Goal: Task Accomplishment & Management: Use online tool/utility

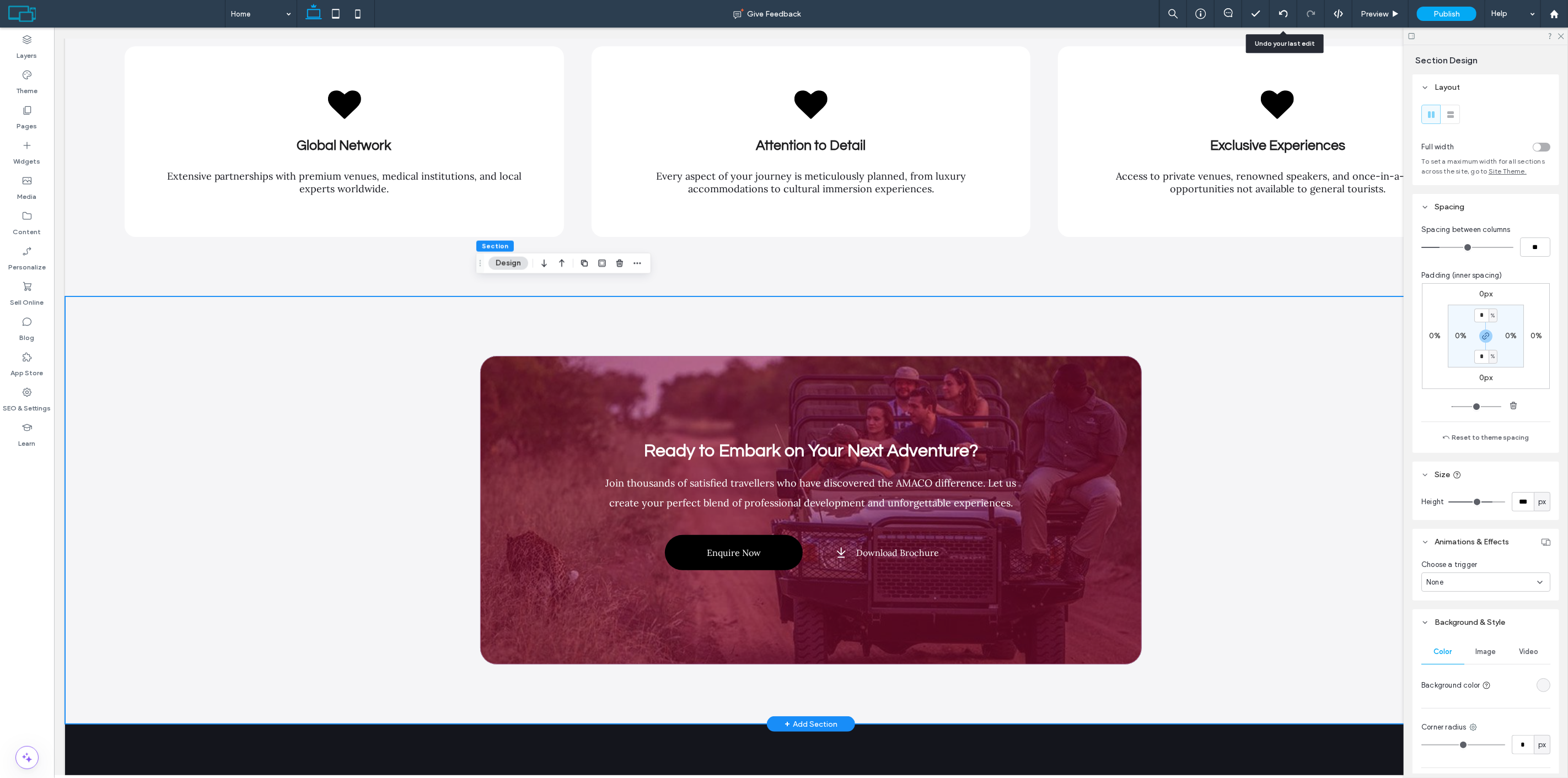
click at [392, 407] on div "Ready to Embark on Your Next Adventure? Join thousands of satisfied travellers …" at bounding box center [810, 510] width 1492 height 428
click at [651, 369] on div "Ready to Embark on Your Next Adventure? Join thousands of satisfied travellers …" at bounding box center [810, 510] width 662 height 308
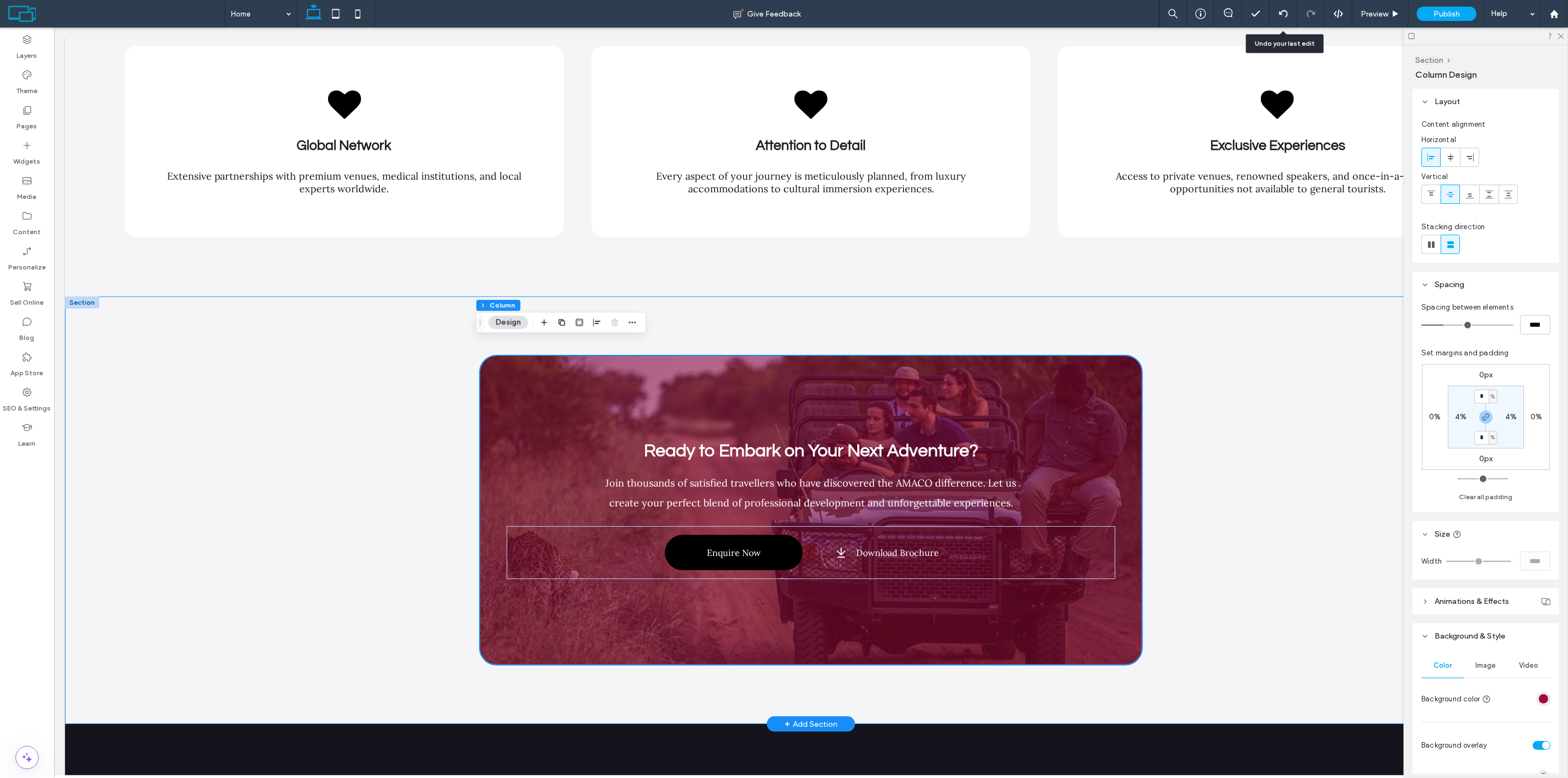
click at [1270, 390] on div "Ready to Embark on Your Next Adventure? Join thousands of satisfied travellers …" at bounding box center [810, 510] width 1492 height 428
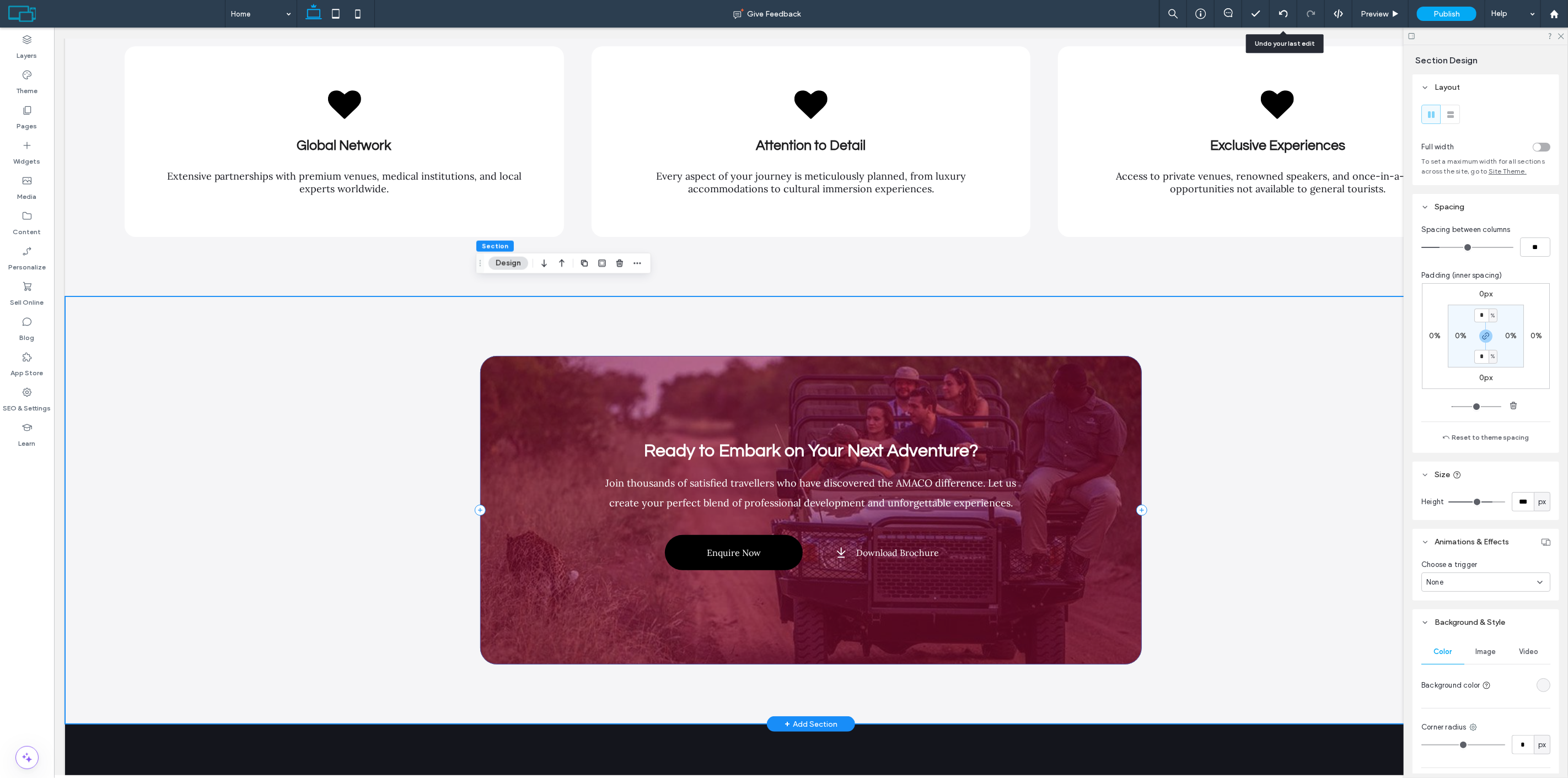
click at [836, 400] on div "Ready to Embark on Your Next Adventure? Join thousands of satisfied travellers …" at bounding box center [810, 510] width 662 height 308
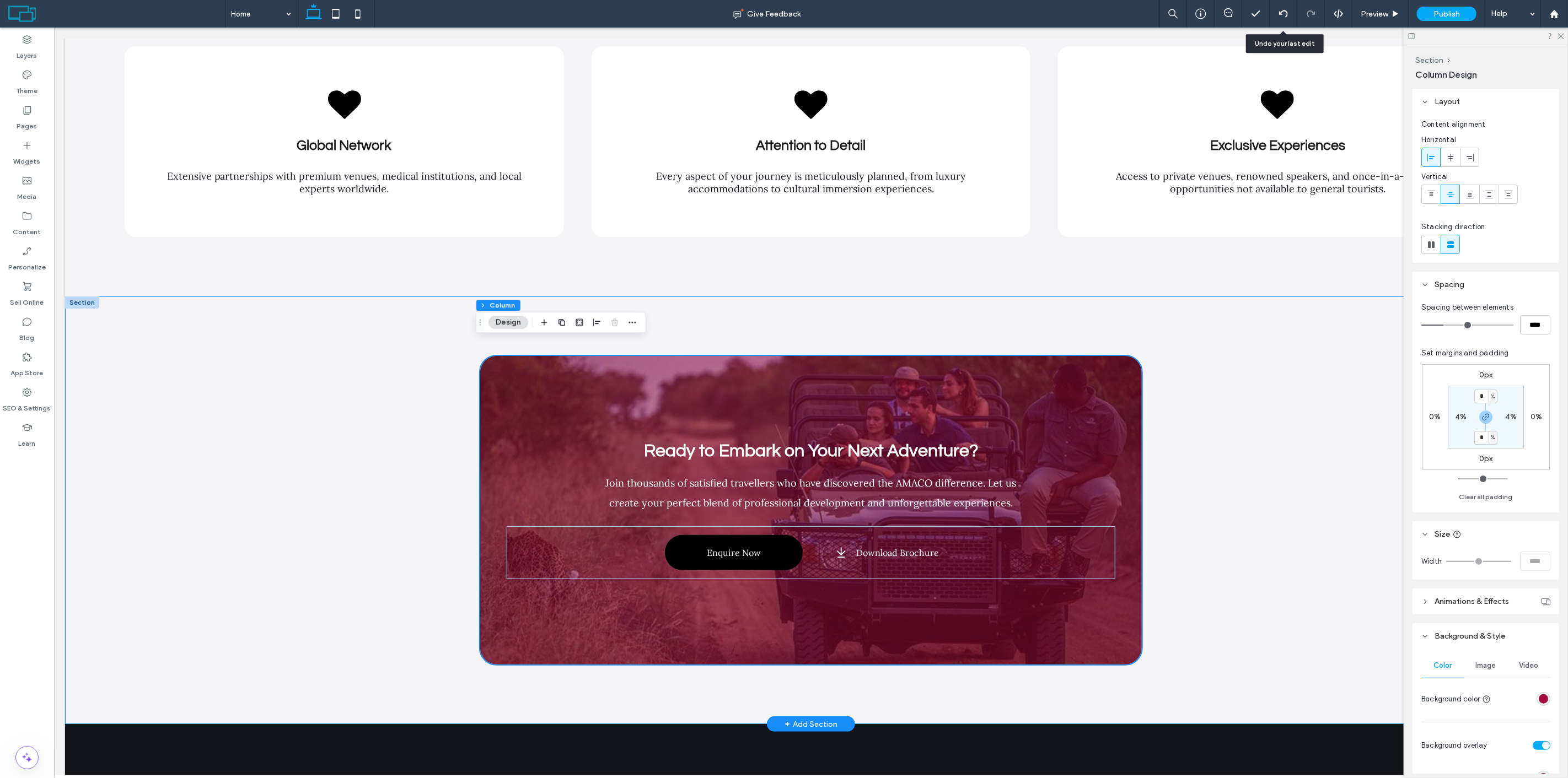
click at [1327, 426] on div "Ready to Embark on Your Next Adventure? Join thousands of satisfied travellers …" at bounding box center [810, 510] width 1492 height 428
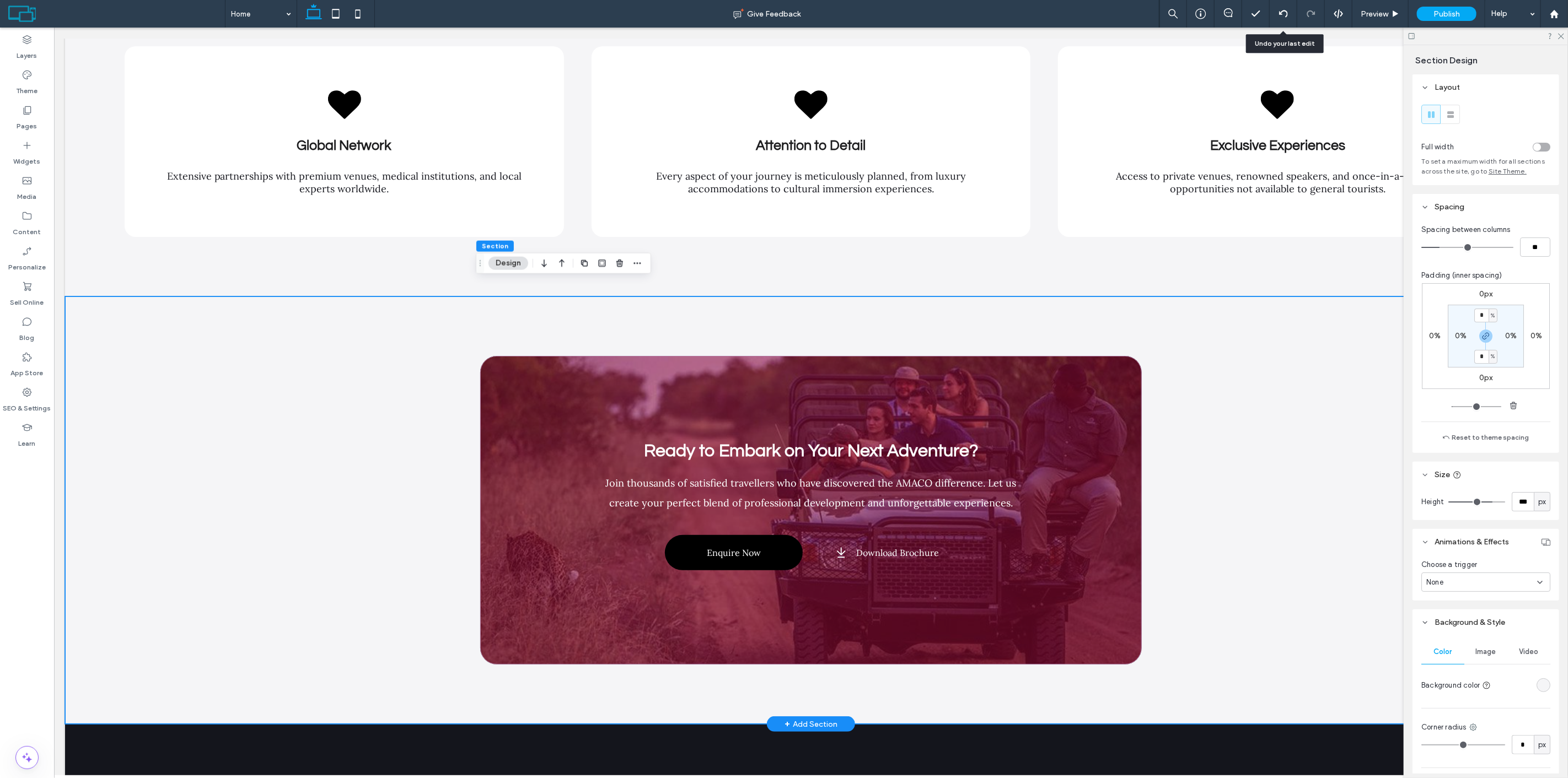
click at [1248, 407] on div "Ready to Embark on Your Next Adventure? Join thousands of satisfied travellers …" at bounding box center [810, 510] width 1492 height 428
click at [1202, 527] on div "Ready to Embark on Your Next Adventure? Join thousands of satisfied travellers …" at bounding box center [810, 510] width 1492 height 428
click at [1207, 569] on div "Ready to Embark on Your Next Adventure? Join thousands of satisfied travellers …" at bounding box center [810, 510] width 1492 height 428
click at [1114, 527] on div "Ready to Embark on Your Next Adventure? Join thousands of satisfied travellers …" at bounding box center [810, 510] width 662 height 308
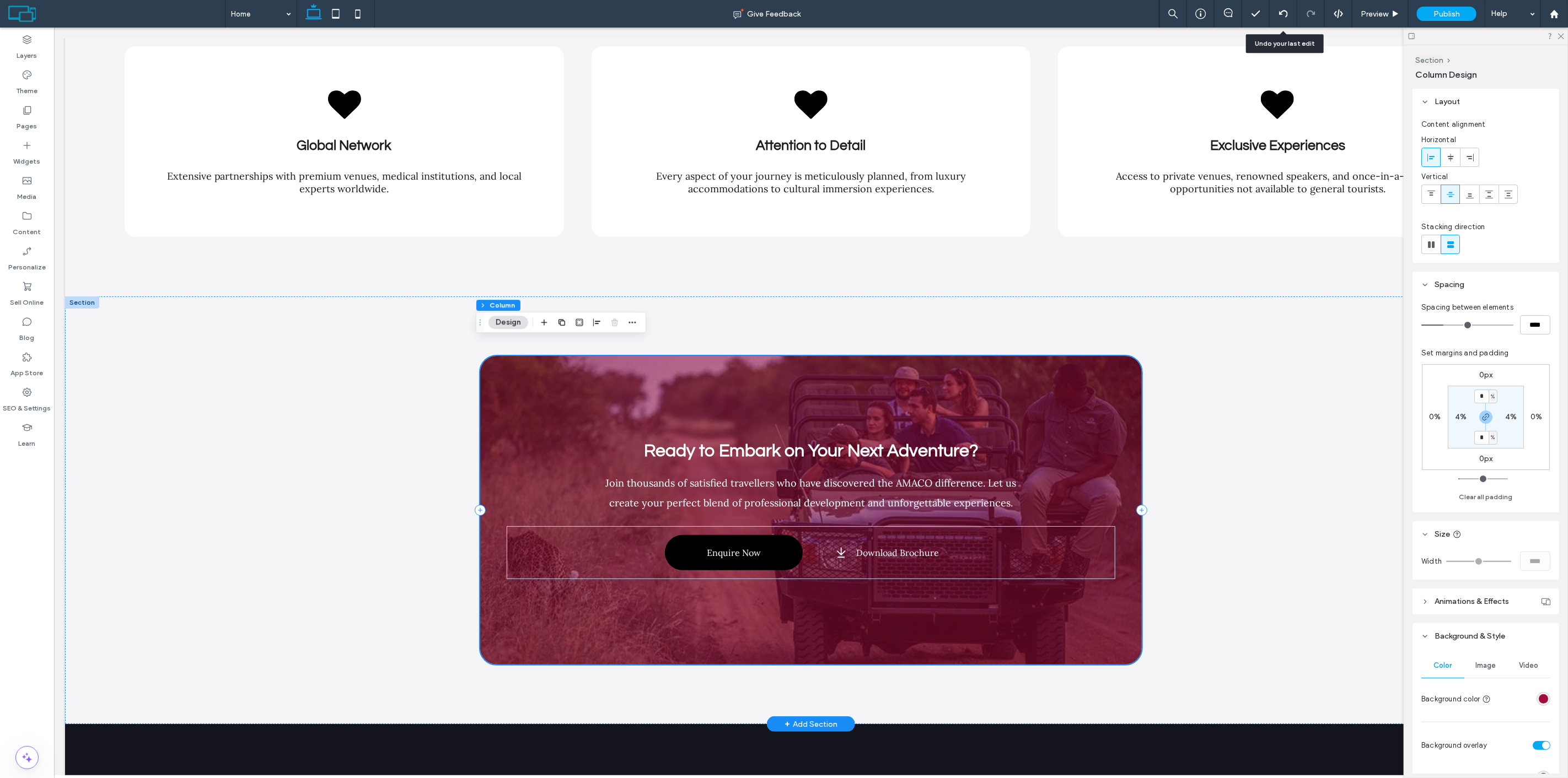
click at [847, 622] on div "Ready to Embark on Your Next Adventure? Join thousands of satisfied travellers …" at bounding box center [810, 510] width 662 height 308
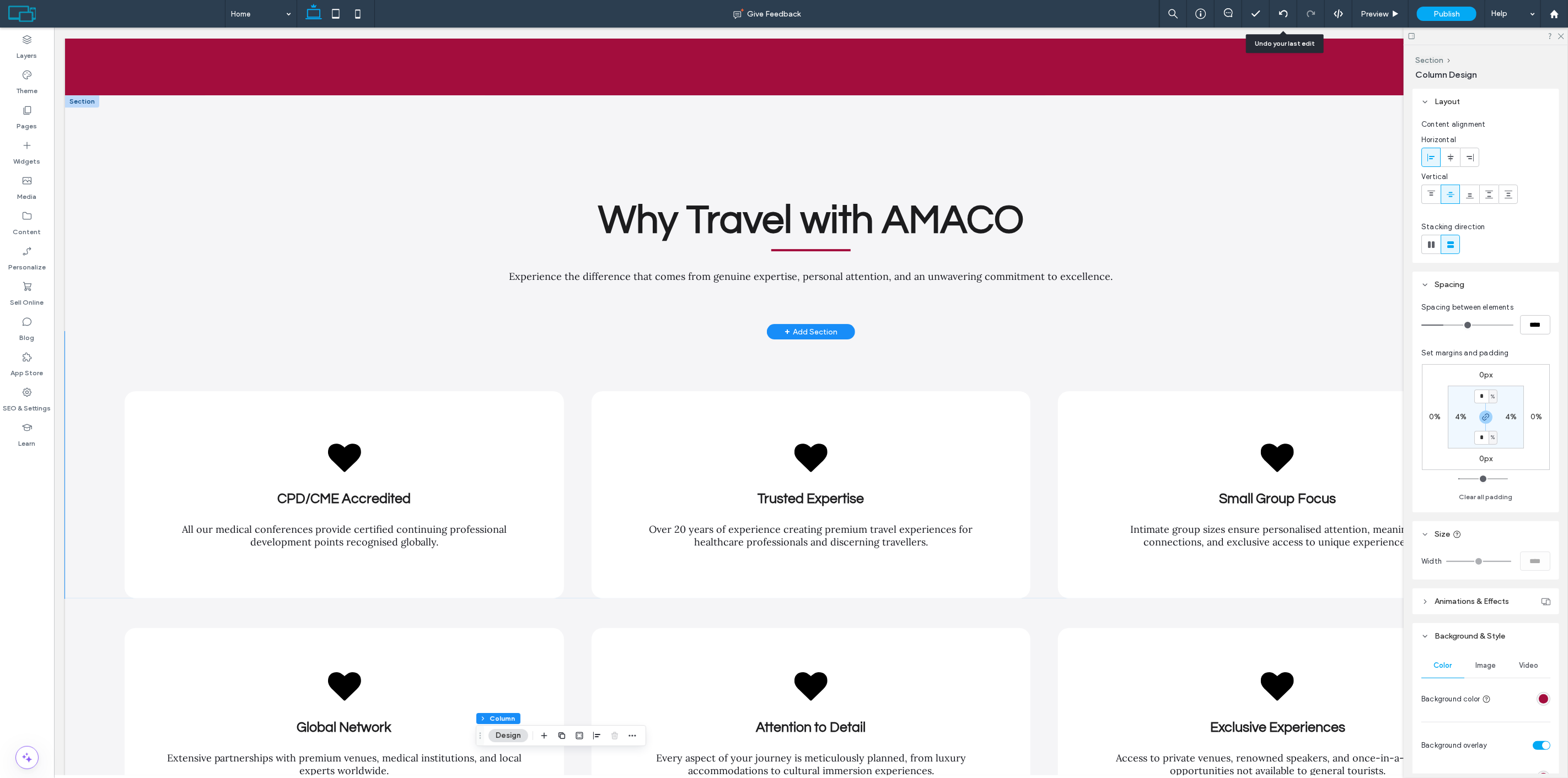
scroll to position [2813, 0]
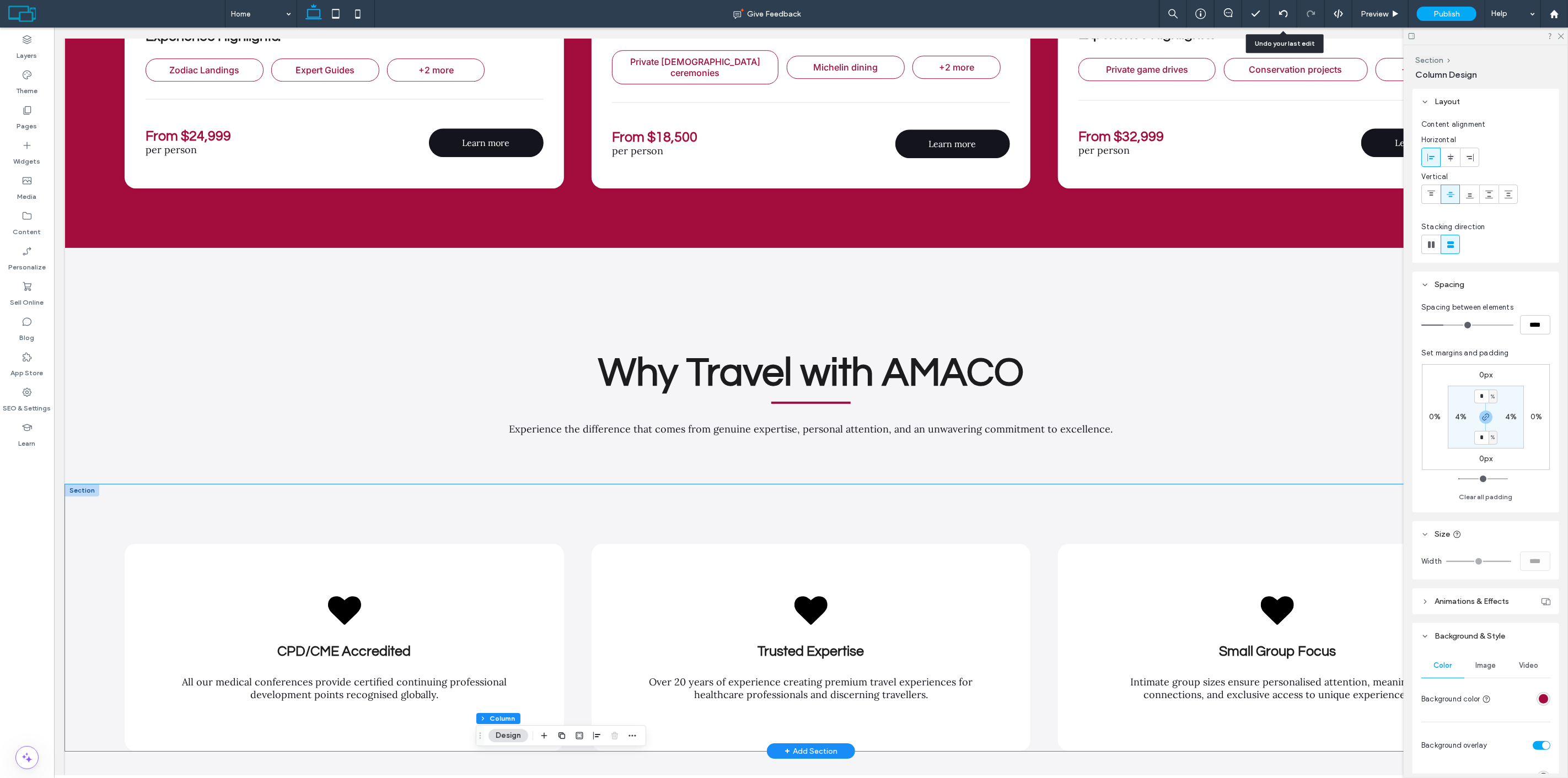
click at [547, 500] on div "CPD/CME Accredited All our medical conferences provide certified continuing pro…" at bounding box center [810, 617] width 1492 height 267
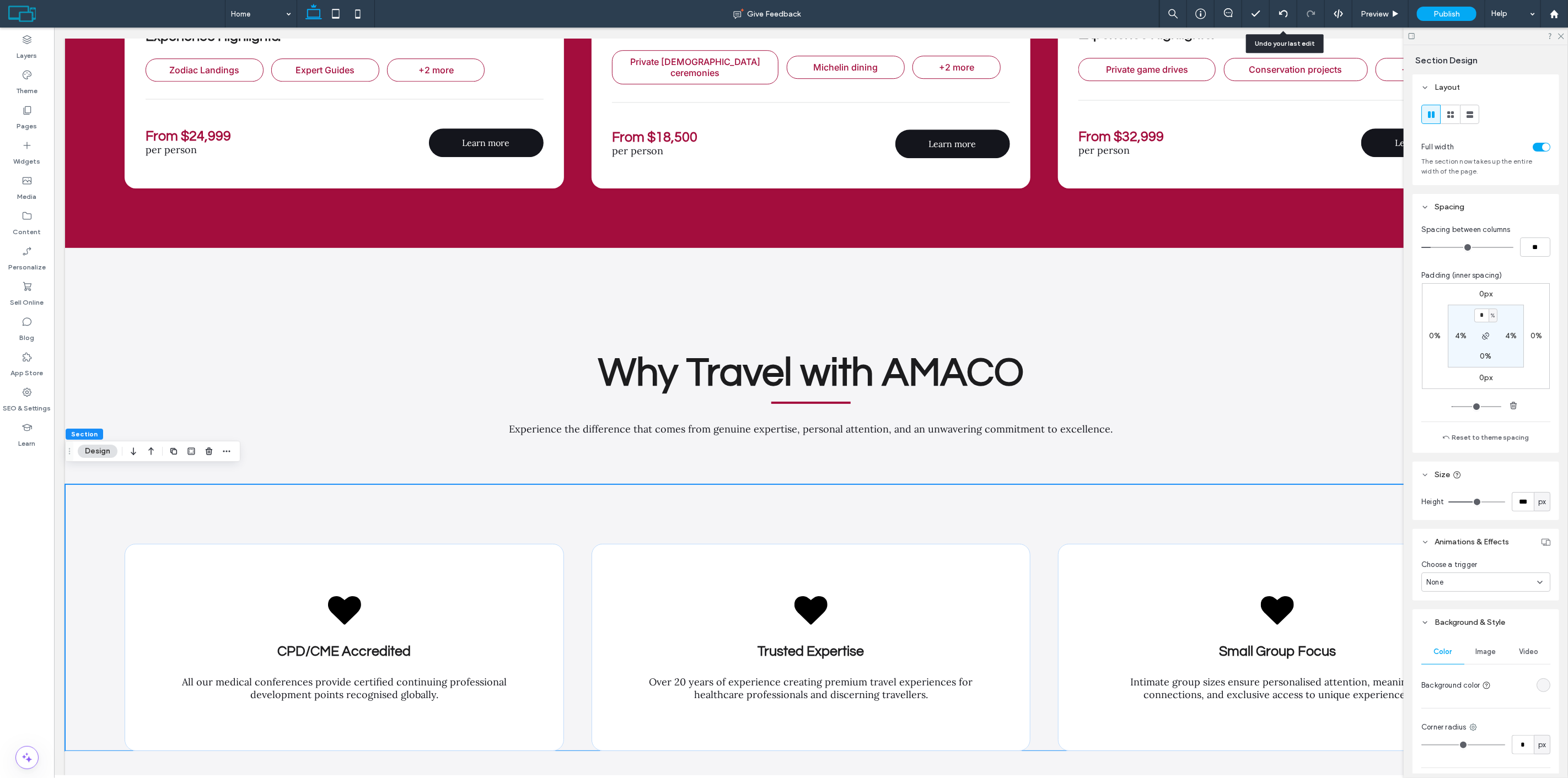
click at [1483, 322] on input "*" at bounding box center [1481, 315] width 14 height 14
click at [1478, 319] on input "*" at bounding box center [1481, 315] width 14 height 14
drag, startPoint x: 1478, startPoint y: 319, endPoint x: 1492, endPoint y: 319, distance: 14.0
click at [1492, 319] on div "* %" at bounding box center [1485, 315] width 23 height 14
type input "*"
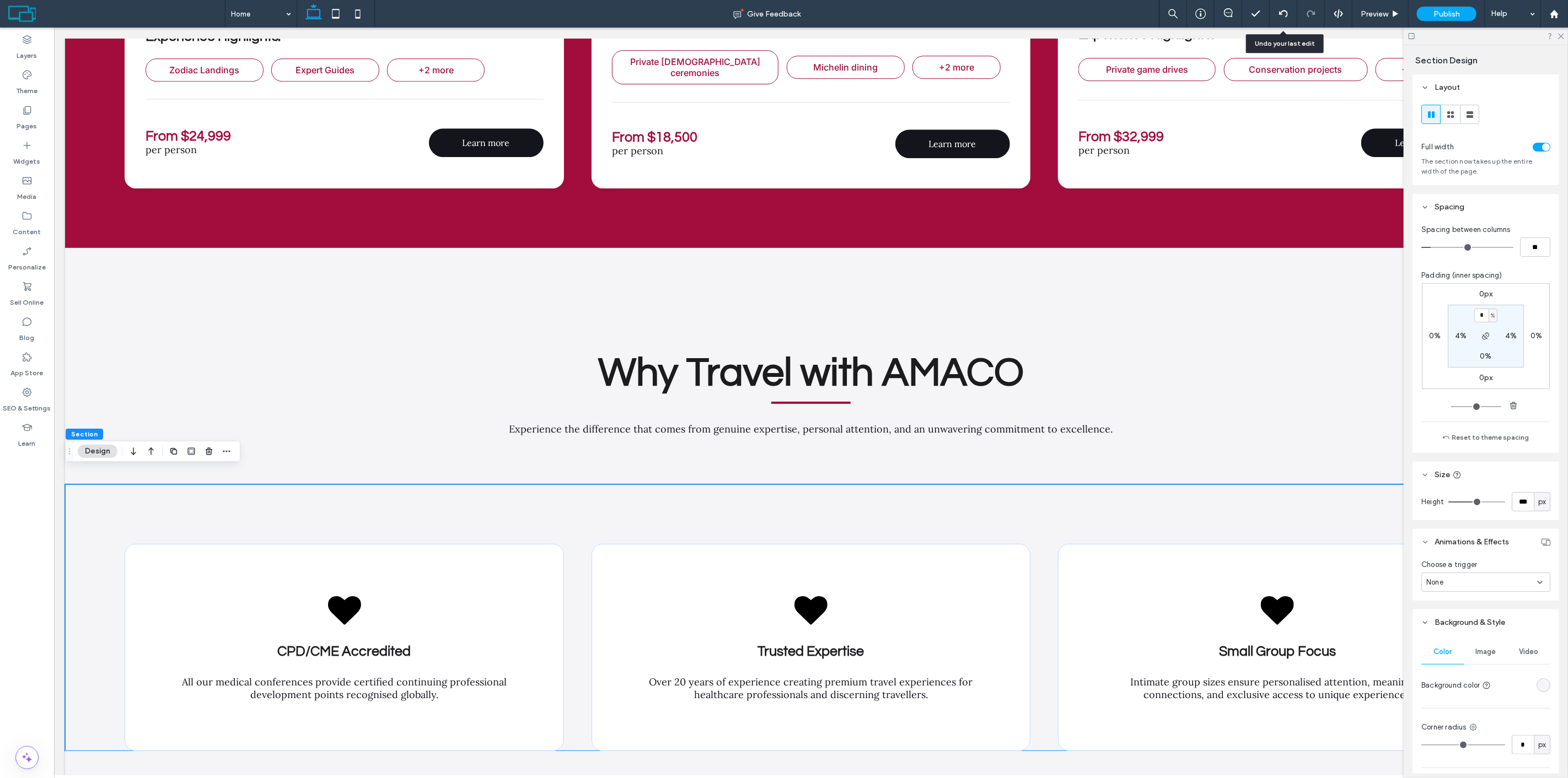
type input "*"
click at [1514, 302] on div "0px 0% 0px 0% * % 4% 0% 4%" at bounding box center [1486, 336] width 128 height 106
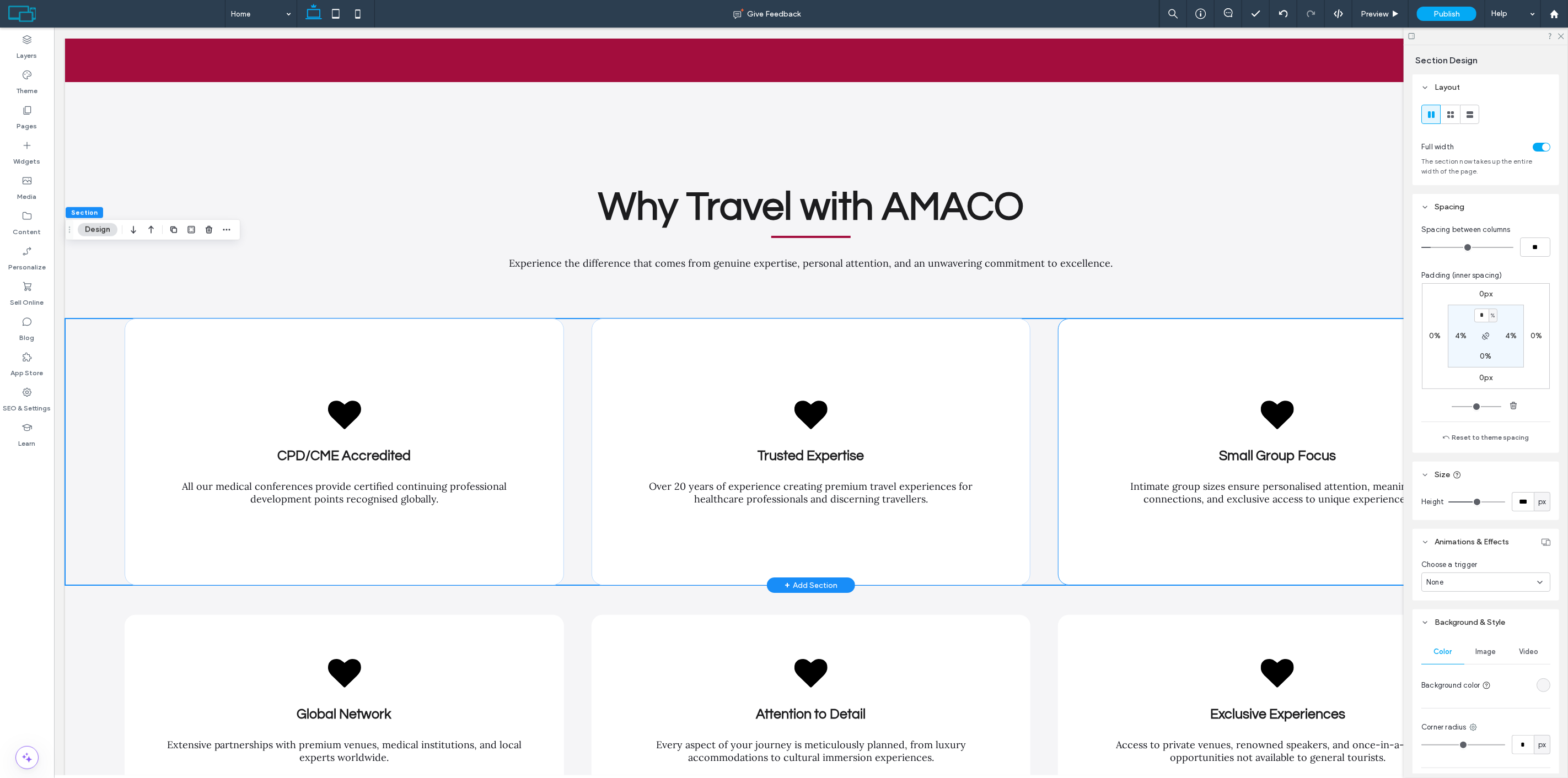
scroll to position [3119, 0]
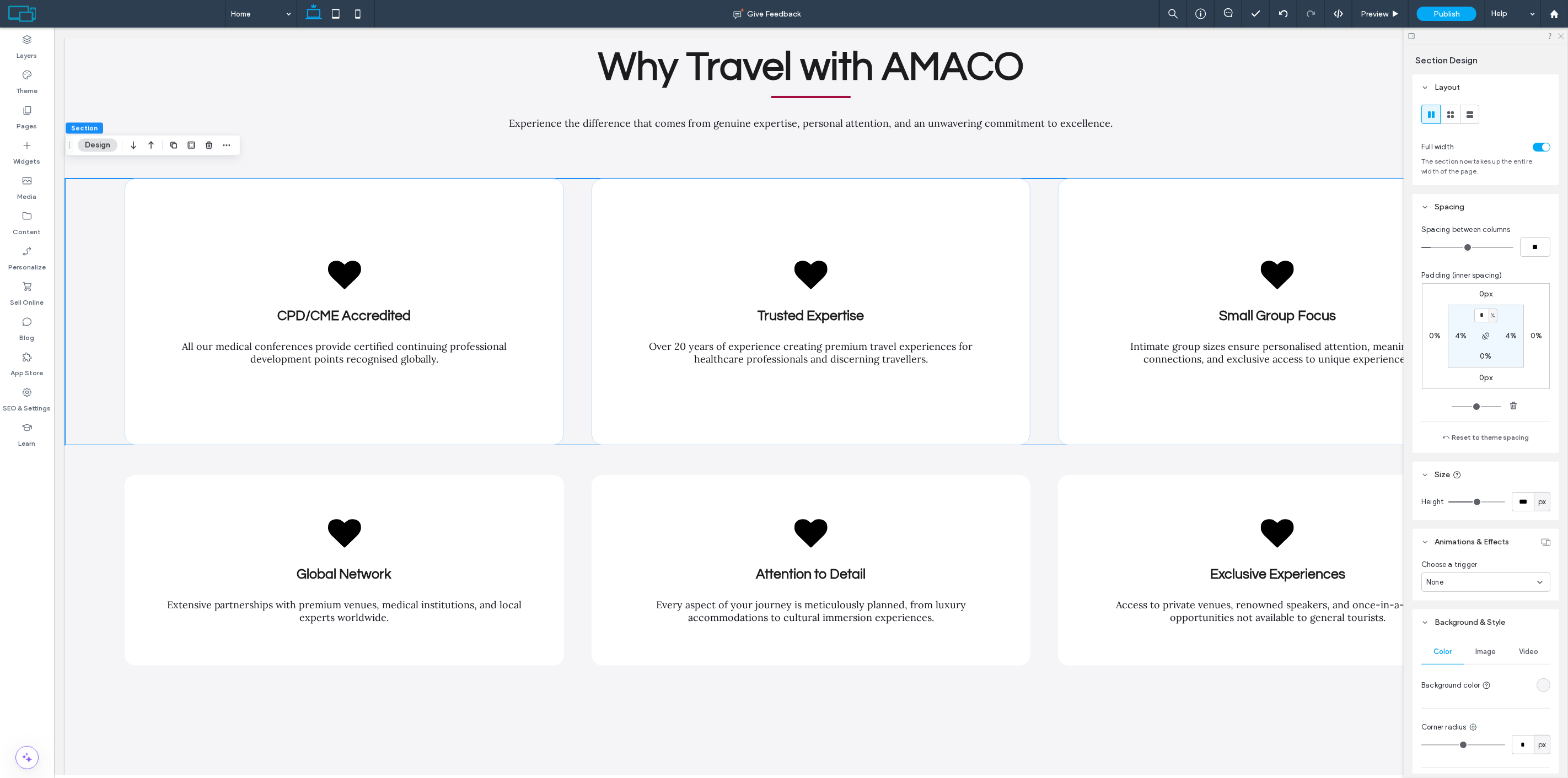
click at [1562, 36] on use at bounding box center [1560, 37] width 6 height 6
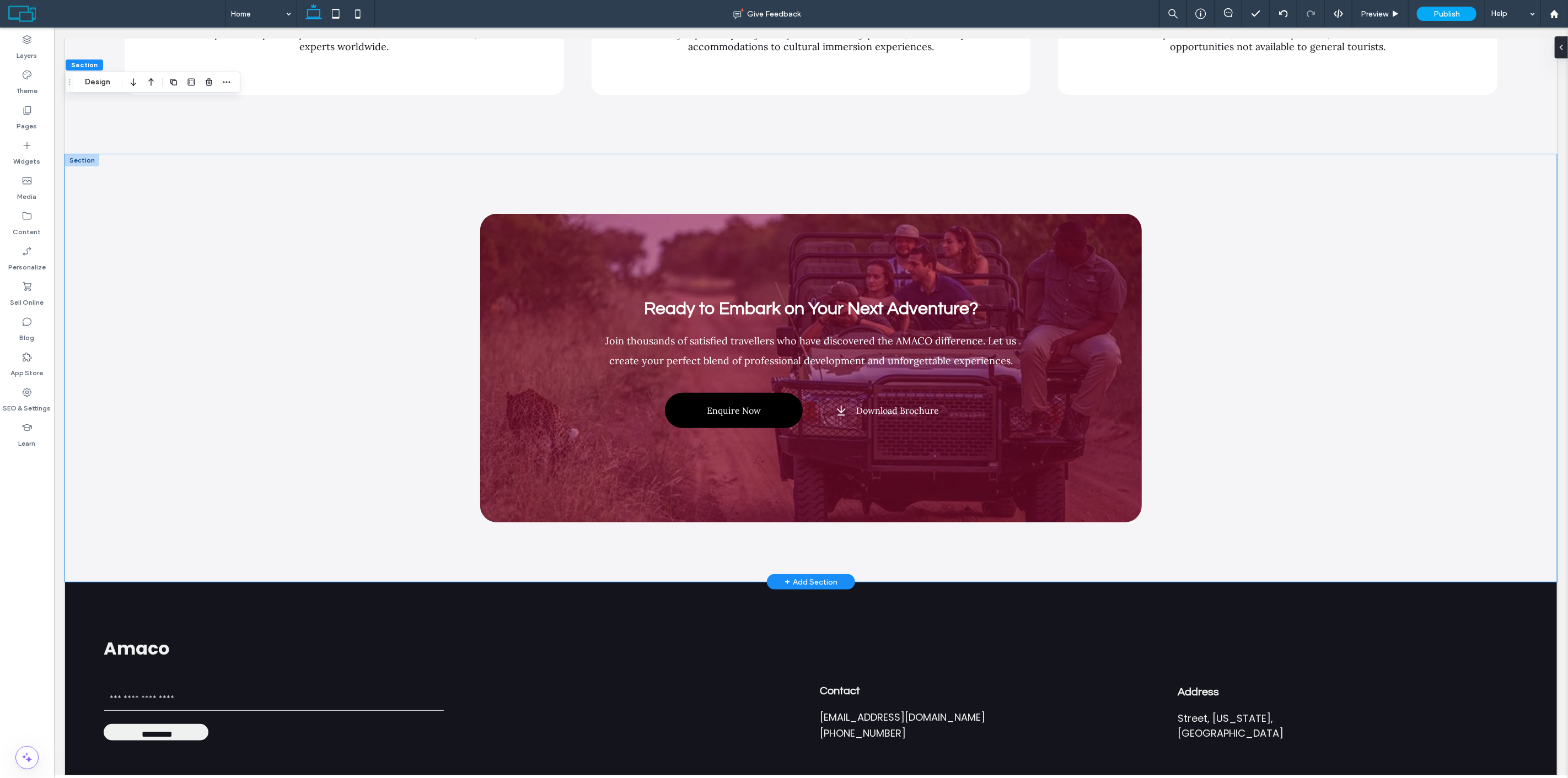
scroll to position [3663, 0]
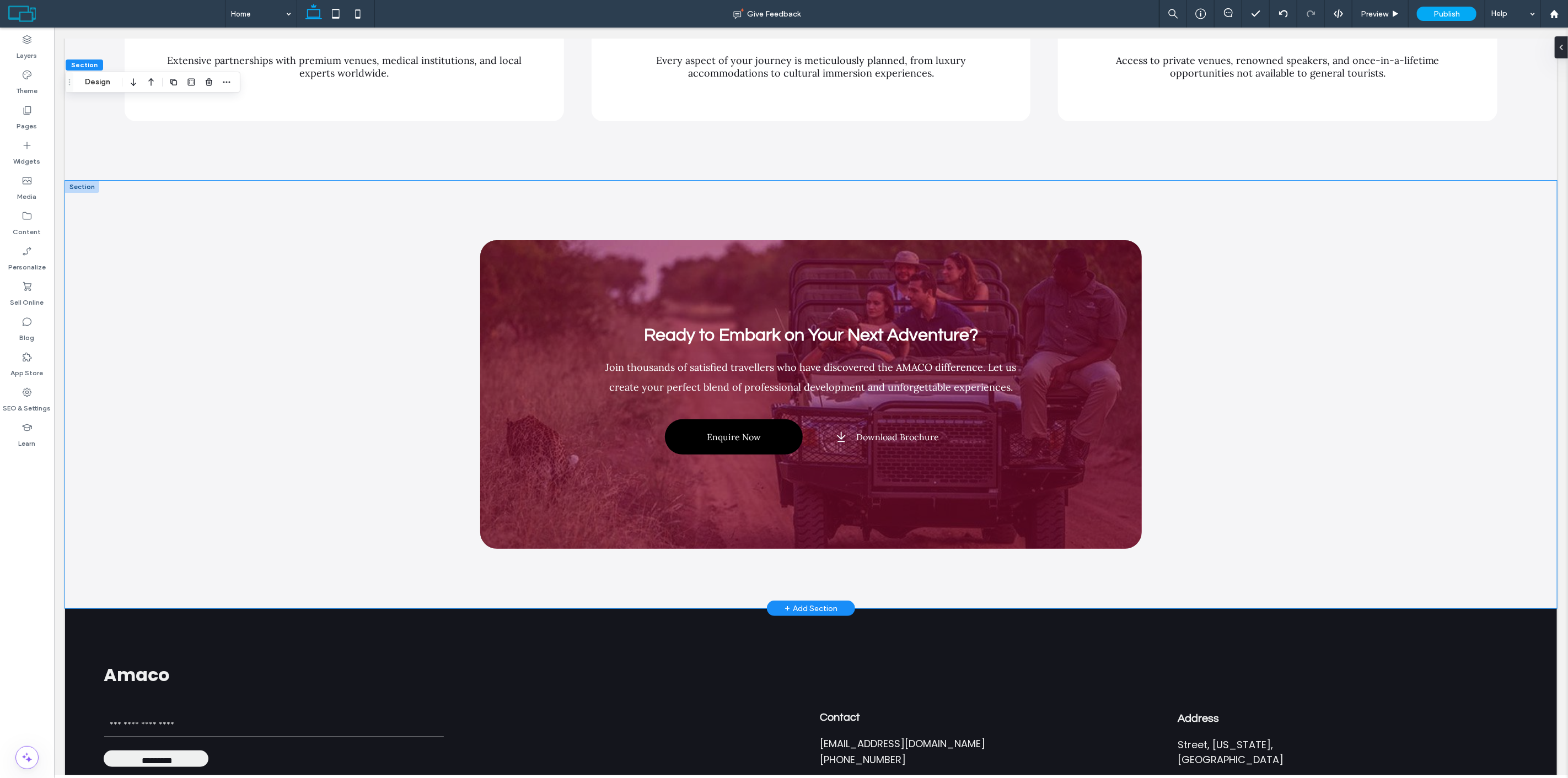
click at [146, 381] on div "Ready to Embark on Your Next Adventure? Join thousands of satisfied travellers …" at bounding box center [810, 395] width 1492 height 428
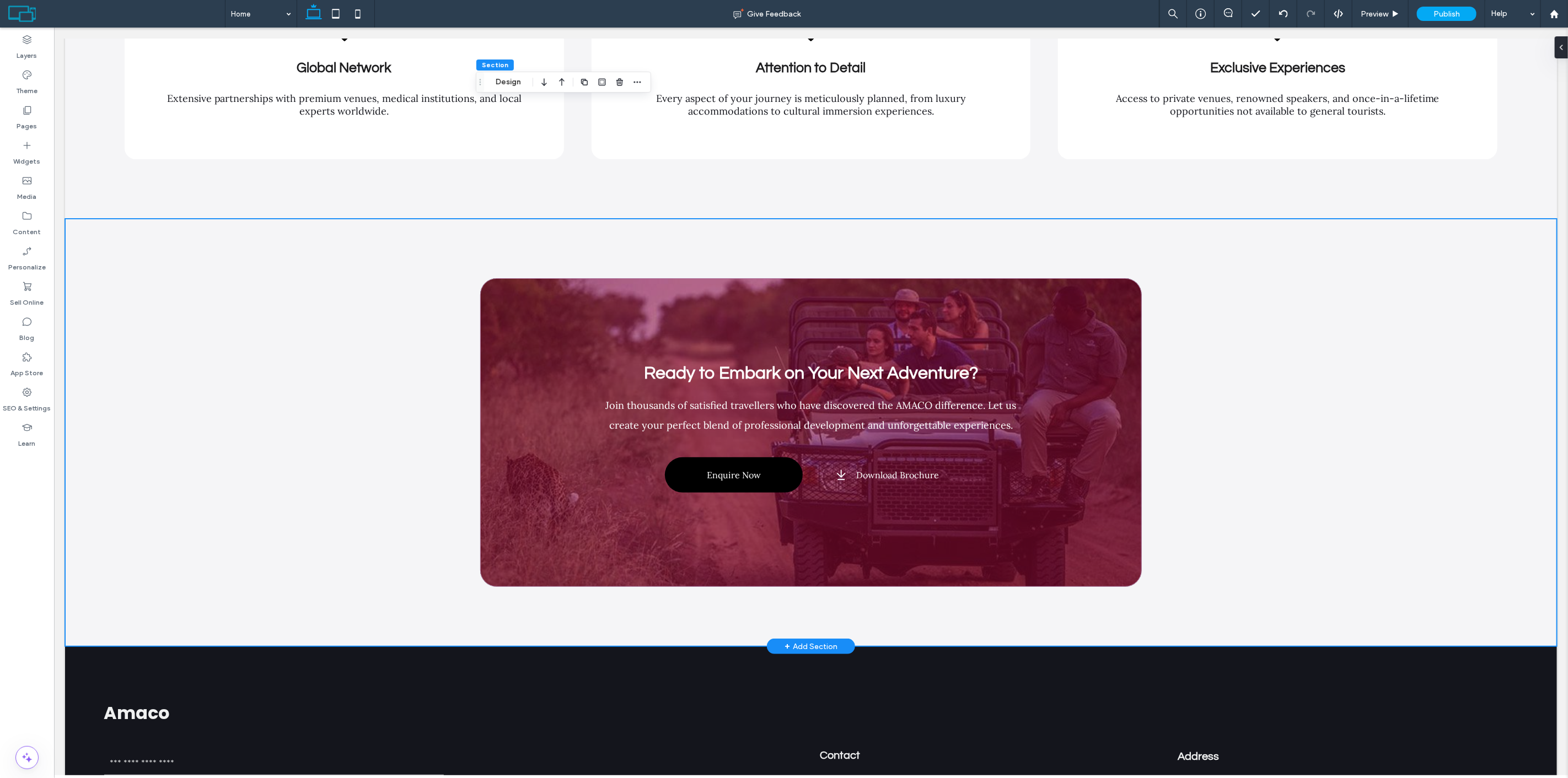
scroll to position [3602, 0]
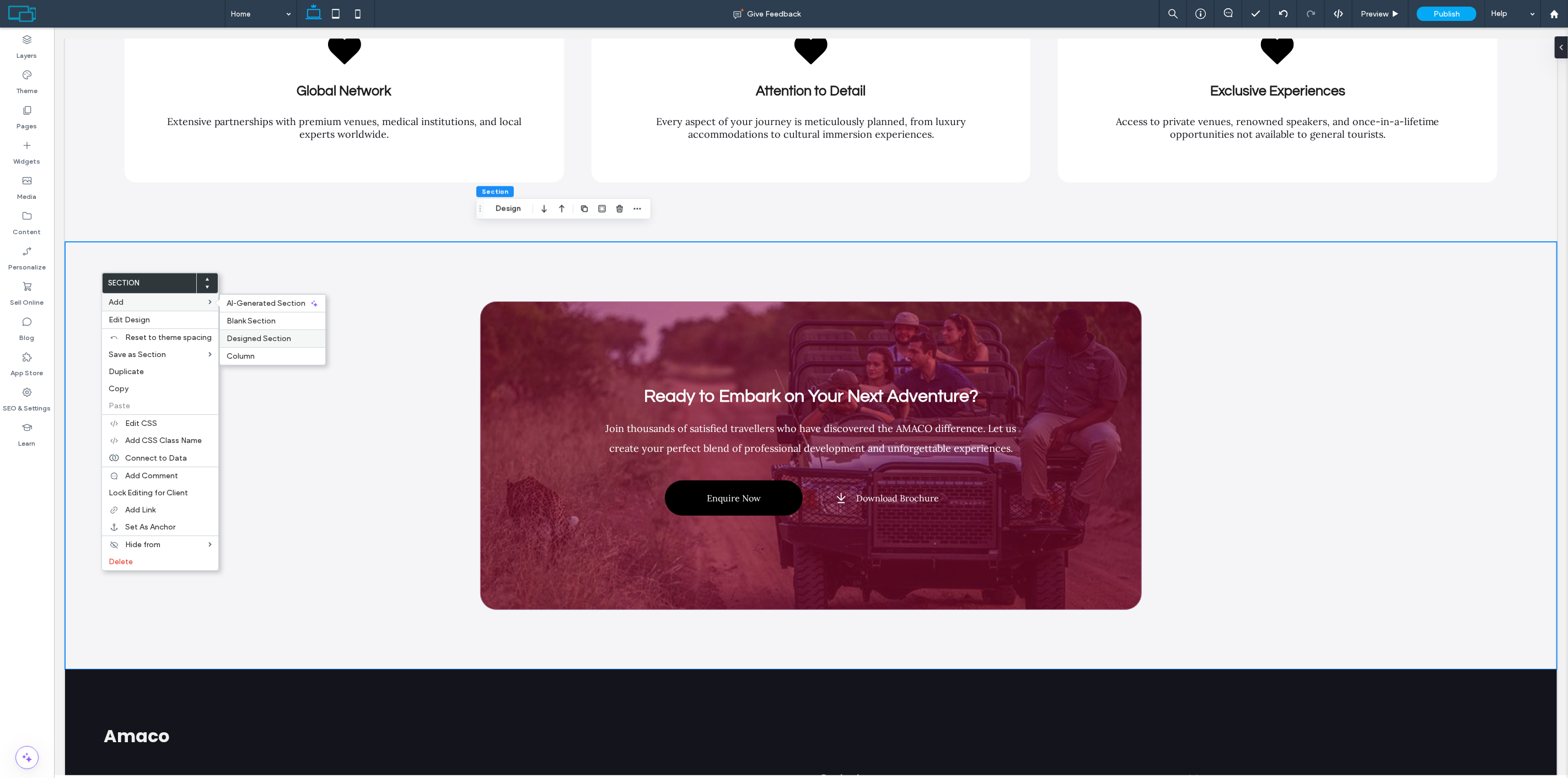
click at [256, 340] on span "Designed Section" at bounding box center [259, 338] width 65 height 9
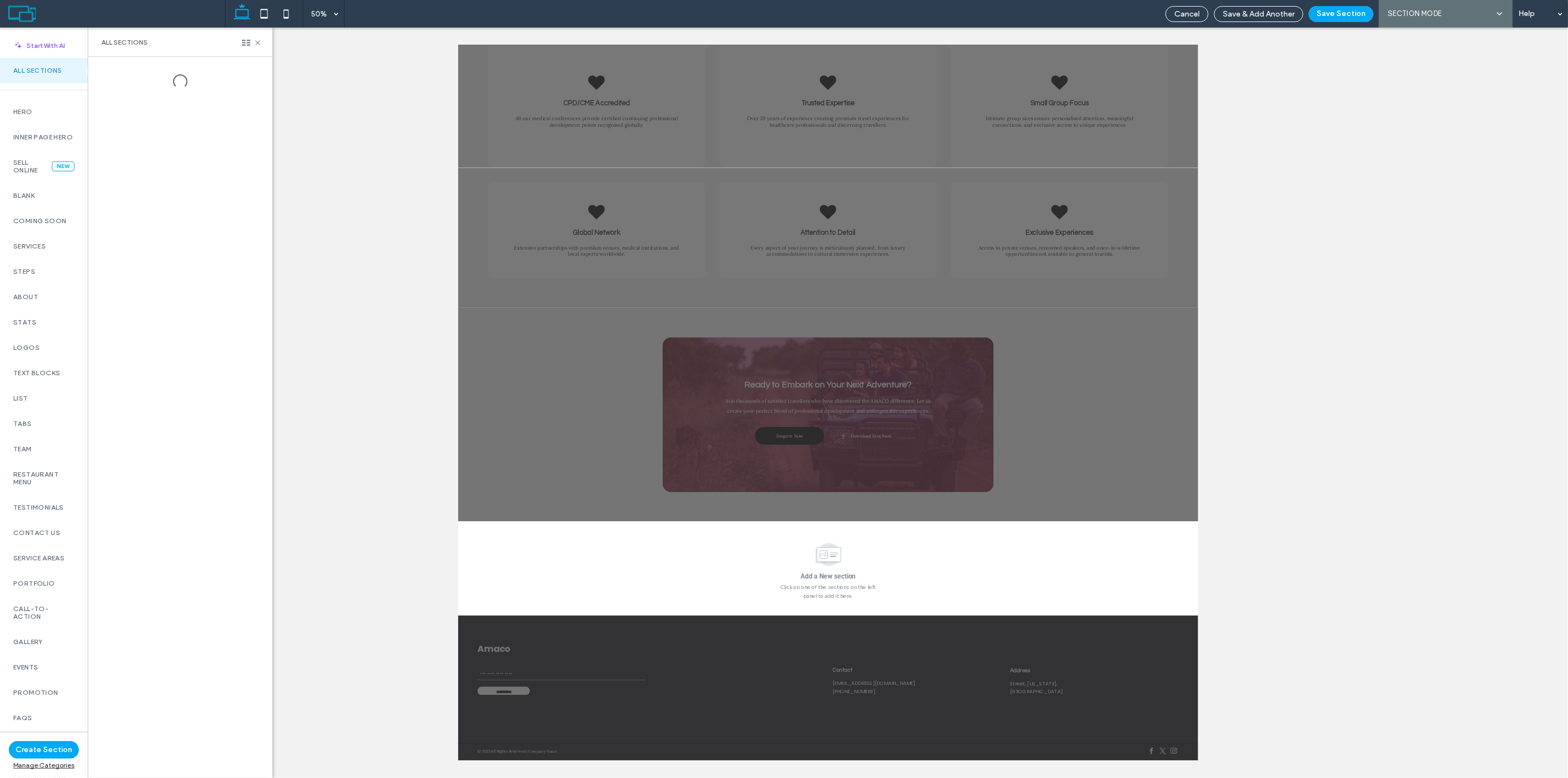
scroll to position [25, 0]
click at [47, 360] on div "Text Blocks" at bounding box center [43, 349] width 87 height 25
click at [26, 400] on div "Tabs" at bounding box center [43, 400] width 87 height 25
click at [37, 437] on div "Team" at bounding box center [43, 425] width 87 height 25
drag, startPoint x: 43, startPoint y: 480, endPoint x: 47, endPoint y: 491, distance: 11.7
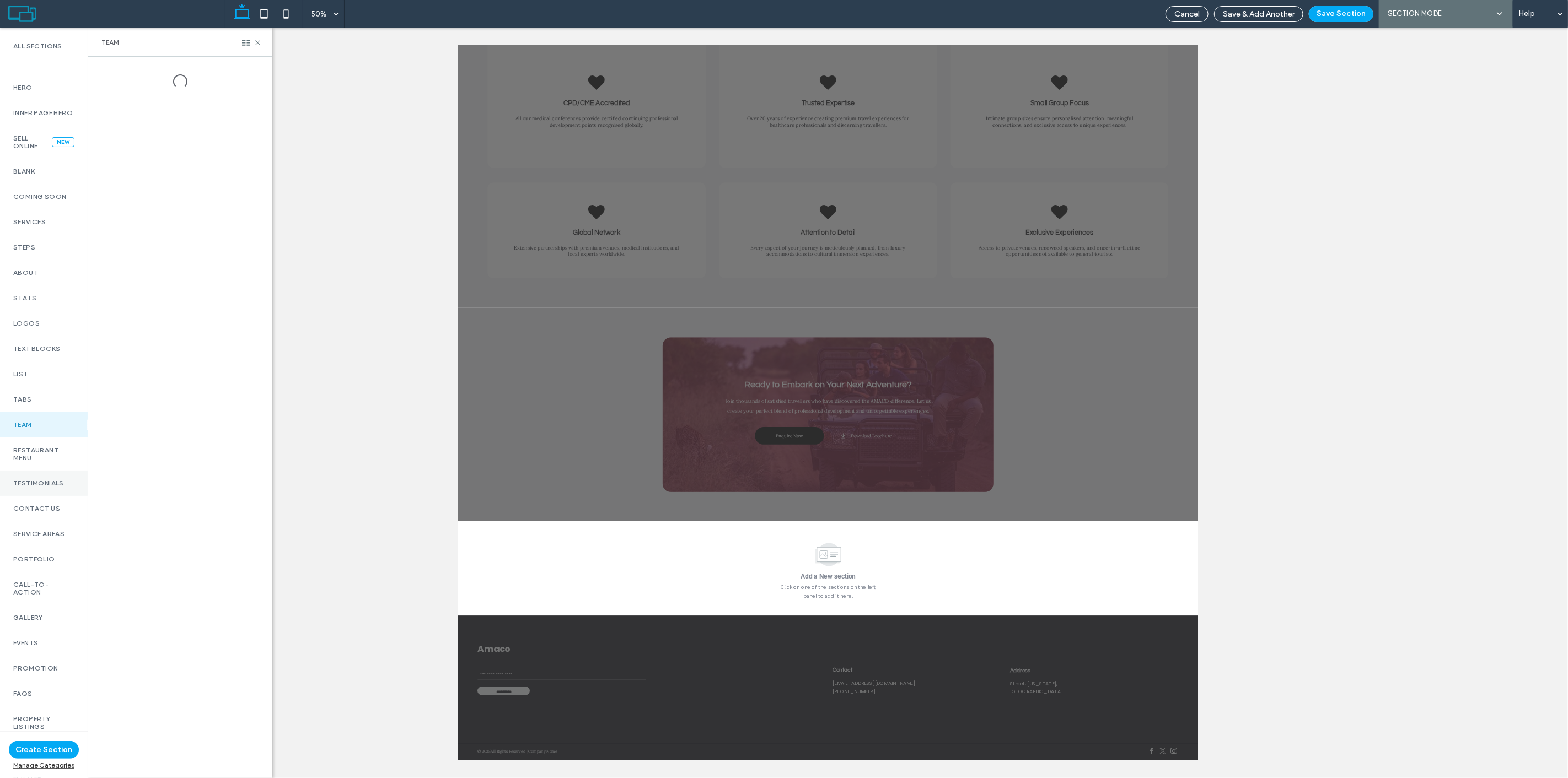
click at [44, 482] on div "Testimonials" at bounding box center [43, 483] width 87 height 25
click at [47, 488] on label "Testimonials" at bounding box center [44, 483] width 61 height 8
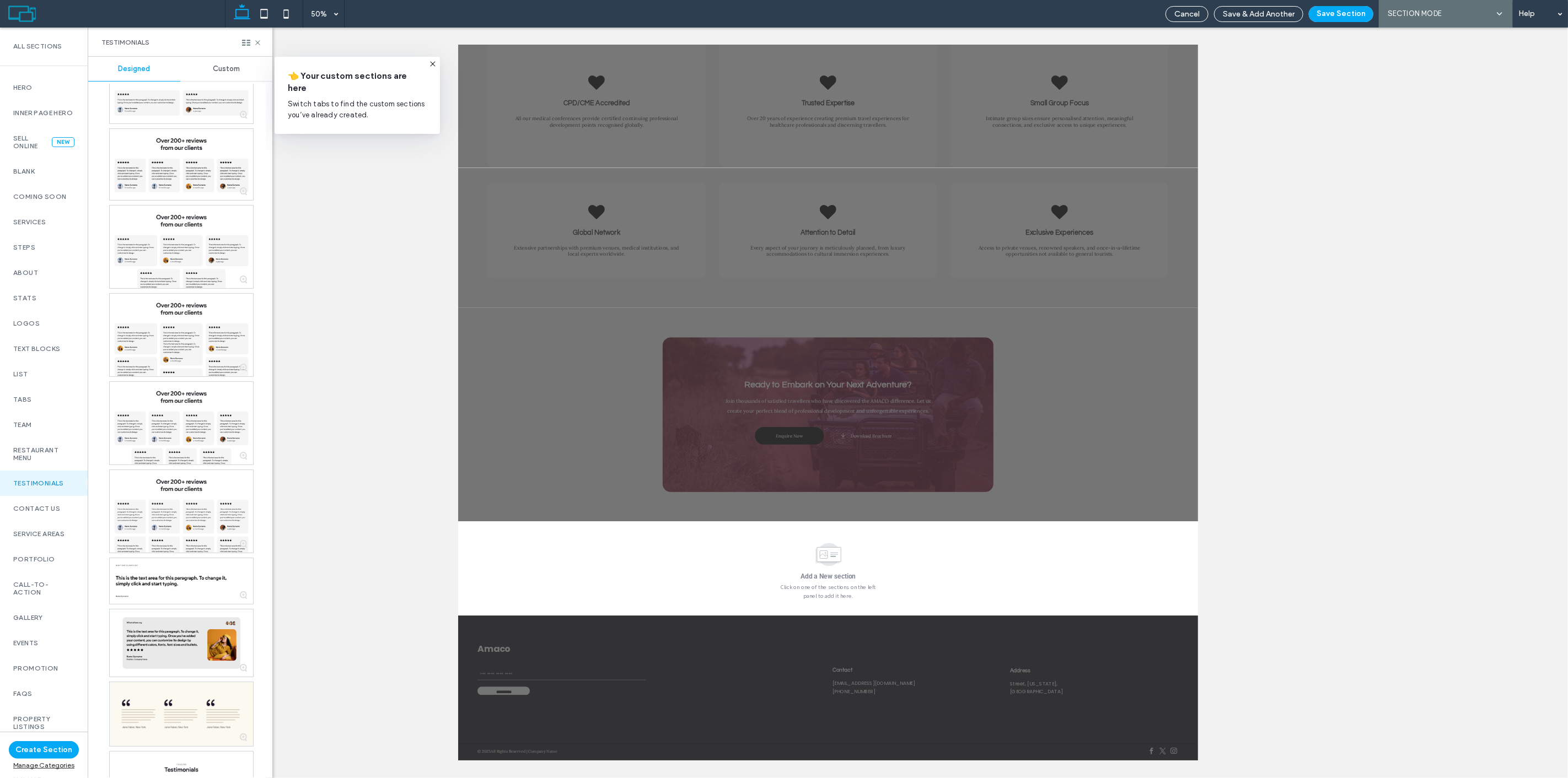
scroll to position [735, 0]
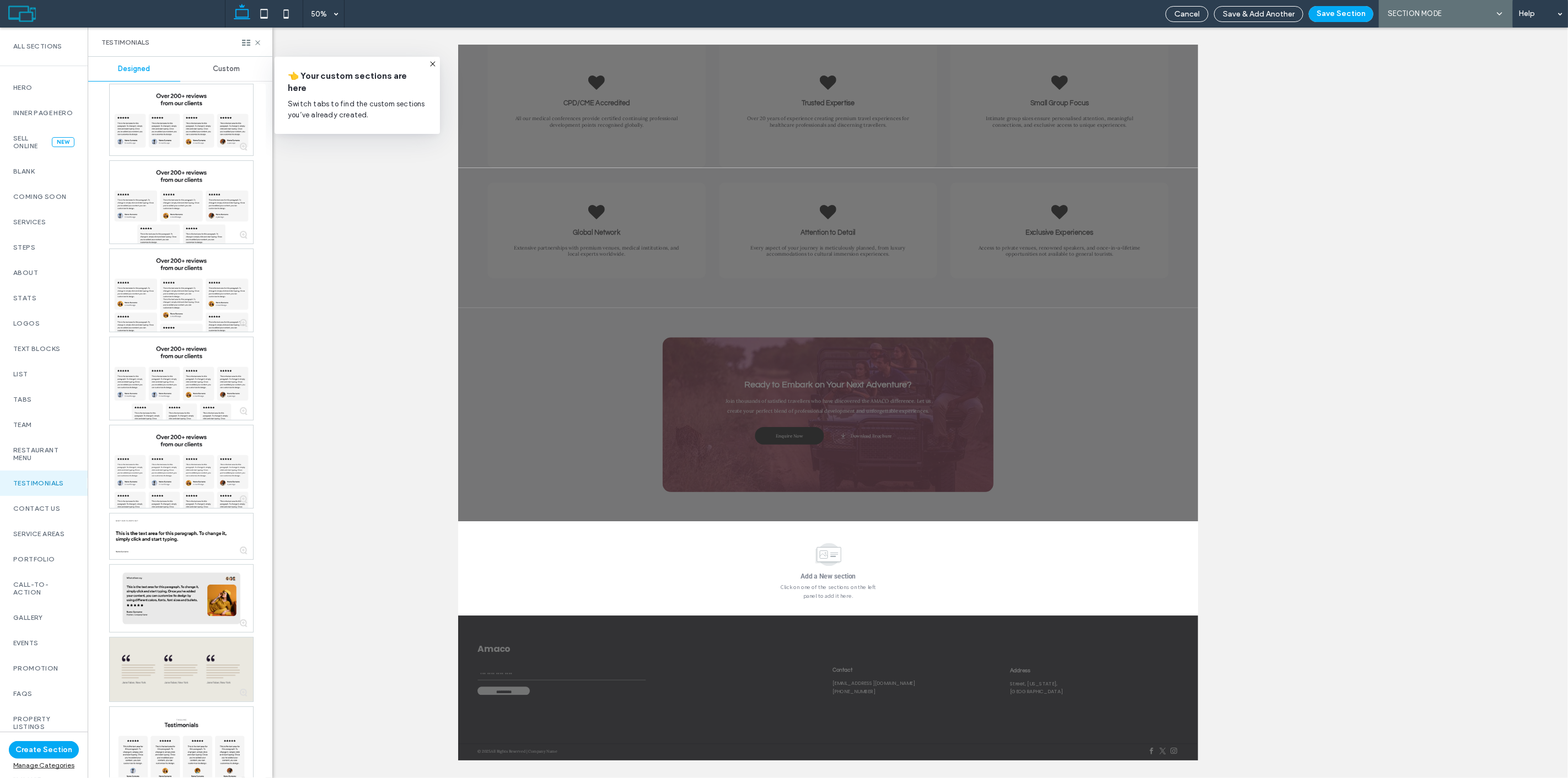
click at [202, 662] on div at bounding box center [181, 669] width 144 height 64
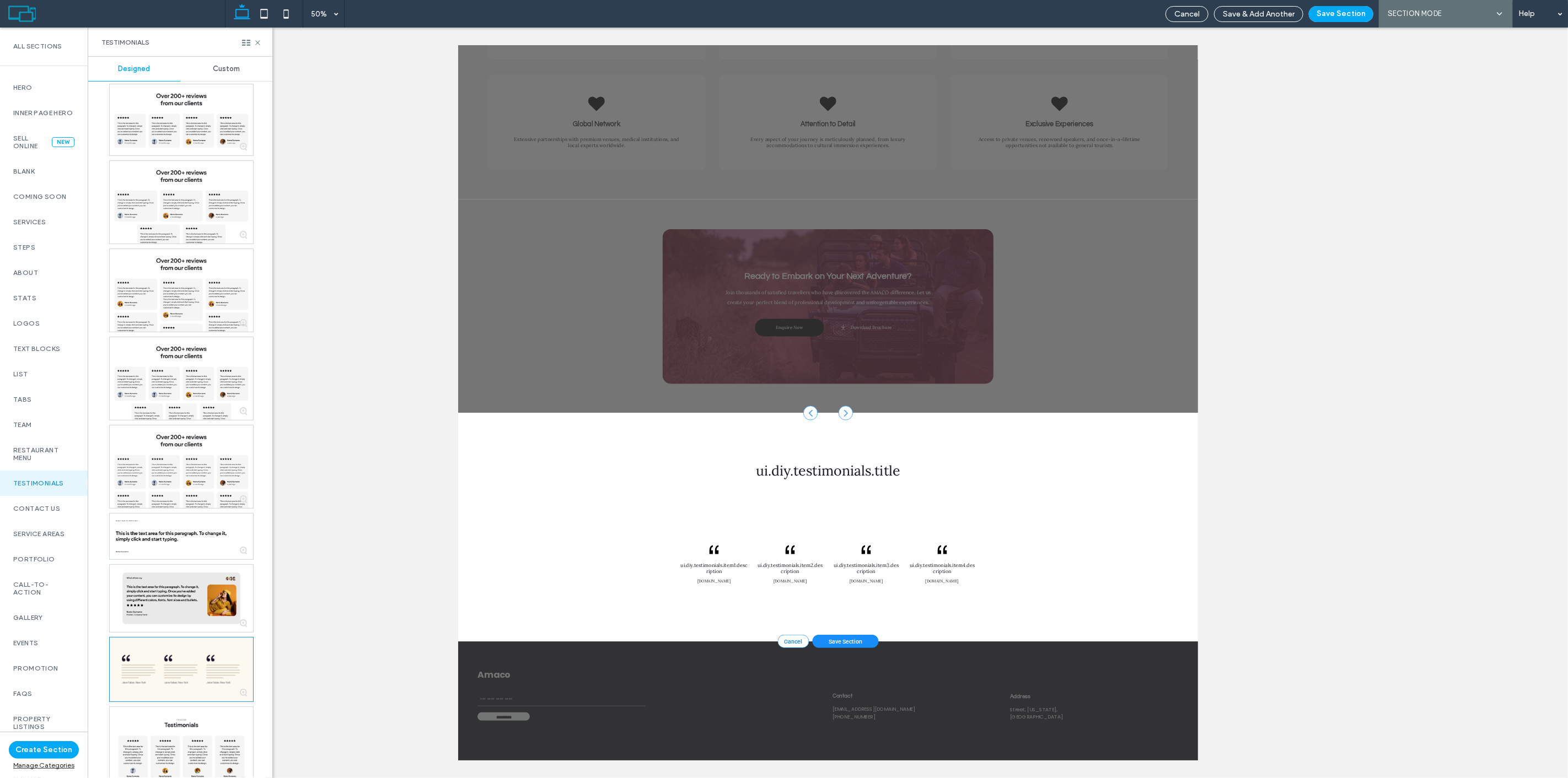
scroll to position [3543, 0]
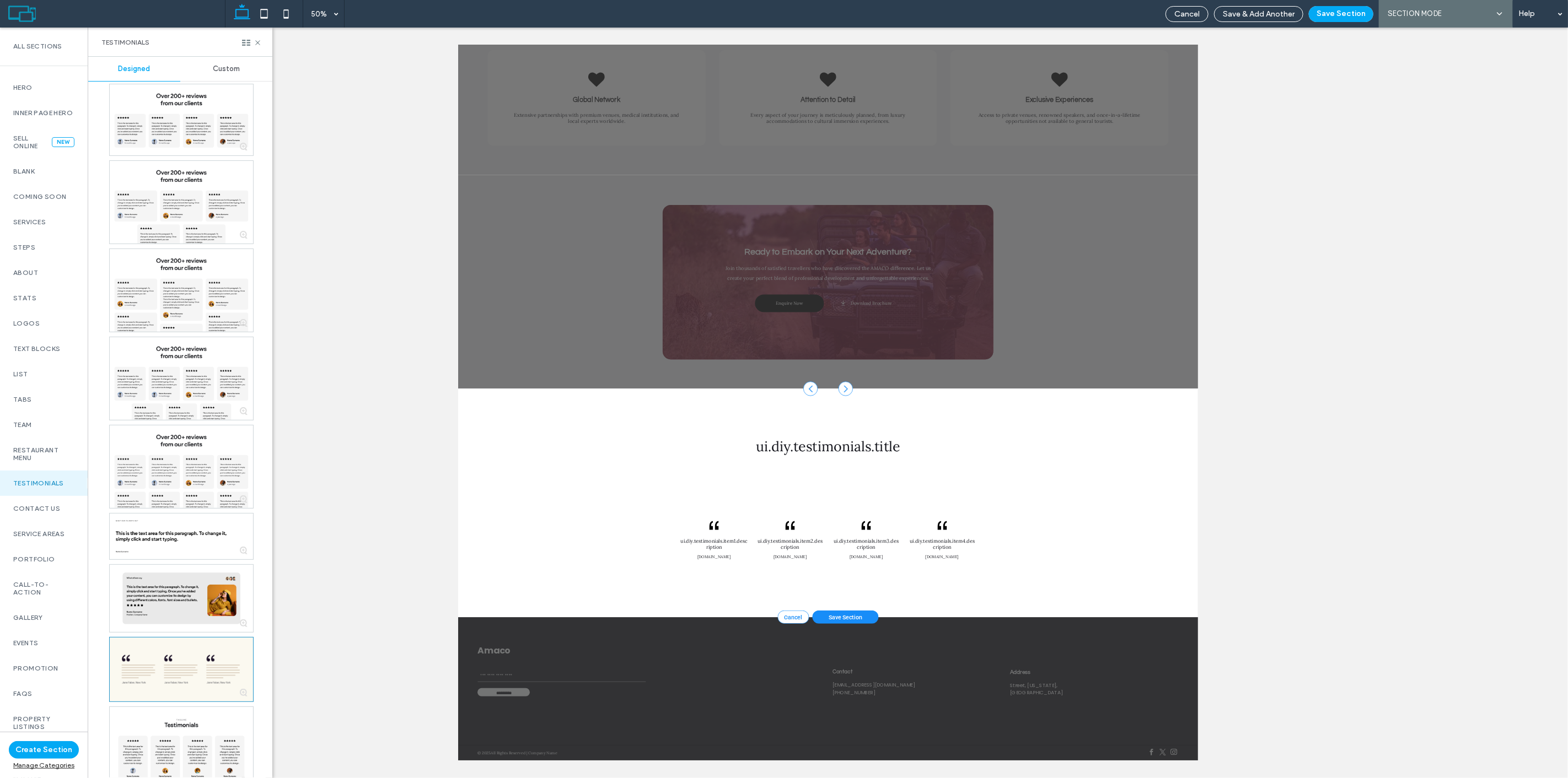
click at [345, 15] on div "50% Cancel Save & Add Another Save Section AI SECTION MODE SECTION MODE Help" at bounding box center [896, 14] width 1343 height 27
click at [324, 18] on div "50%" at bounding box center [319, 14] width 31 height 27
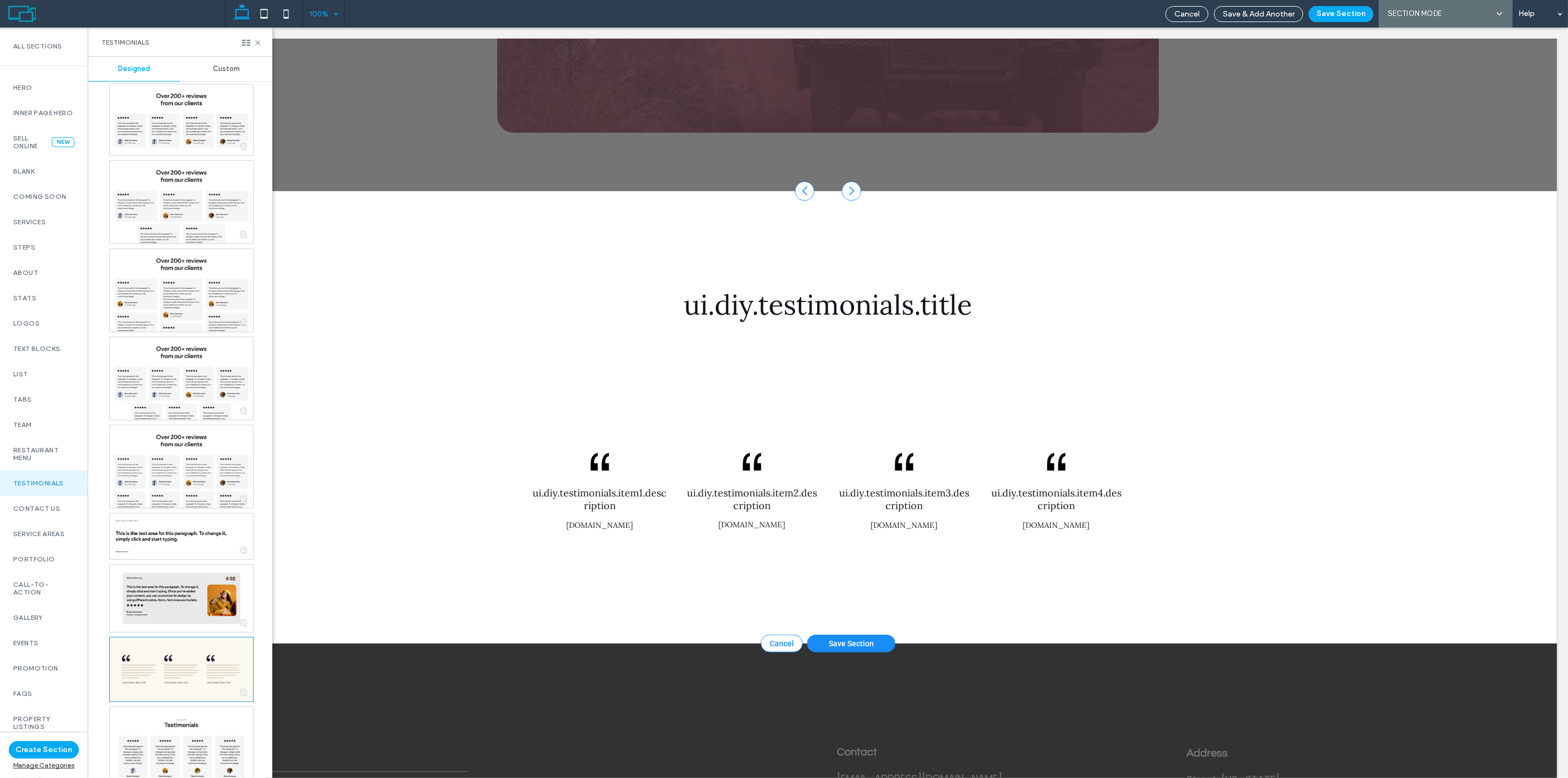
scroll to position [4095, 0]
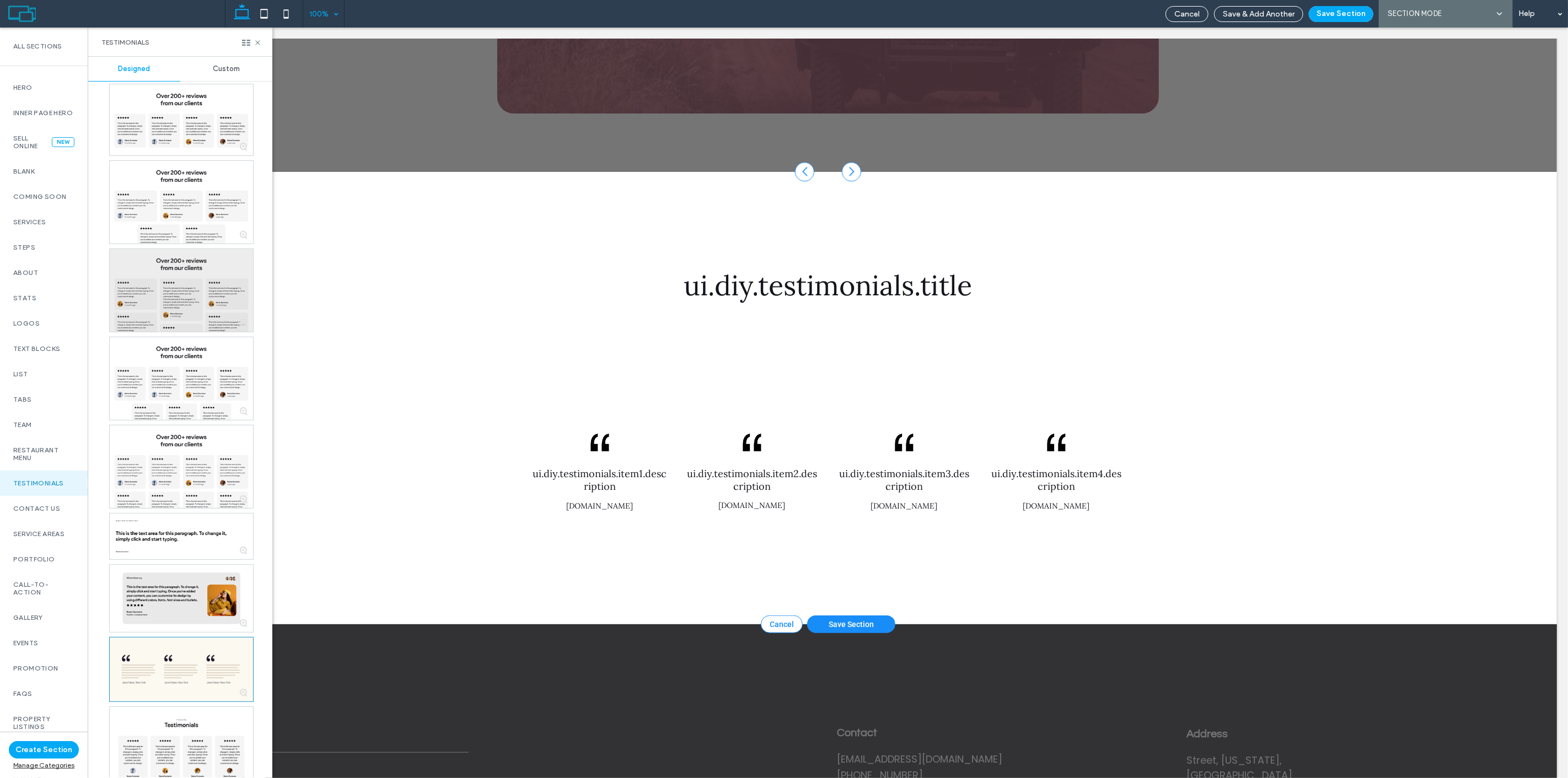
click at [200, 317] on div at bounding box center [181, 290] width 144 height 82
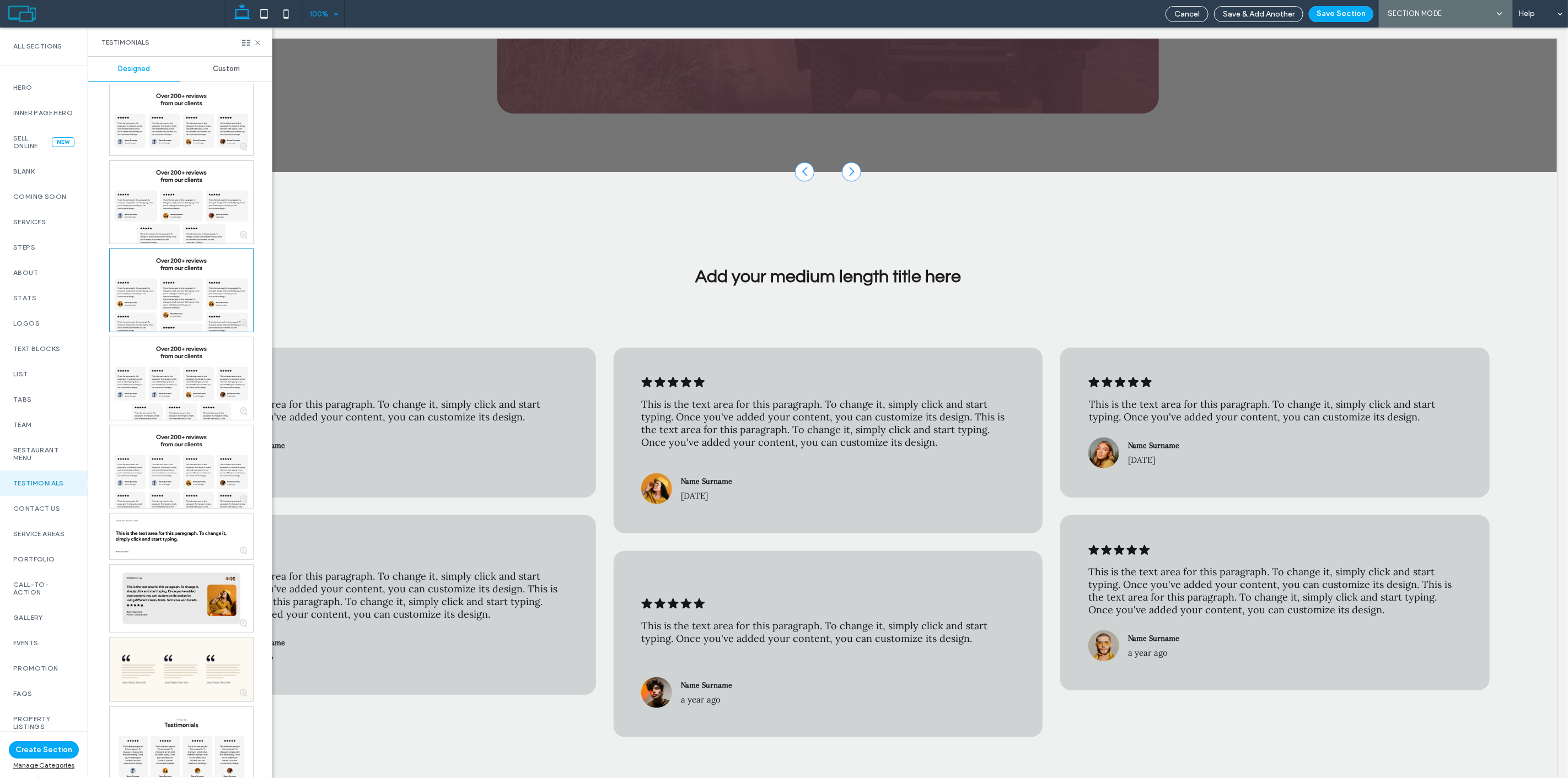
scroll to position [4135, 0]
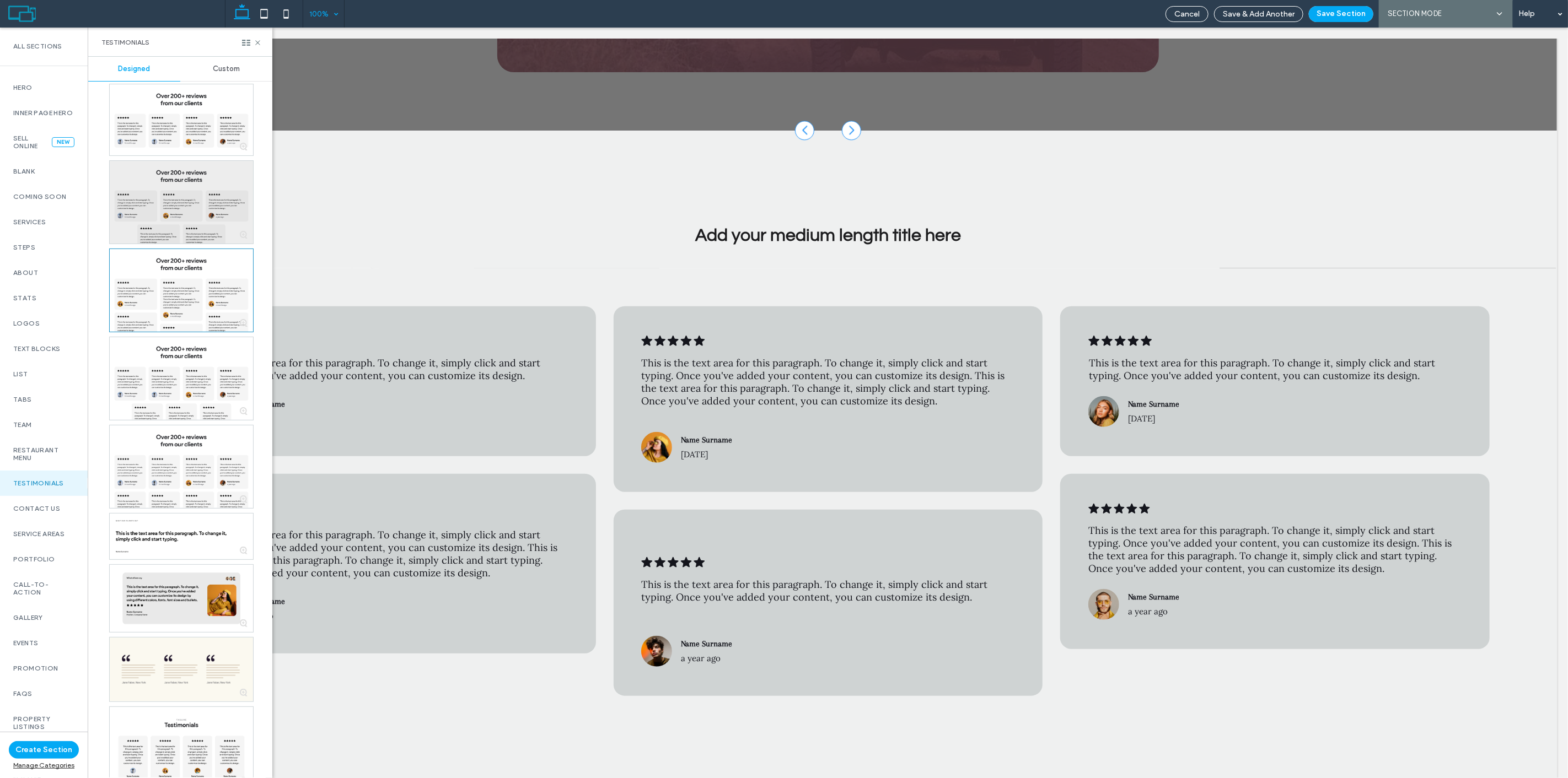
click at [223, 191] on div at bounding box center [181, 202] width 144 height 82
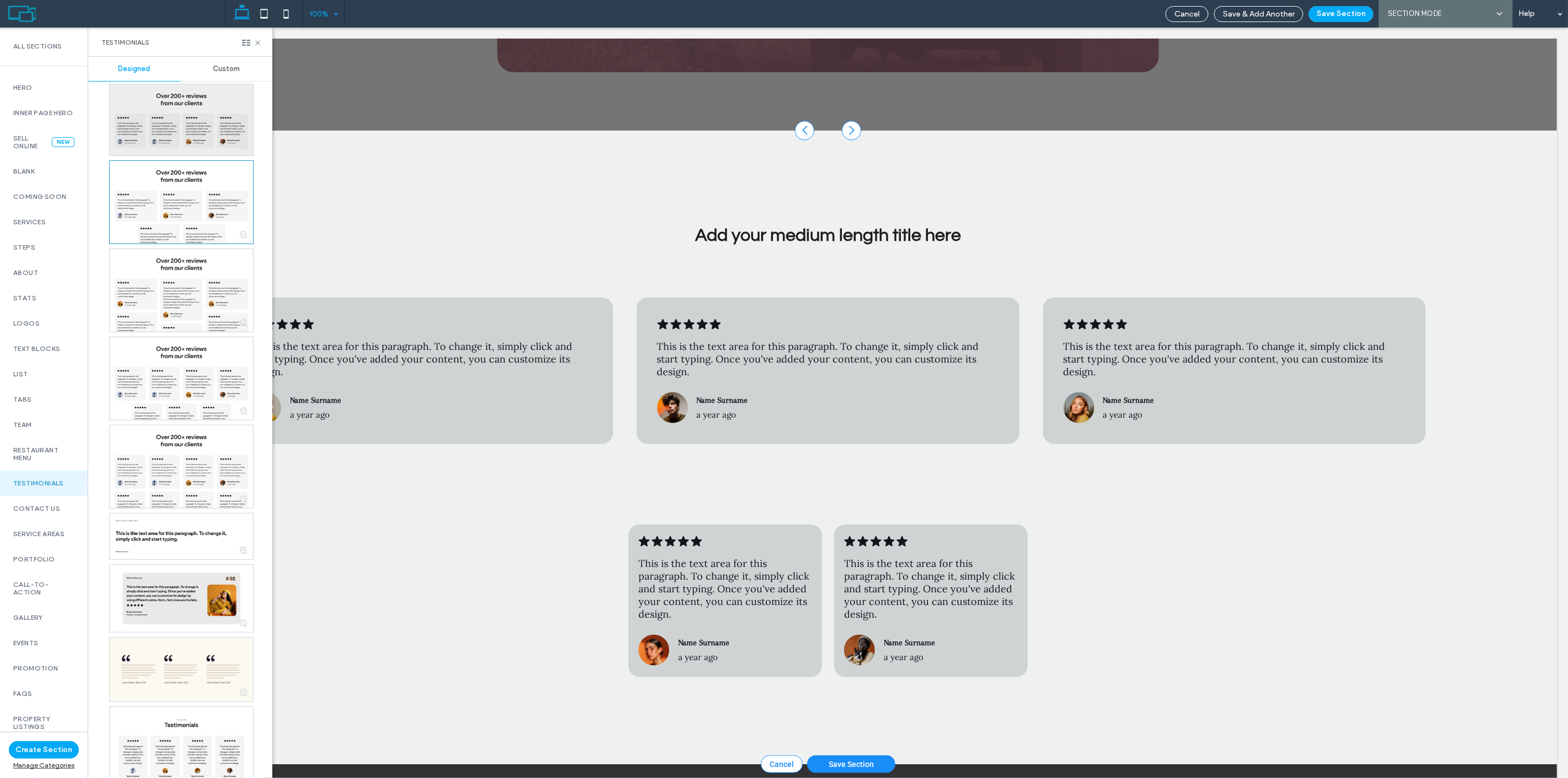
click at [225, 117] on div at bounding box center [181, 120] width 144 height 71
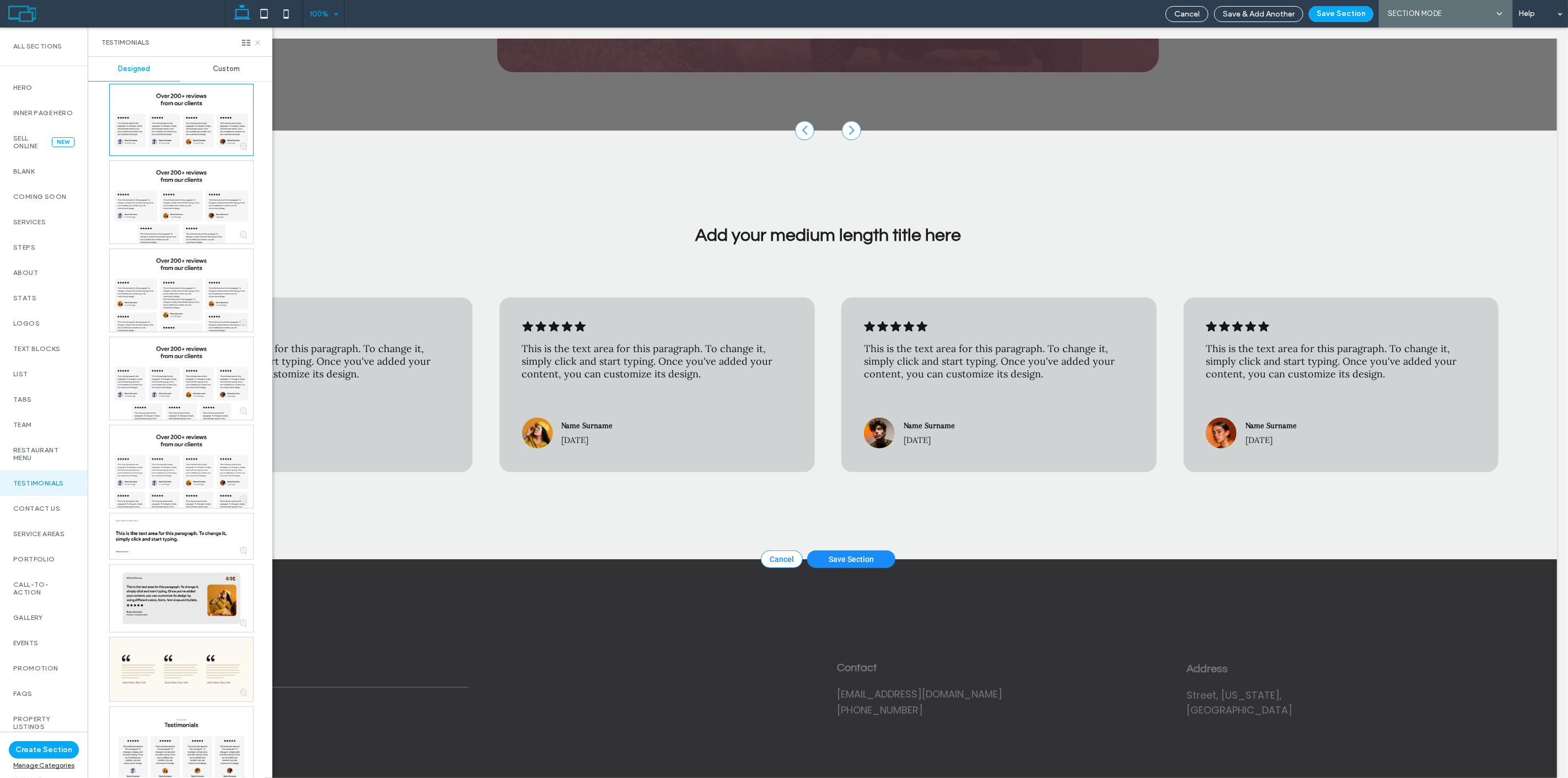
click at [261, 40] on icon at bounding box center [258, 42] width 8 height 8
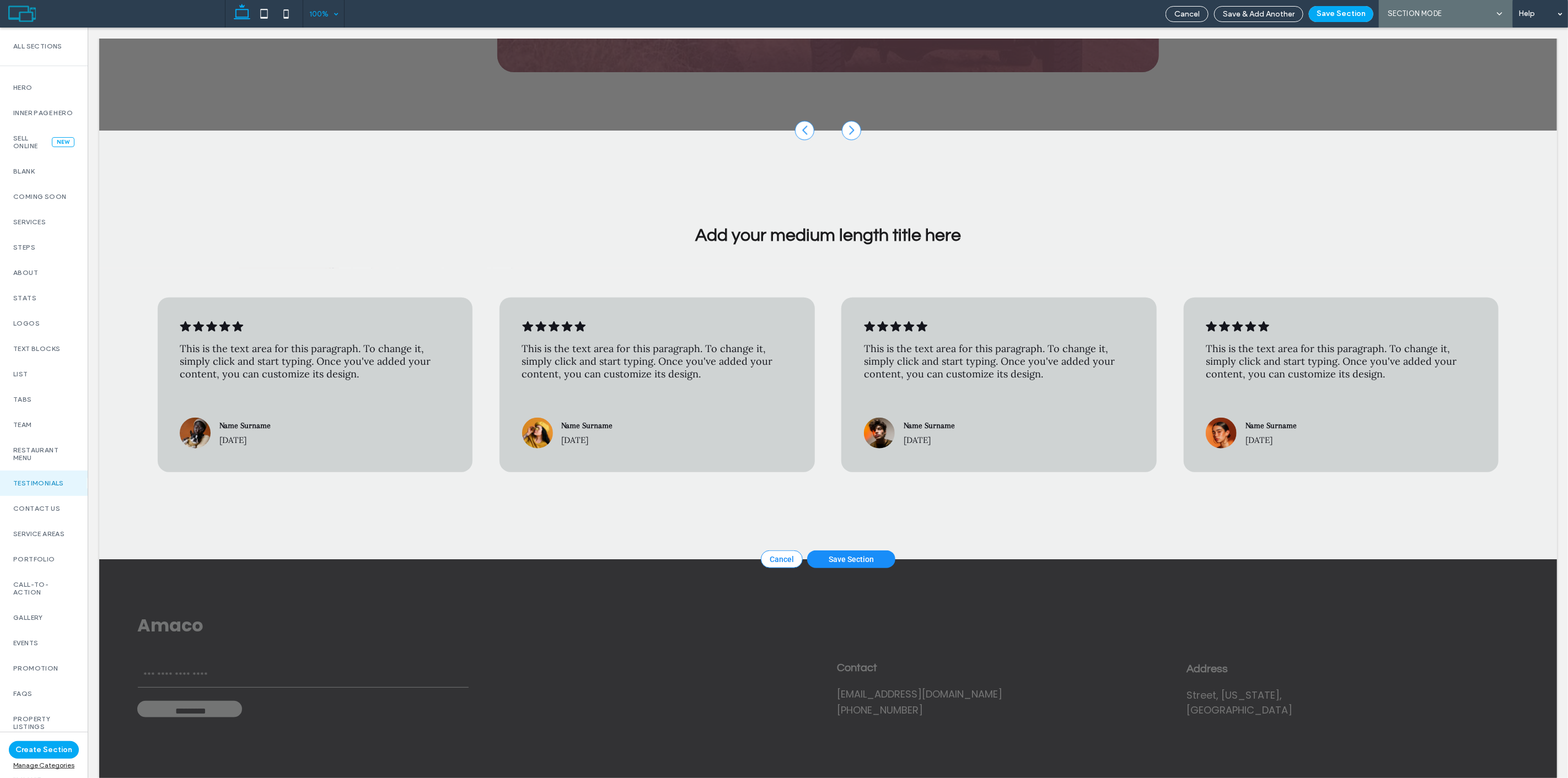
click at [419, 234] on div "Add your medium length title here" at bounding box center [827, 200] width 1458 height 138
click at [1322, 18] on button "Save Section" at bounding box center [1341, 14] width 65 height 16
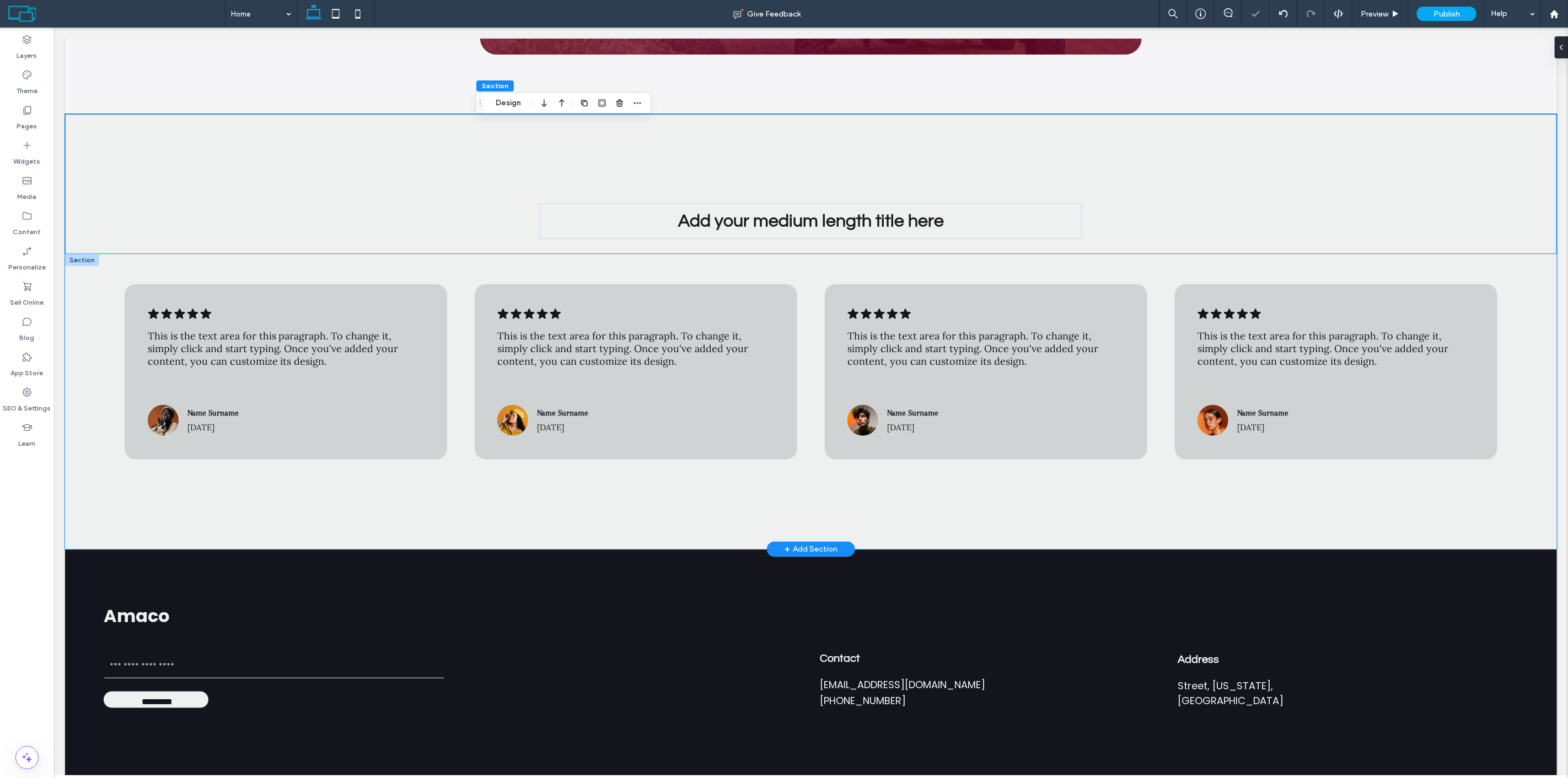
scroll to position [4220, 0]
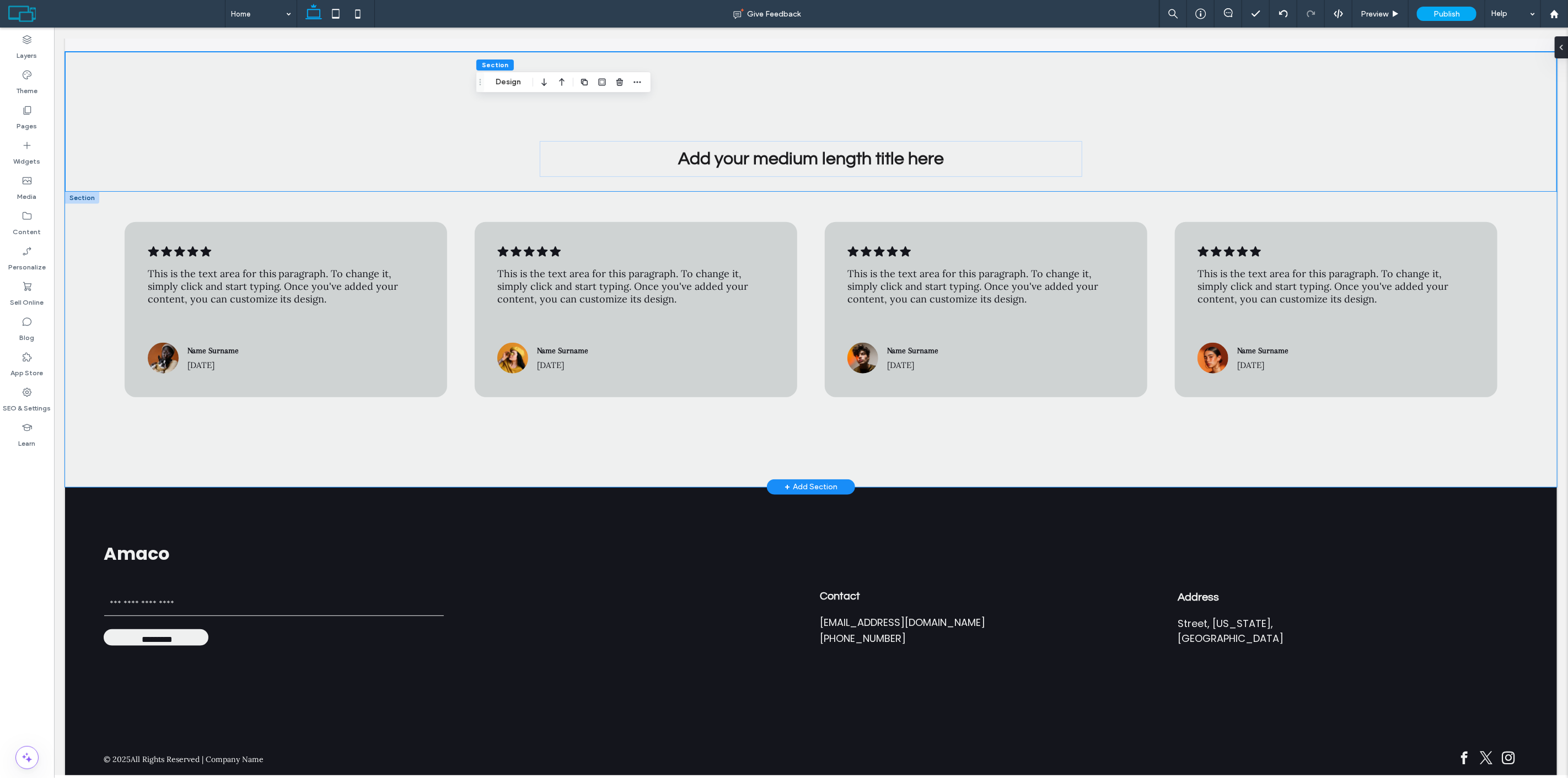
click at [667, 192] on div ".cls-1-1788903176-1788903176 { fill: #00000; stroke-width: 0px; } This is the t…" at bounding box center [810, 339] width 1492 height 295
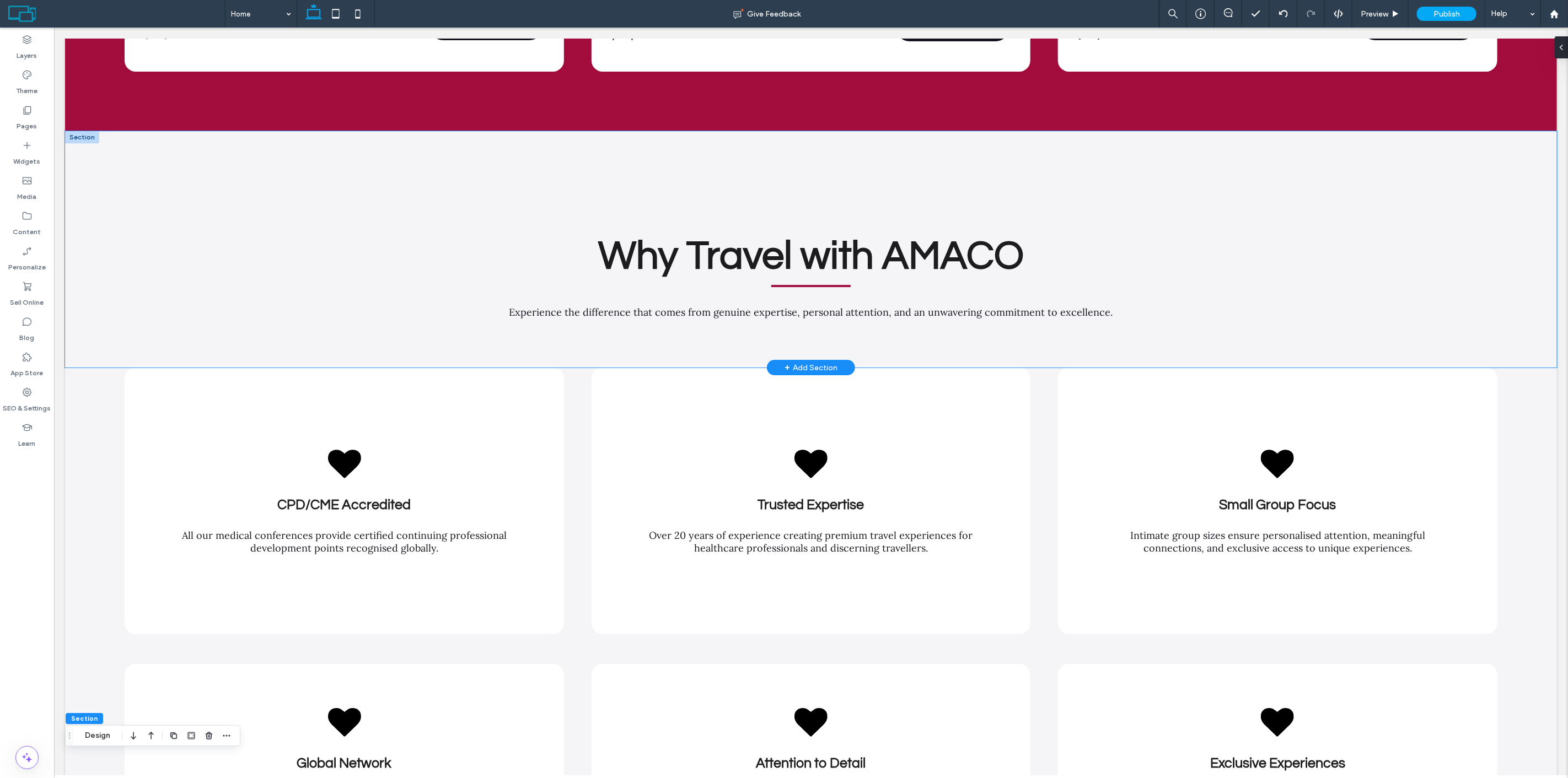
scroll to position [2934, 0]
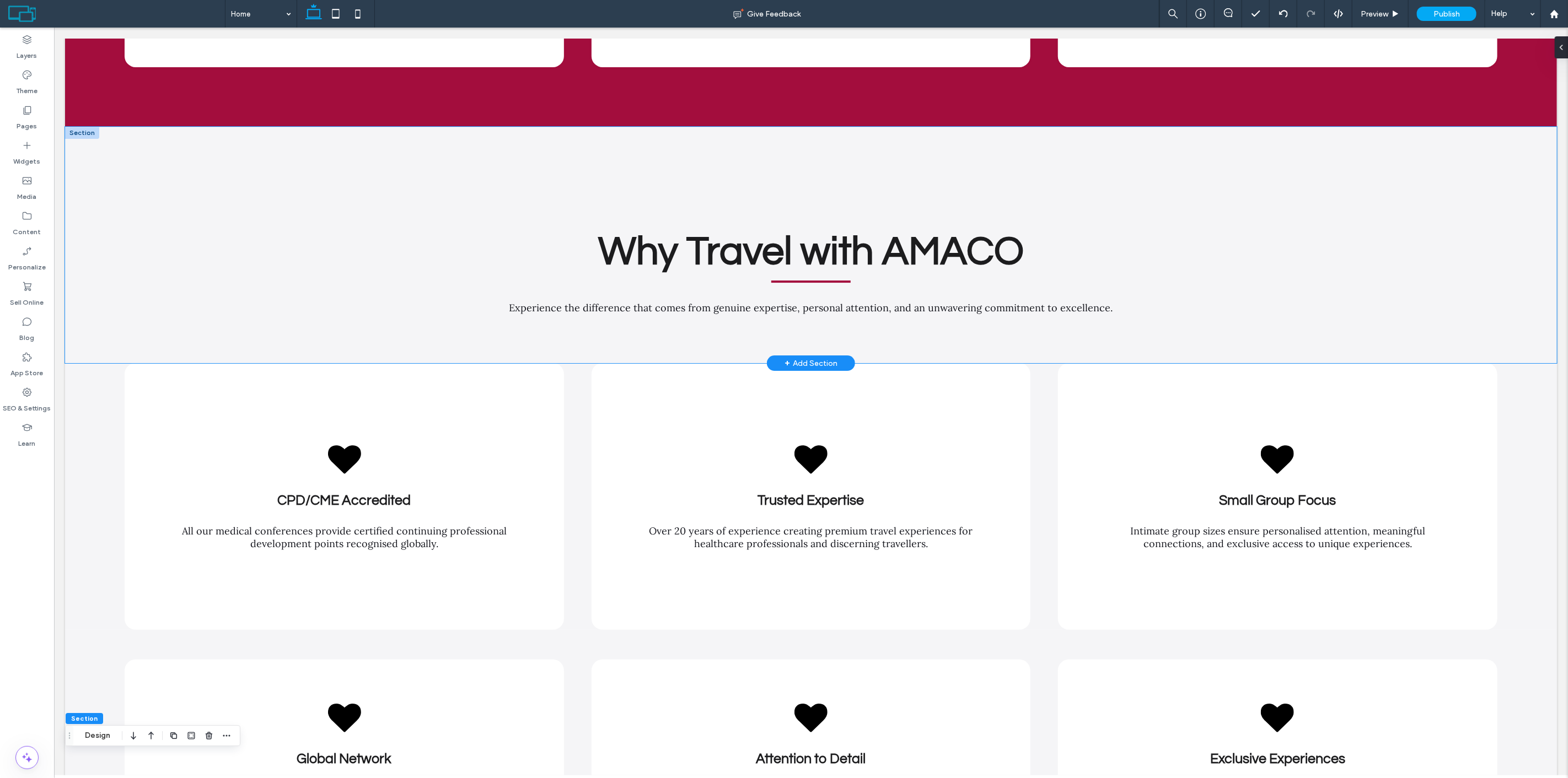
click at [120, 134] on div "Why Travel with AMACO Experience the difference that comes from genuine experti…" at bounding box center [810, 245] width 1492 height 236
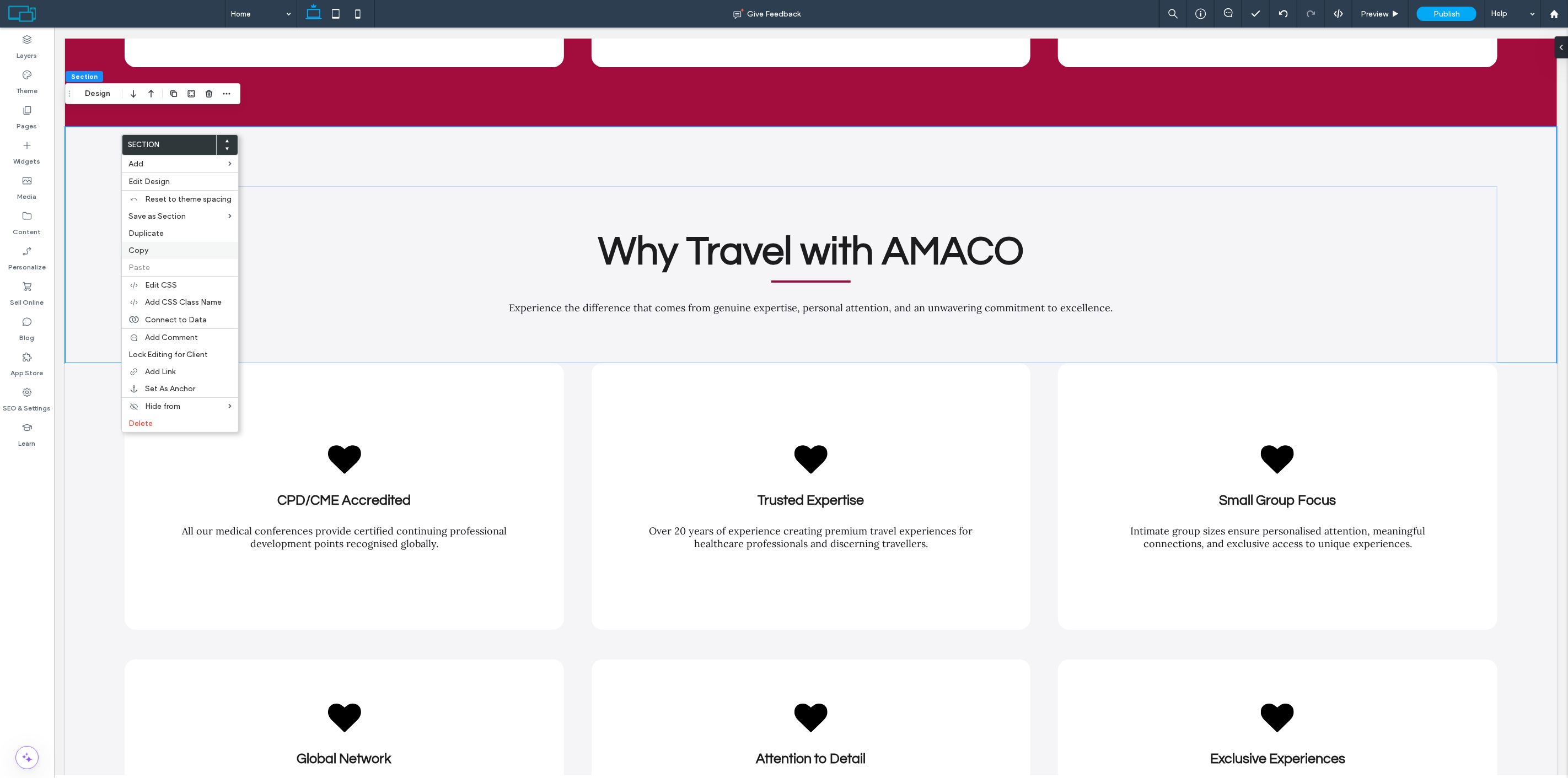
click at [172, 251] on label "Copy" at bounding box center [179, 250] width 103 height 9
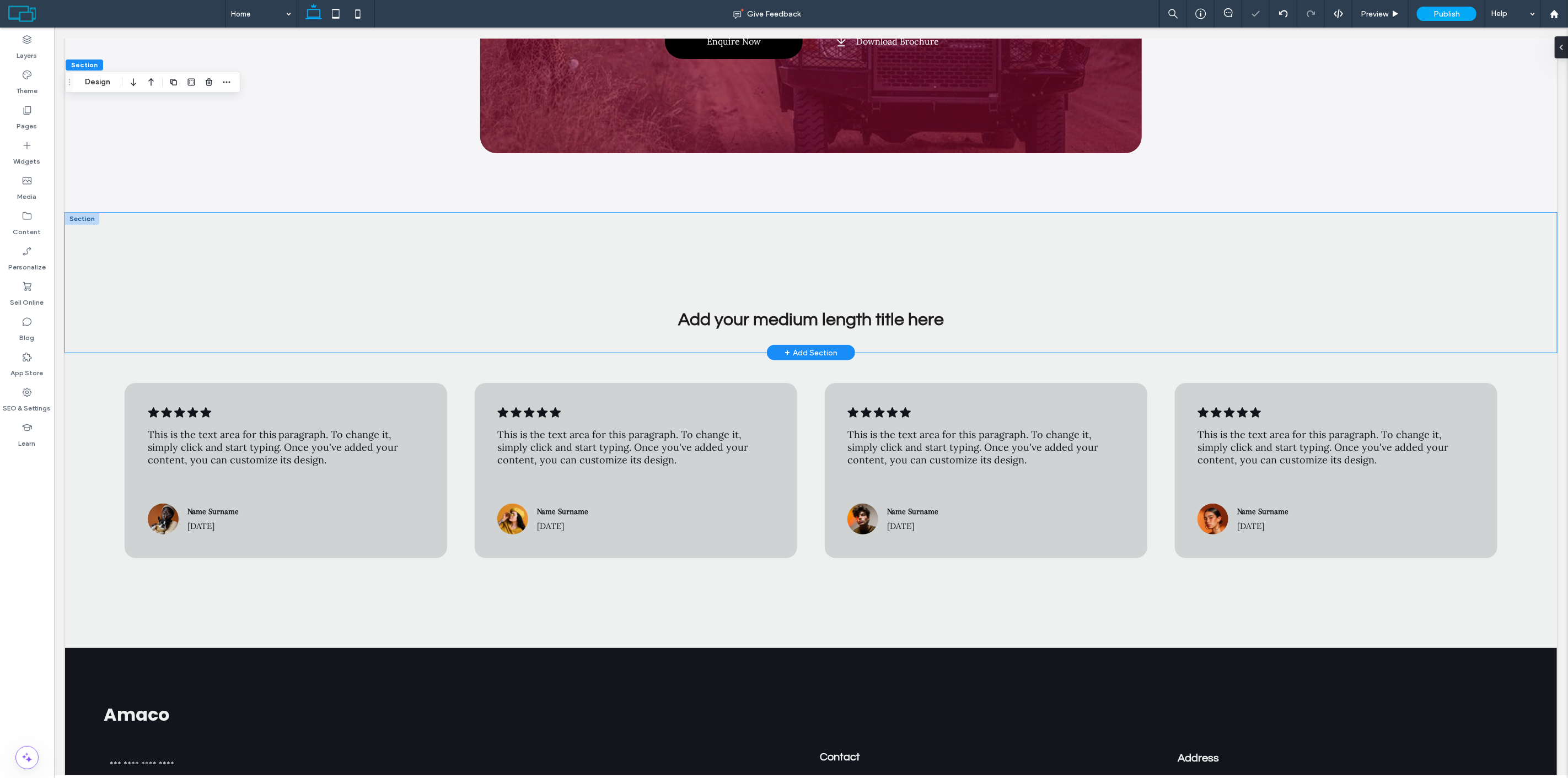
scroll to position [4036, 0]
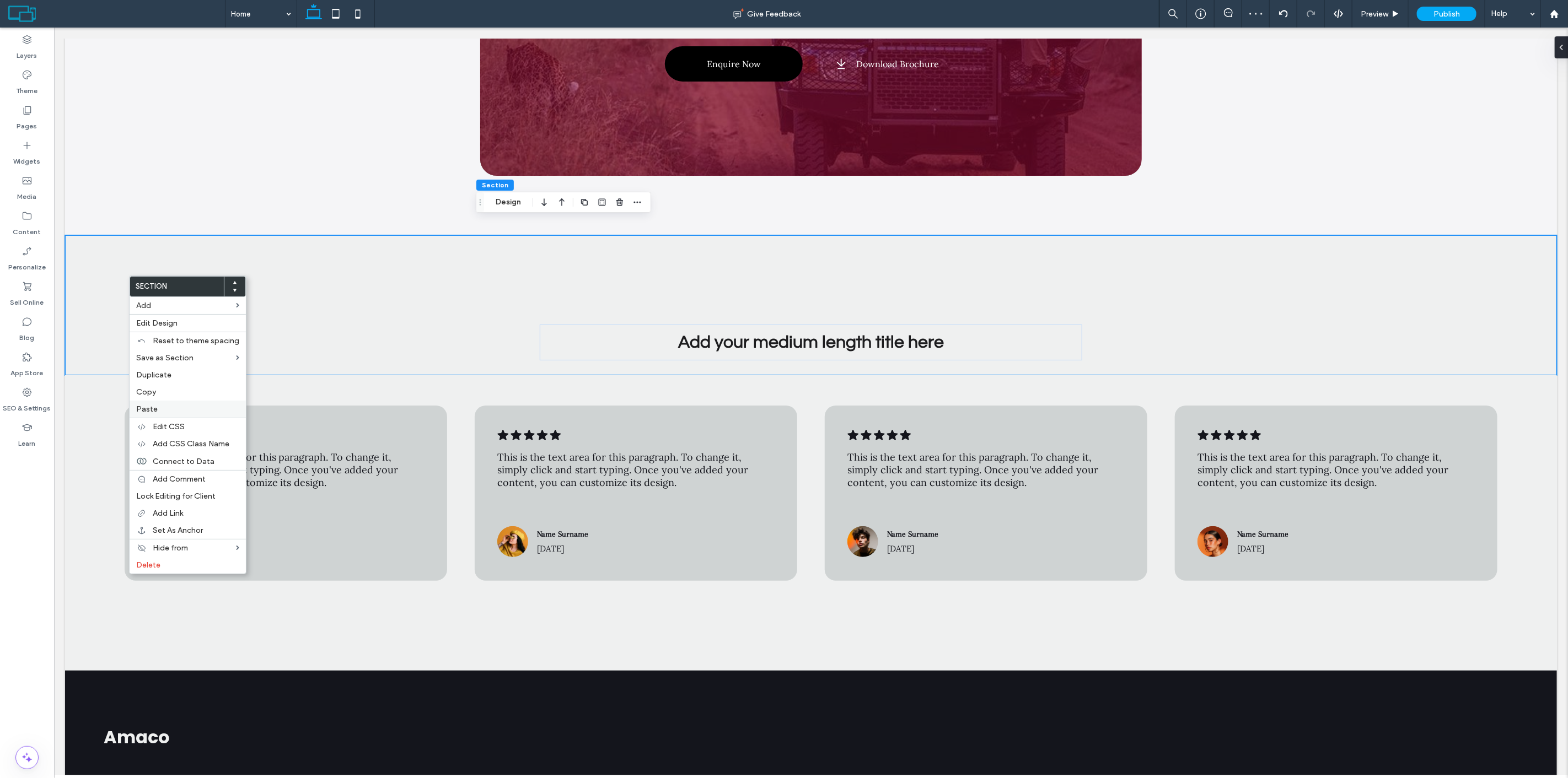
click at [168, 410] on label "Paste" at bounding box center [187, 409] width 103 height 9
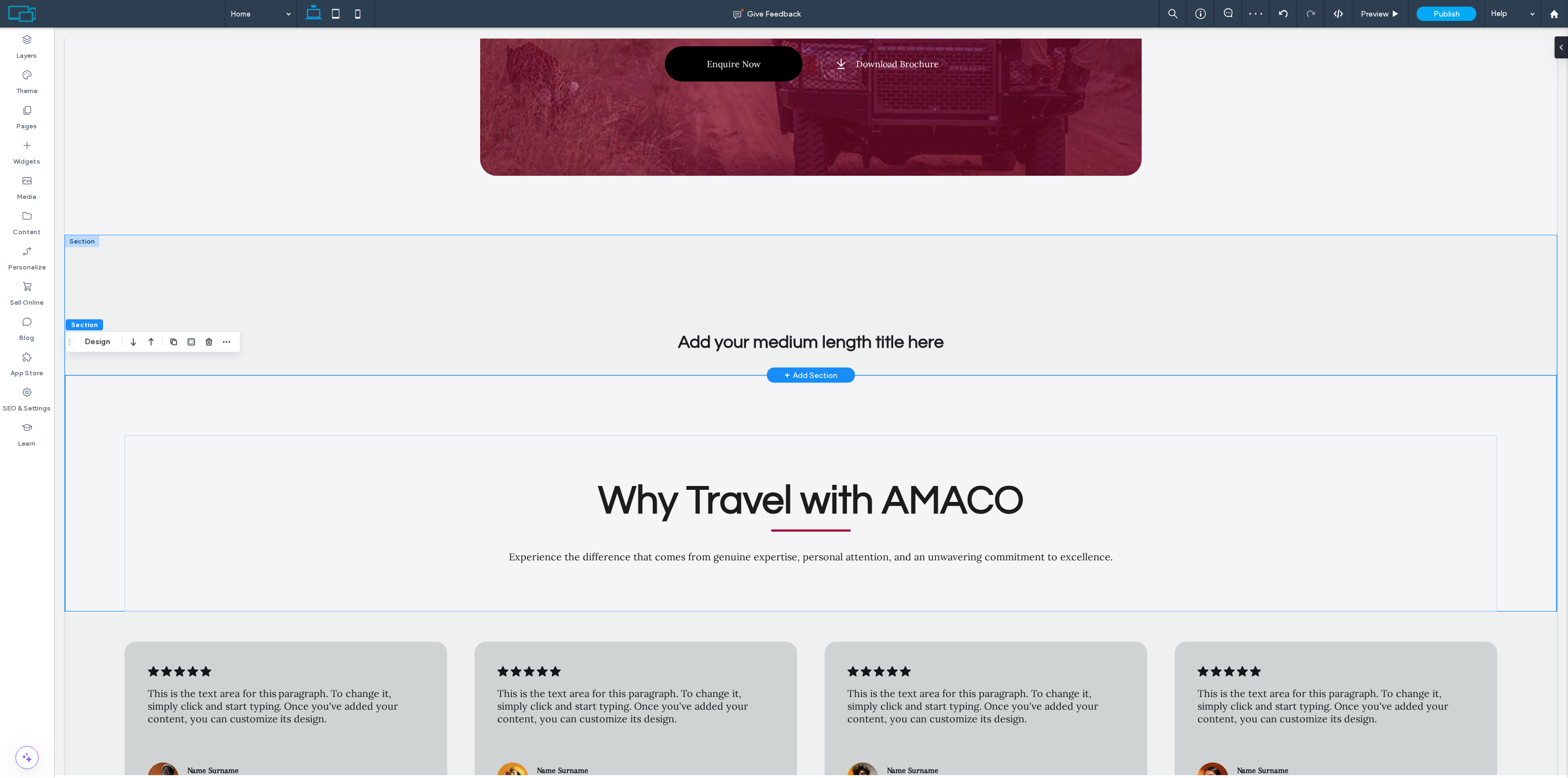
click at [150, 271] on div "Add your medium length title here" at bounding box center [810, 305] width 1492 height 140
click at [616, 202] on icon "button" at bounding box center [619, 202] width 8 height 8
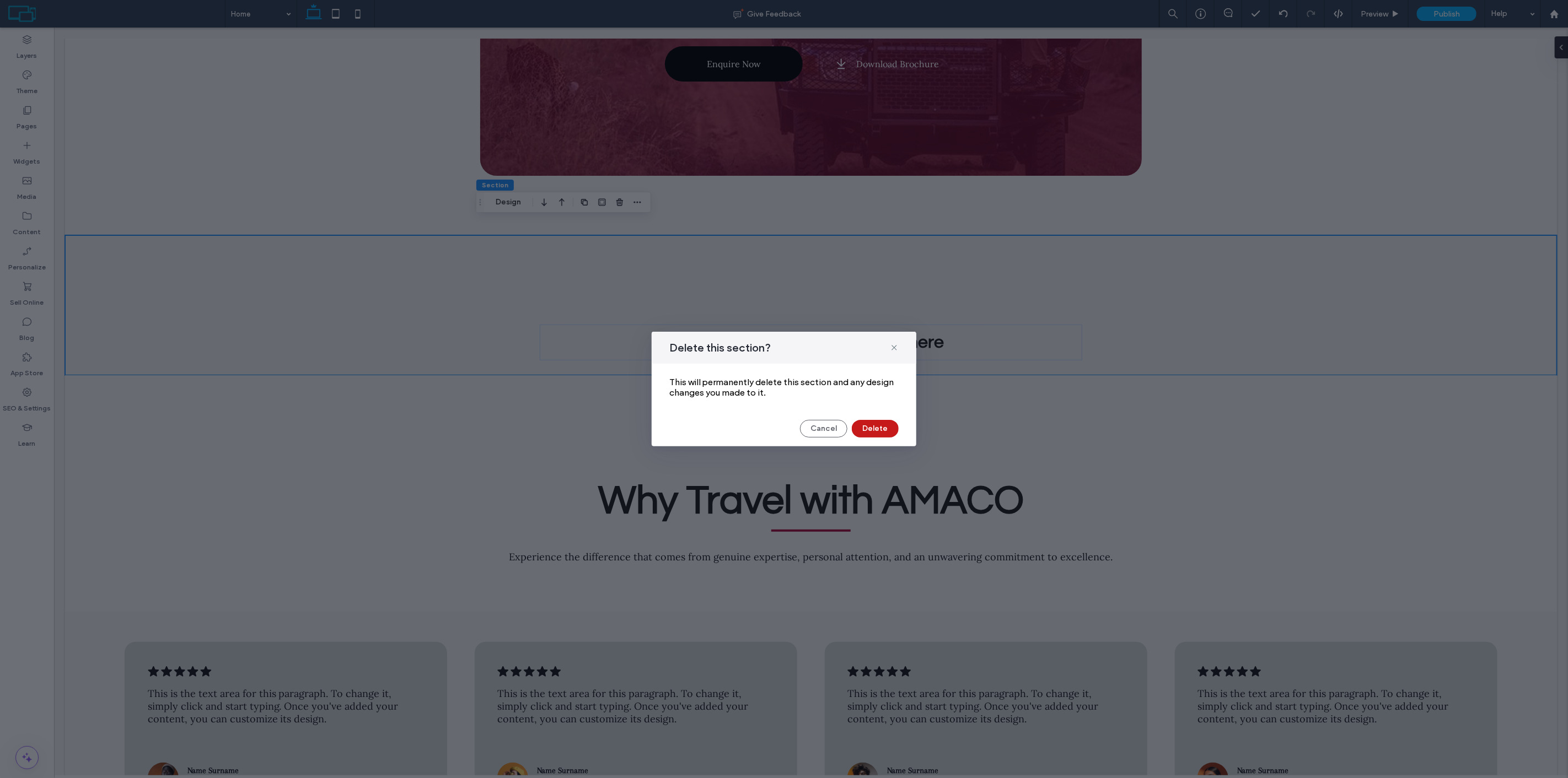
click at [879, 426] on button "Delete" at bounding box center [875, 429] width 47 height 18
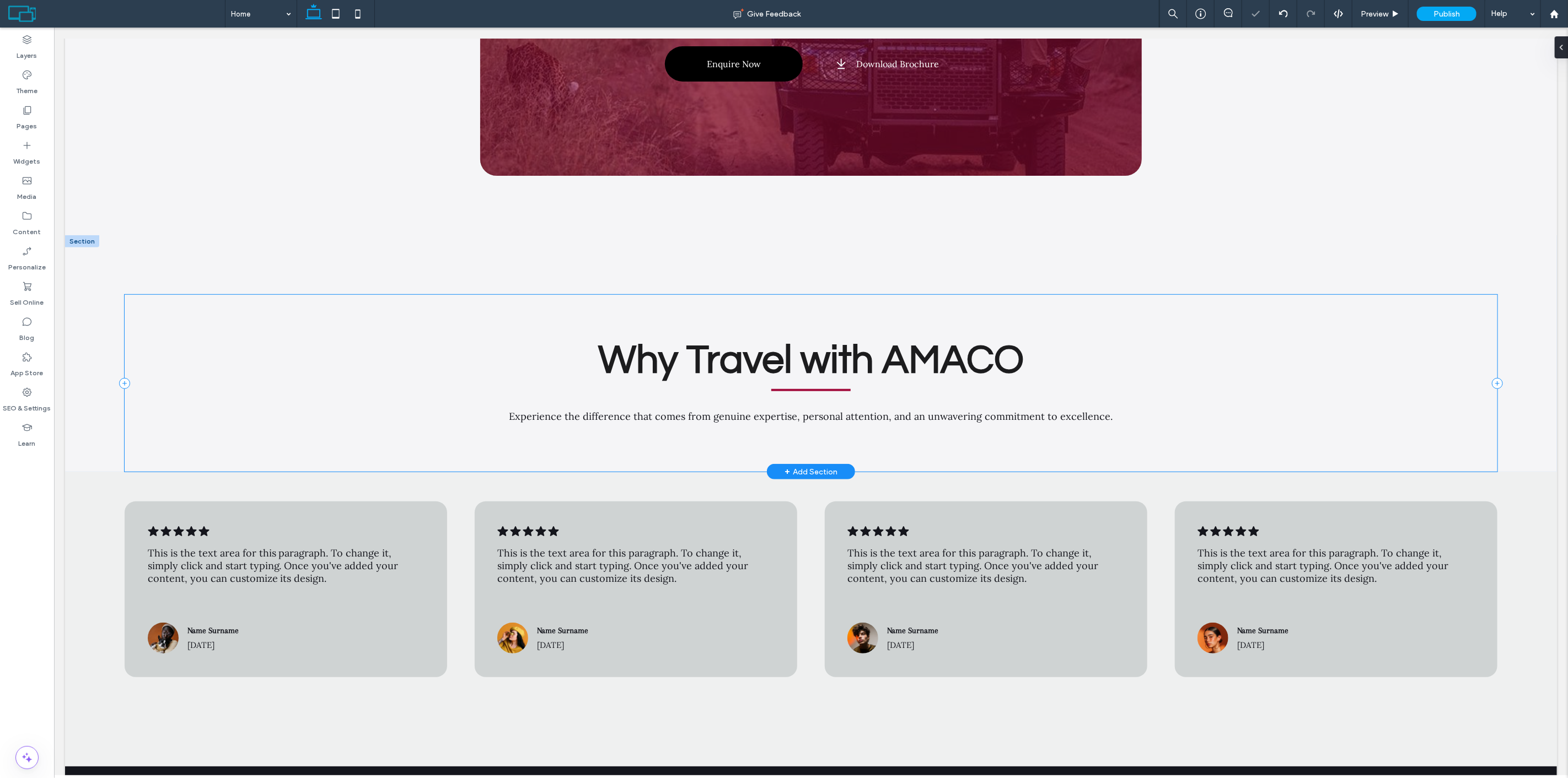
click at [265, 302] on div "Why Travel with AMACO Experience the difference that comes from genuine experti…" at bounding box center [810, 383] width 1373 height 177
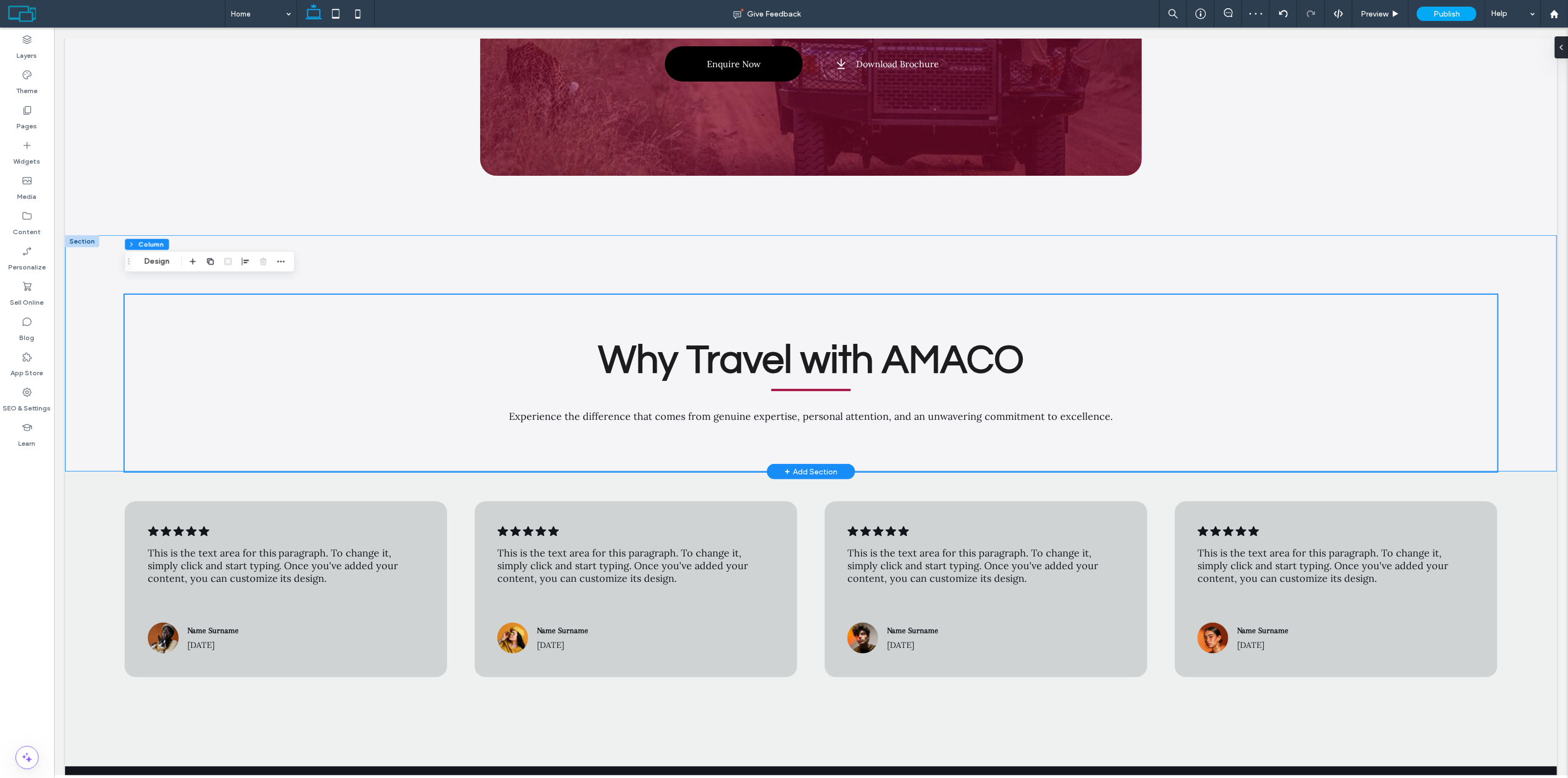
click at [90, 256] on div "Why Travel with AMACO Experience the difference that comes from genuine experti…" at bounding box center [810, 353] width 1492 height 236
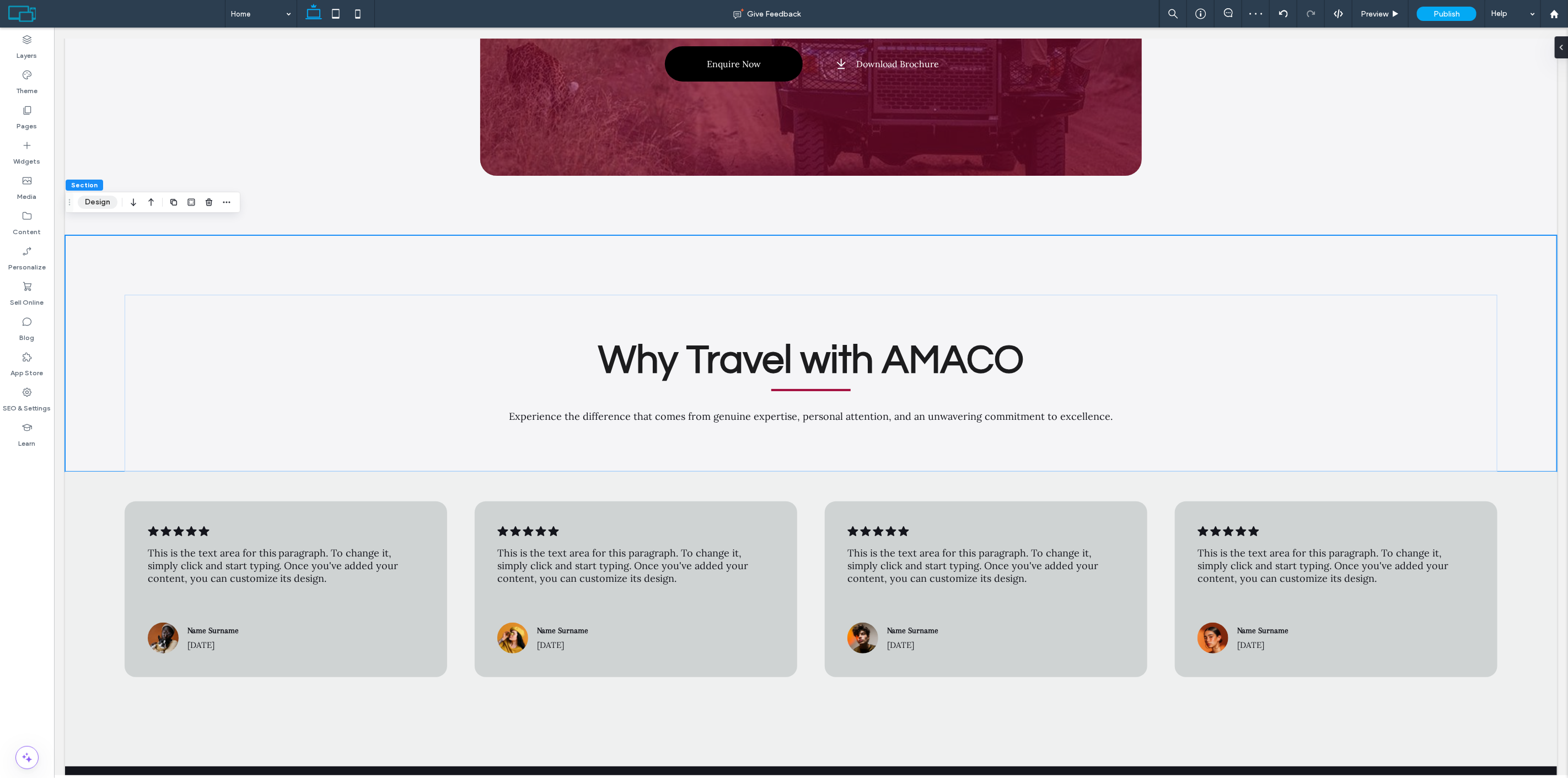
click at [94, 200] on button "Design" at bounding box center [98, 202] width 40 height 14
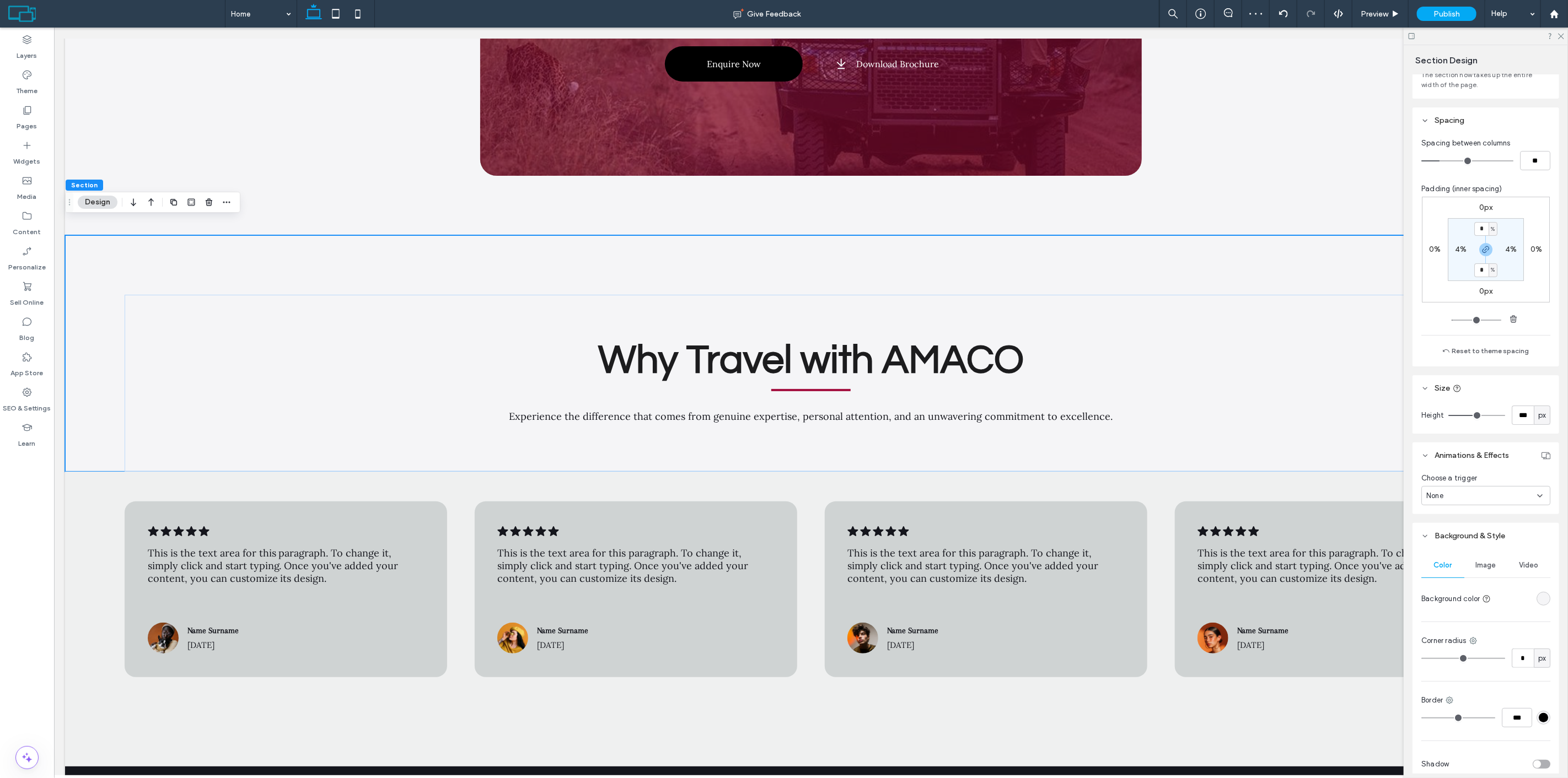
scroll to position [140, 0]
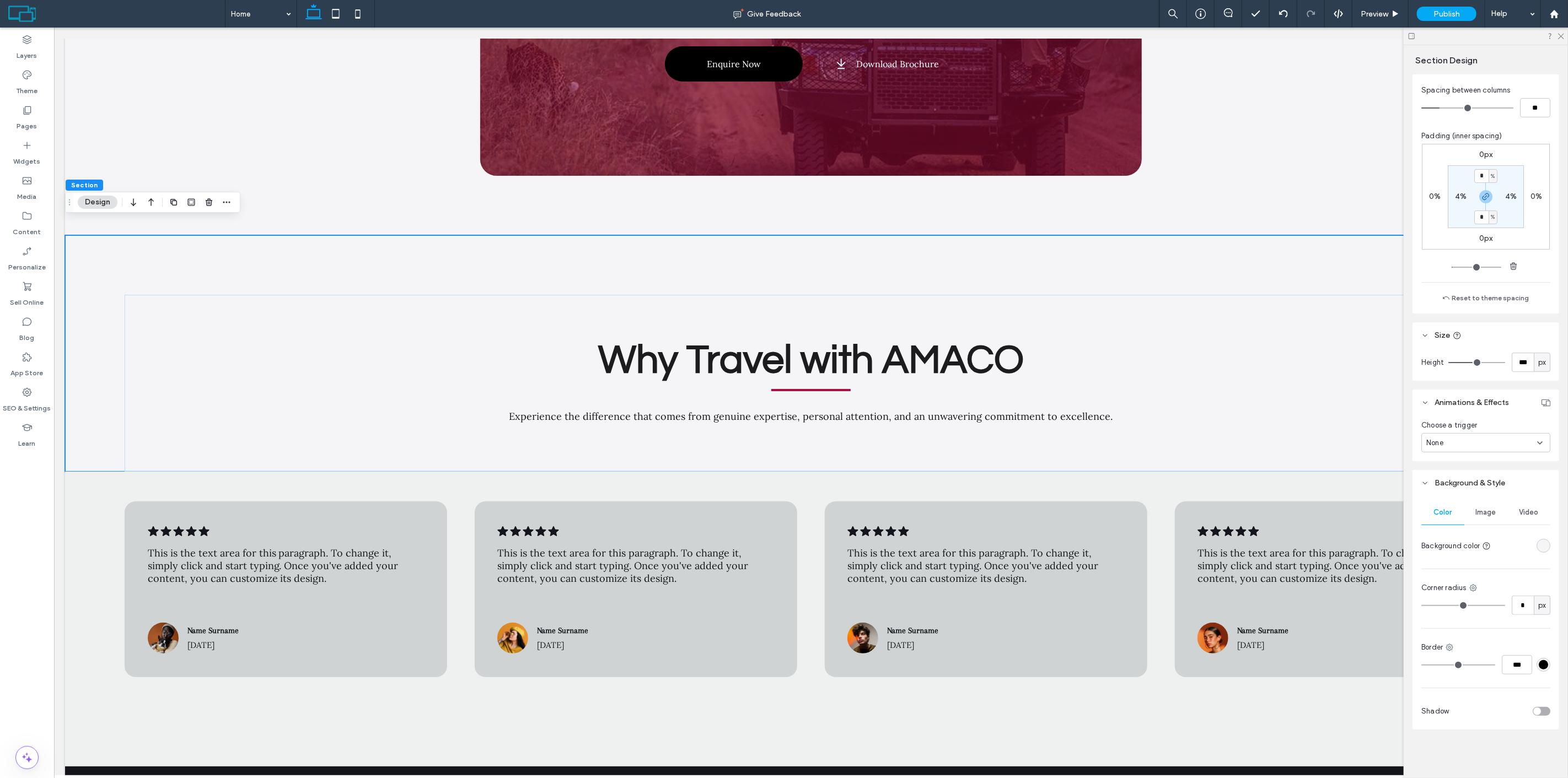
click at [1538, 546] on div "rgba(245, 245, 247, 1)" at bounding box center [1543, 545] width 9 height 9
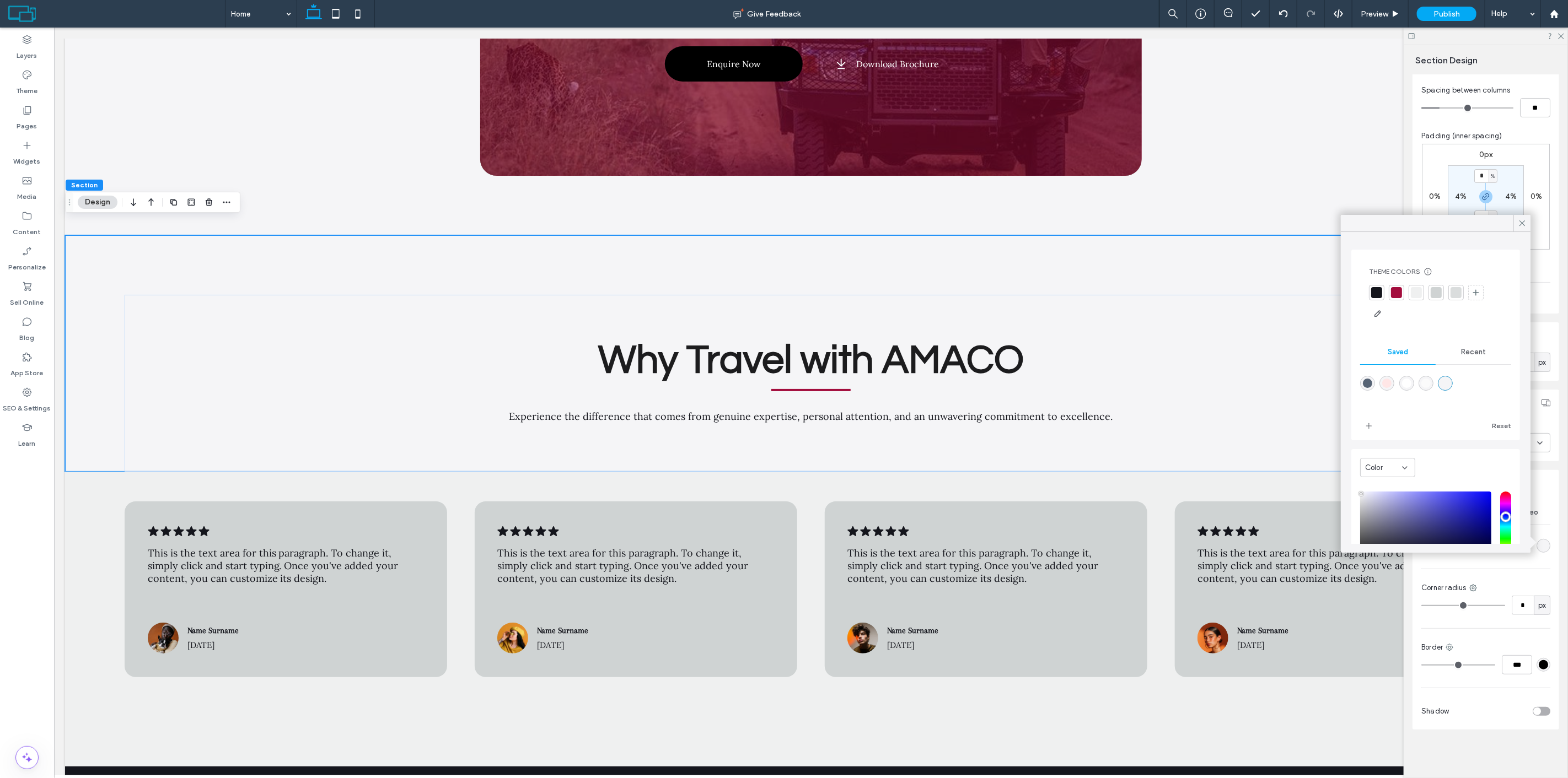
click at [1407, 383] on div "rgba(255,255,255,1)" at bounding box center [1406, 383] width 9 height 9
type input "*******"
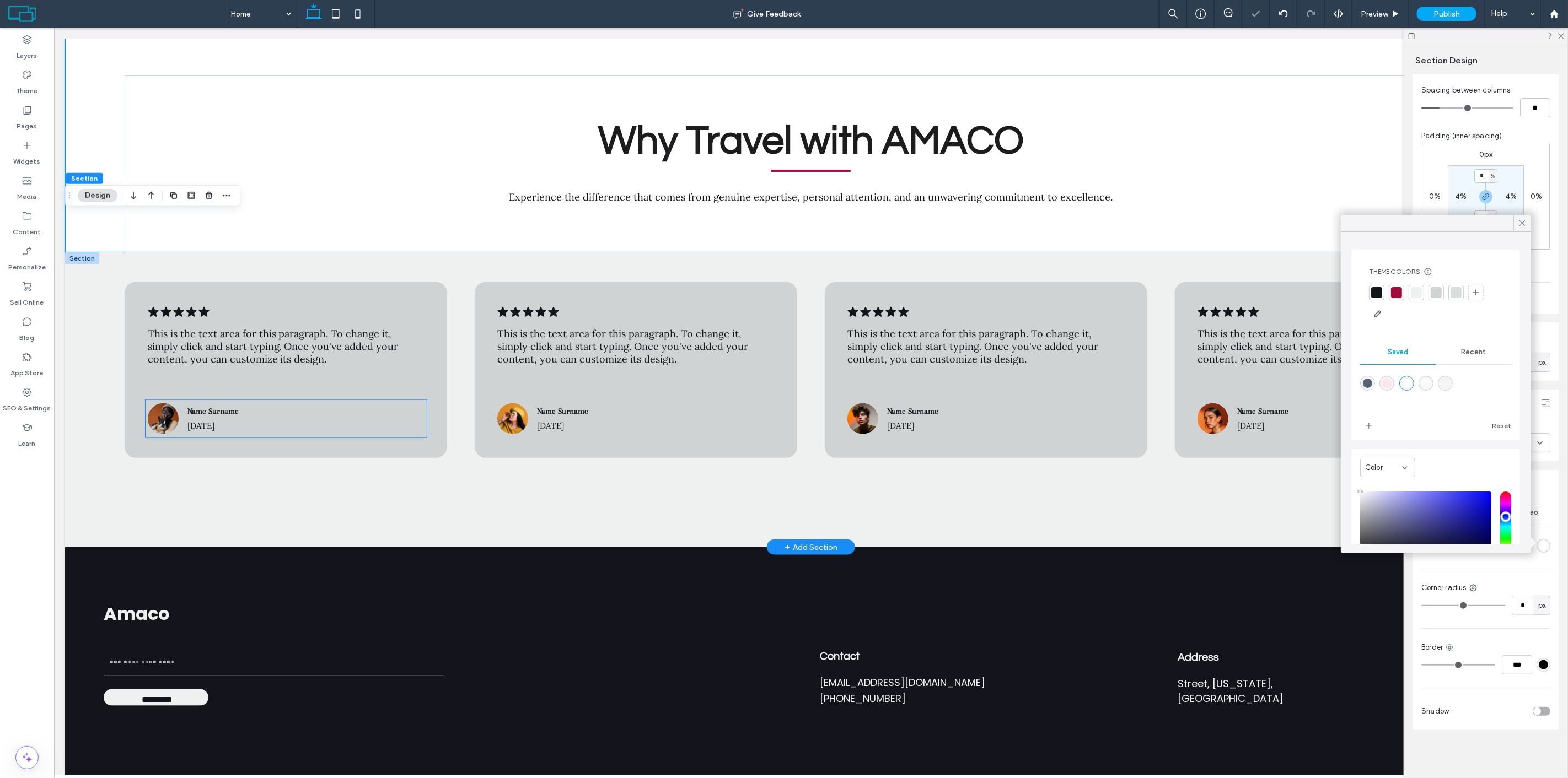
scroll to position [4282, 0]
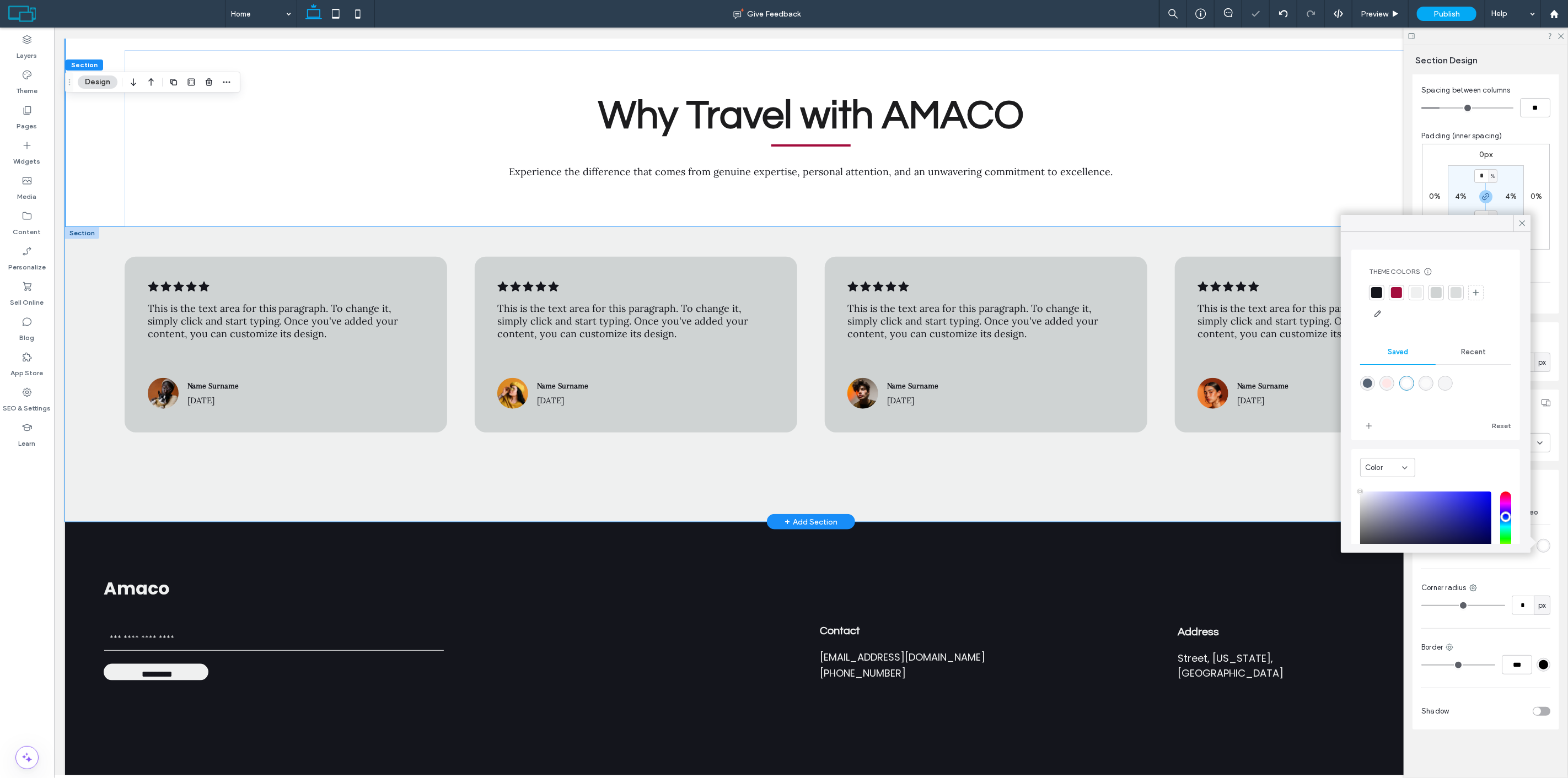
click at [85, 291] on div ".cls-1-1788903176-1788903176 { fill: #00000; stroke-width: 0px; } This is the t…" at bounding box center [810, 374] width 1492 height 295
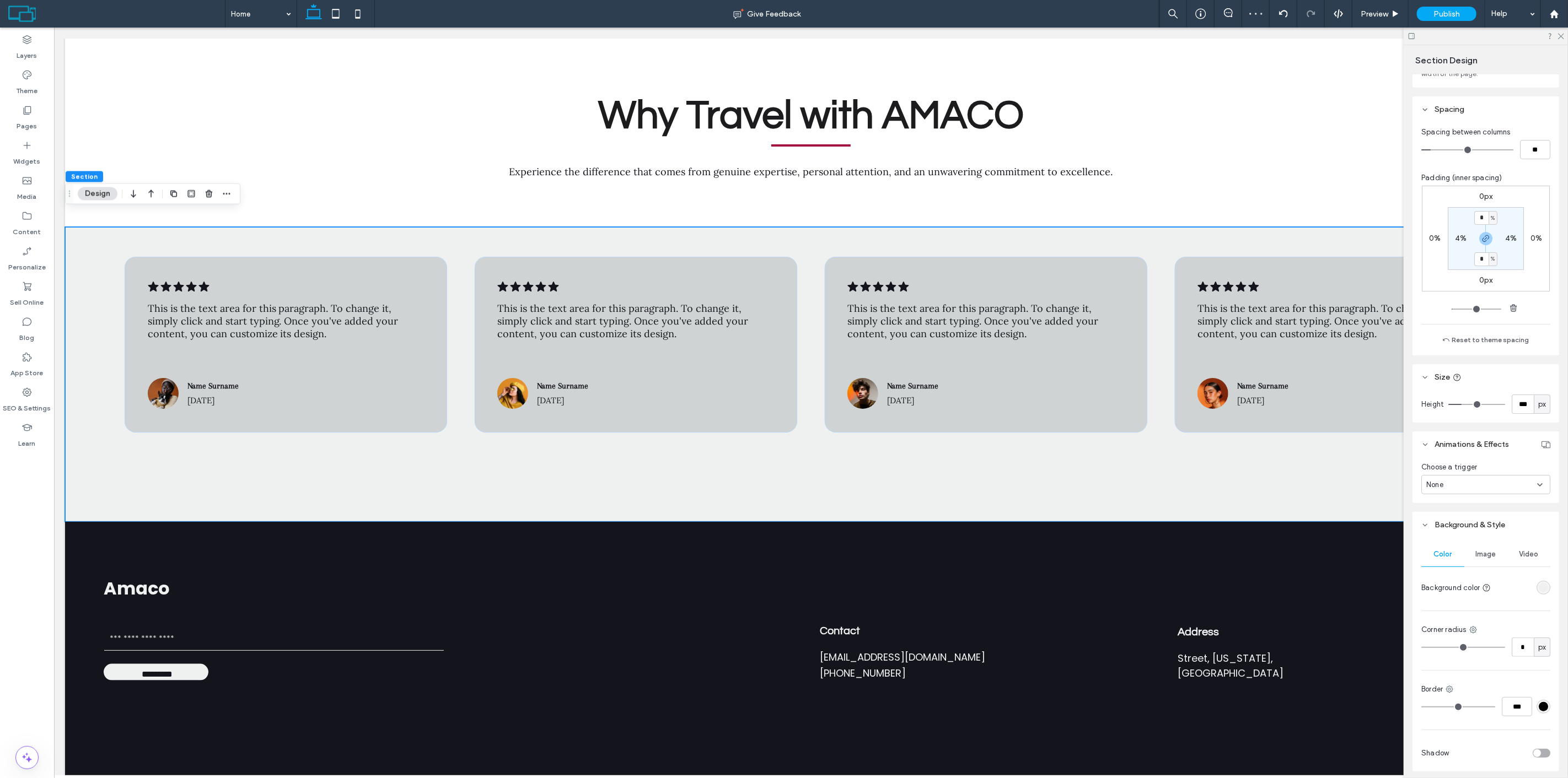
scroll to position [140, 0]
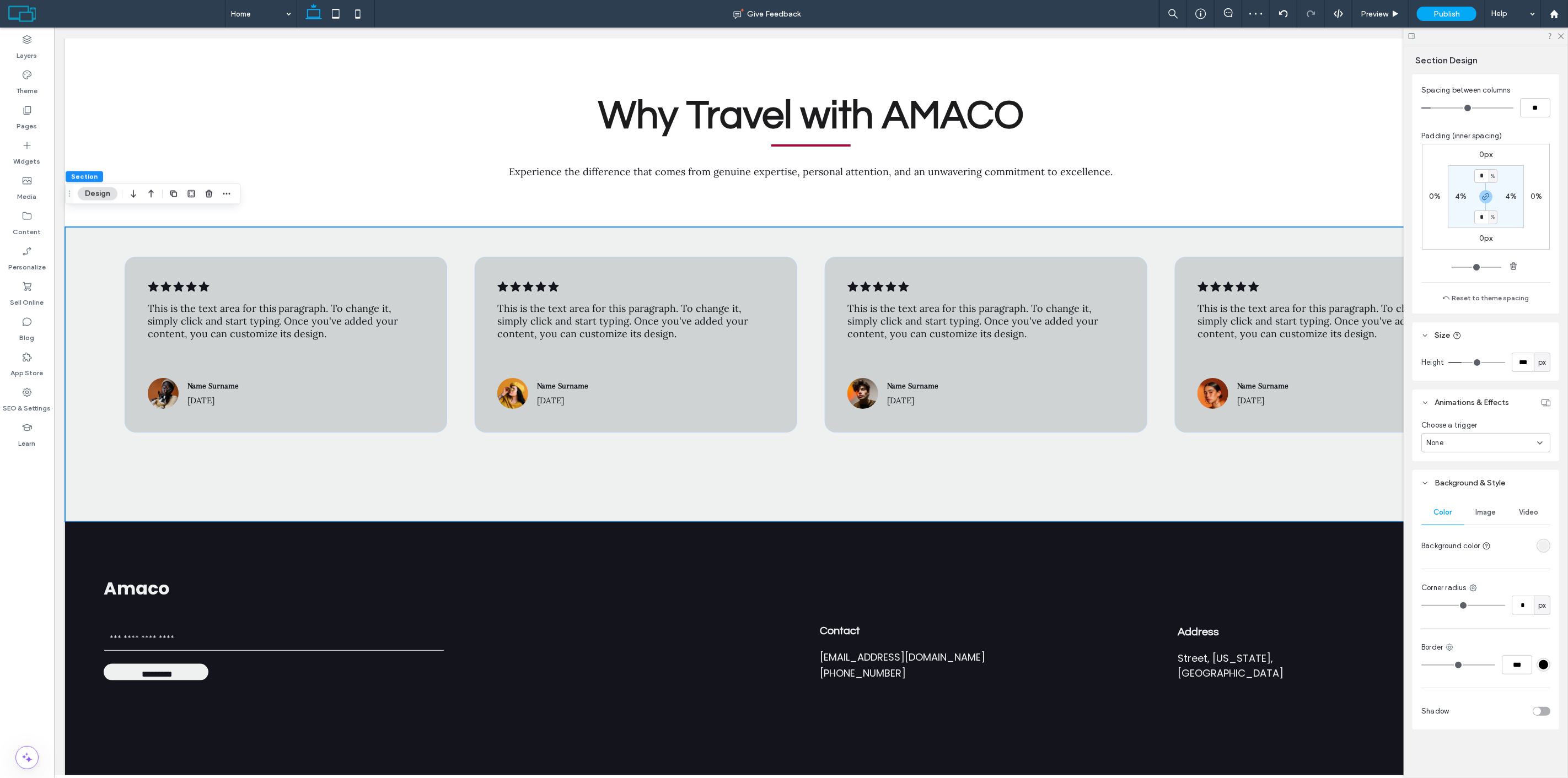
click at [1538, 551] on div "rgba(239,240,240,1)" at bounding box center [1543, 546] width 14 height 14
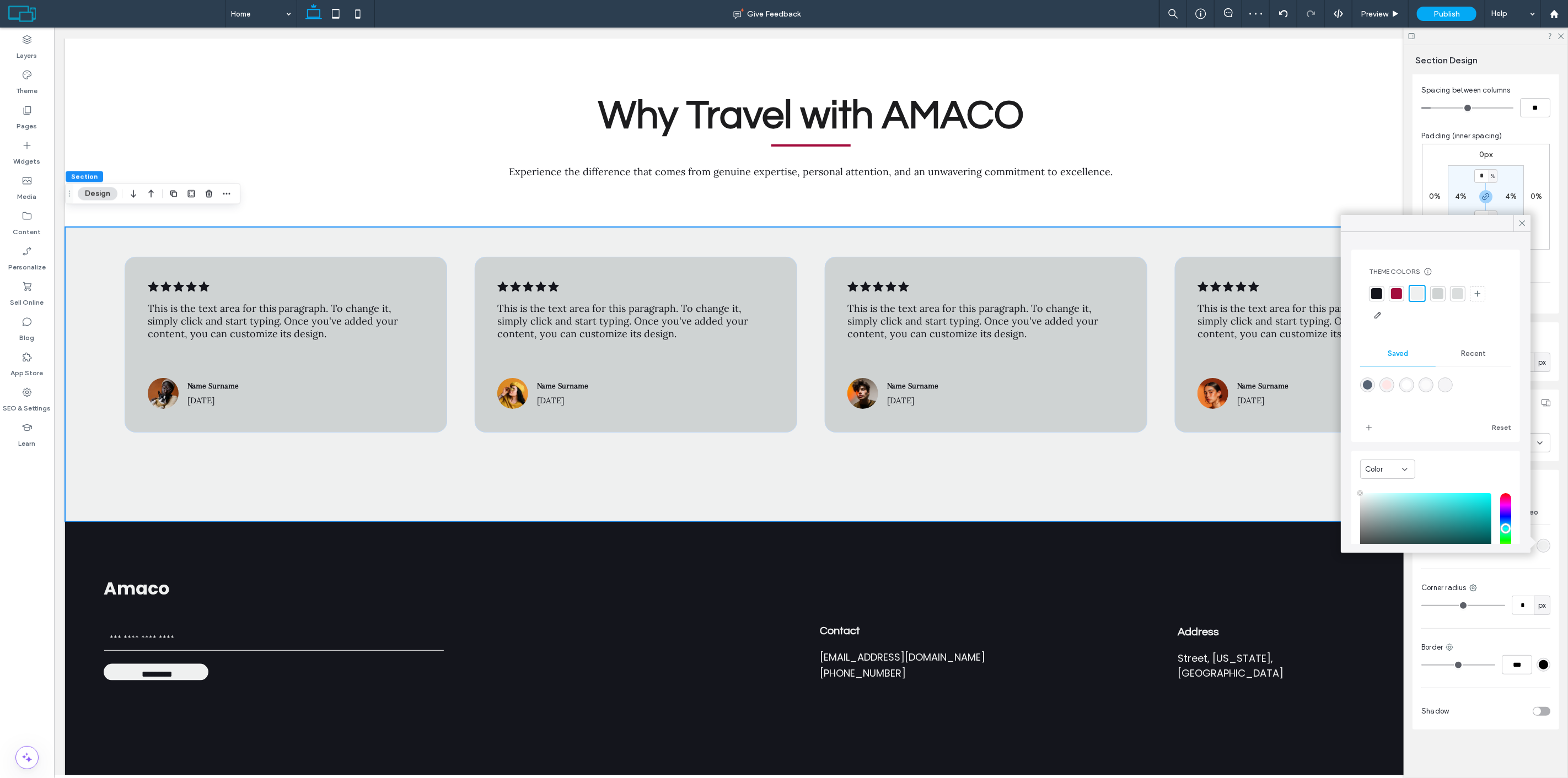
type input "****"
click at [1411, 385] on div "rgba(255,255,255,1)" at bounding box center [1406, 385] width 9 height 9
type input "*******"
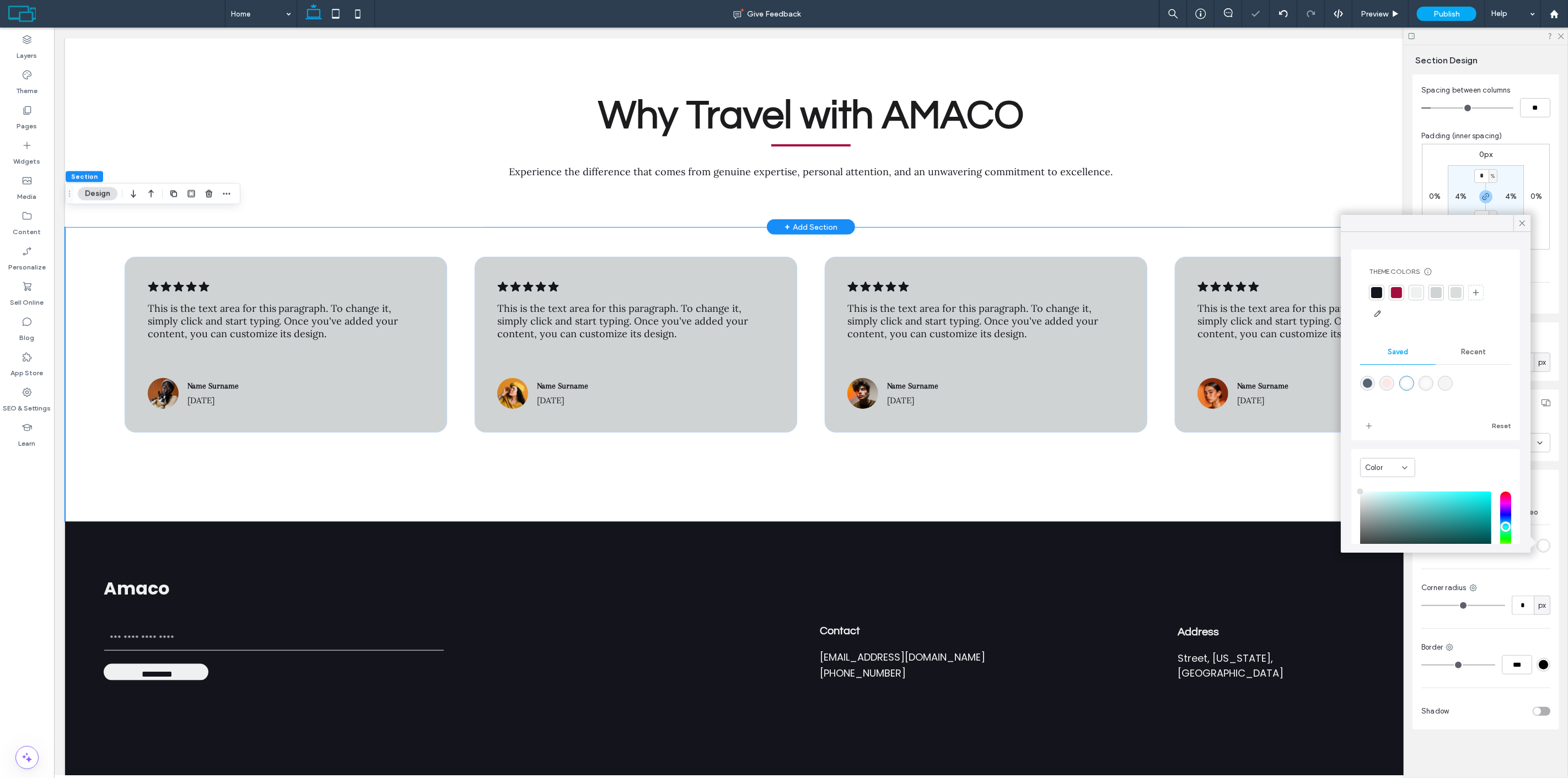
click at [1166, 193] on div "Why Travel with AMACO Experience the difference that comes from genuine experti…" at bounding box center [810, 138] width 1373 height 177
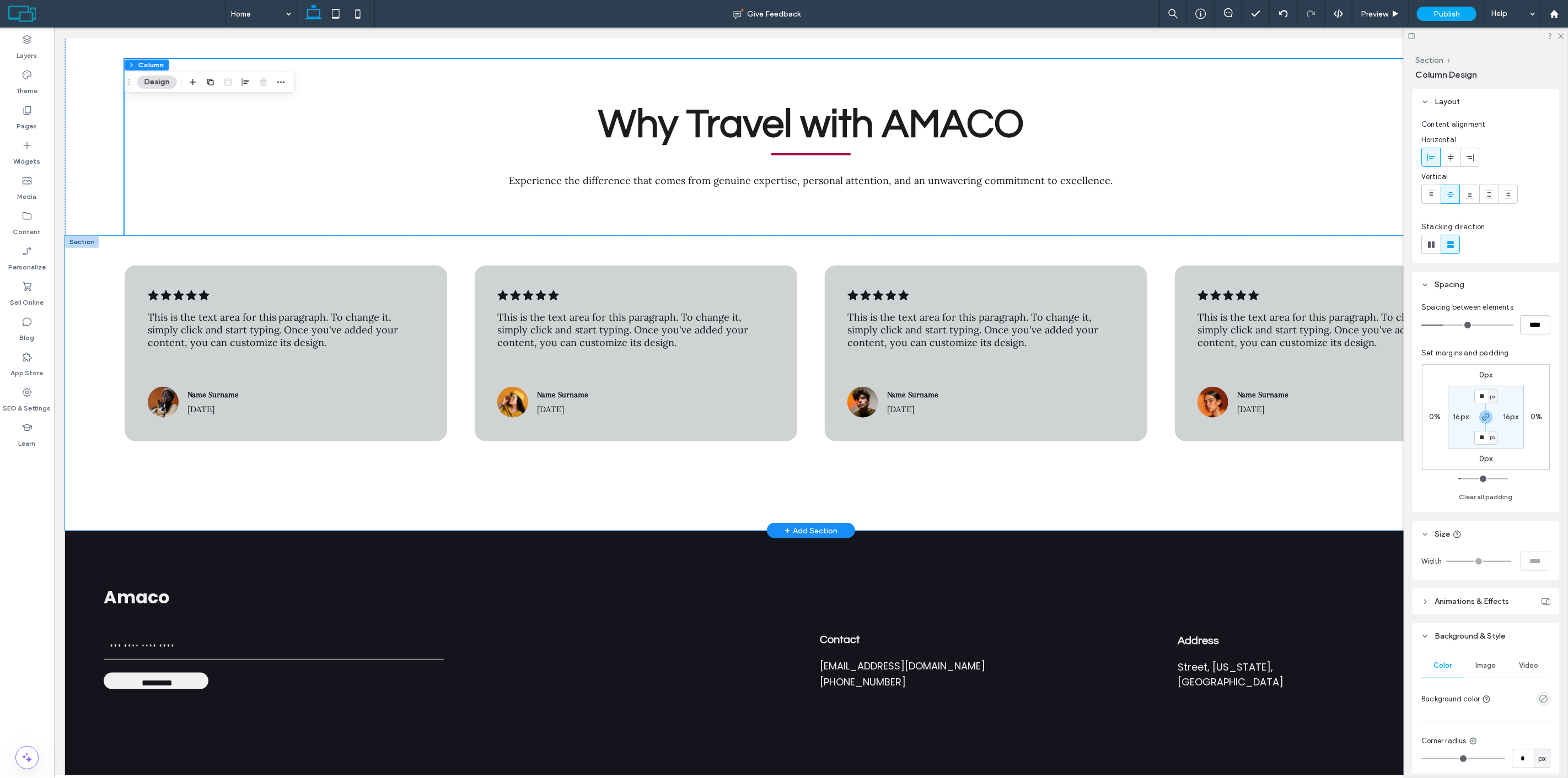
scroll to position [4265, 0]
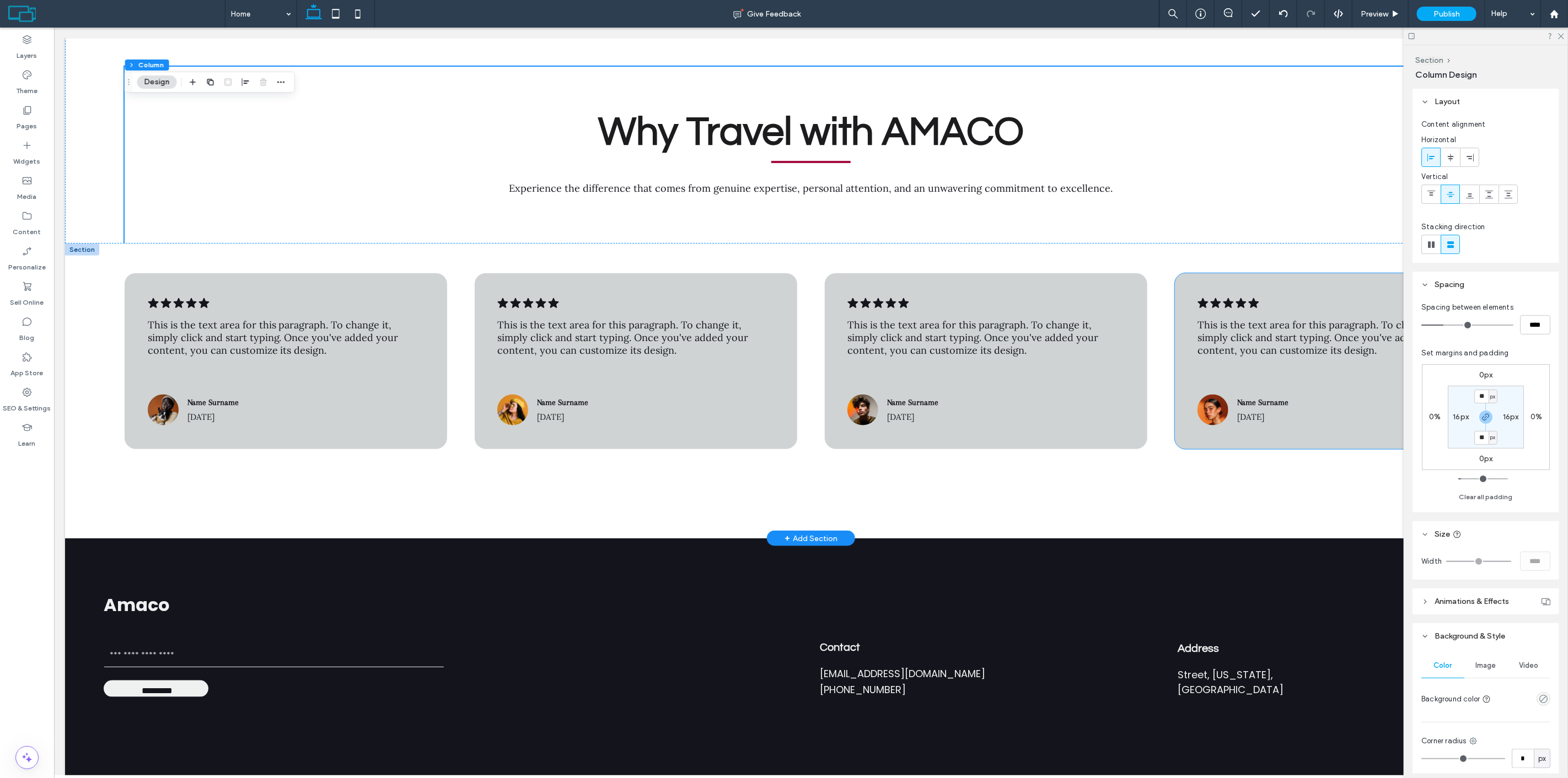
click at [1212, 273] on div ".cls-1-1788903176-1788903176 { fill: #00000; stroke-width: 0px; } This is the t…" at bounding box center [1335, 361] width 323 height 176
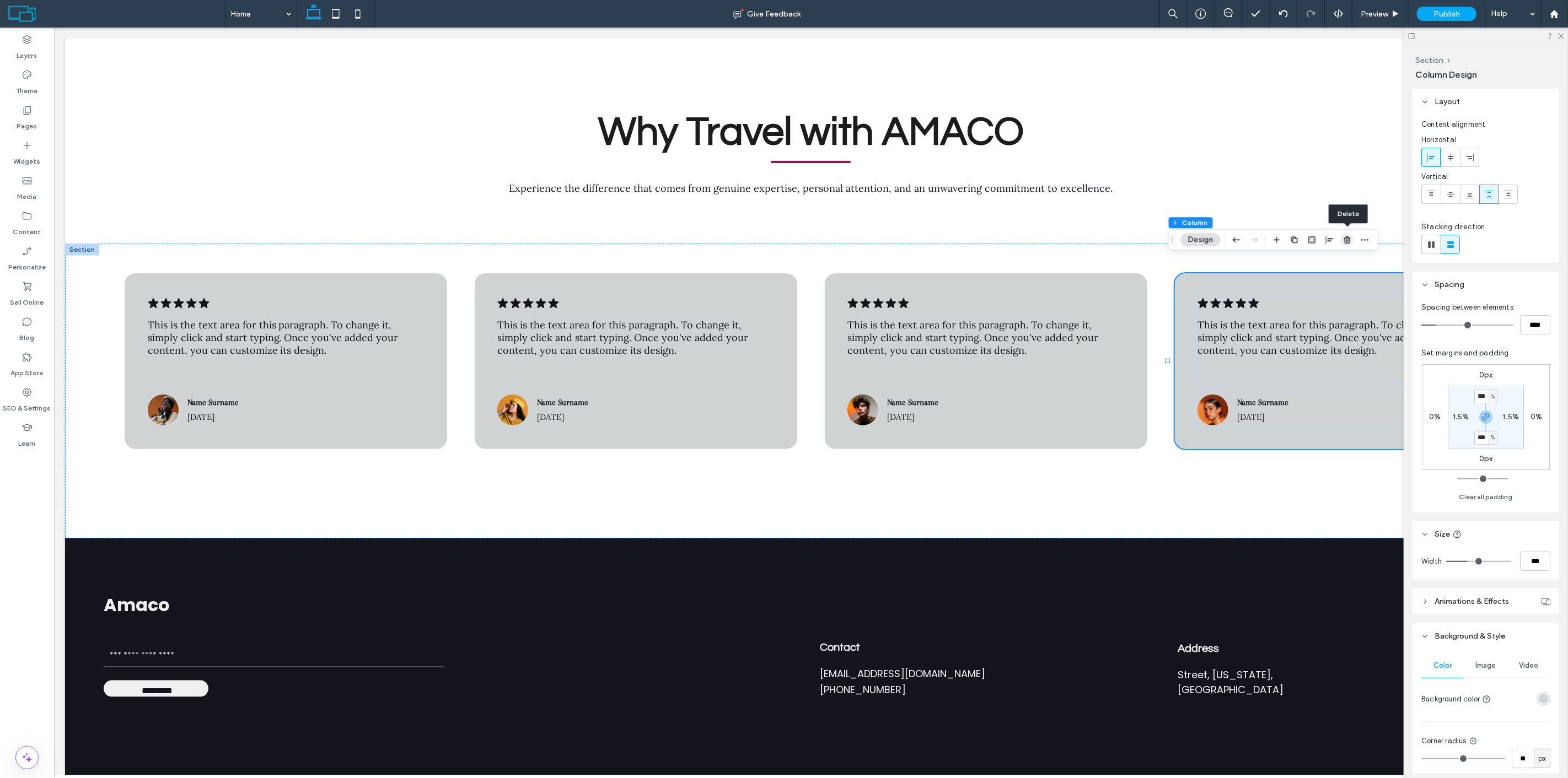
click at [1351, 241] on icon "button" at bounding box center [1347, 240] width 8 height 8
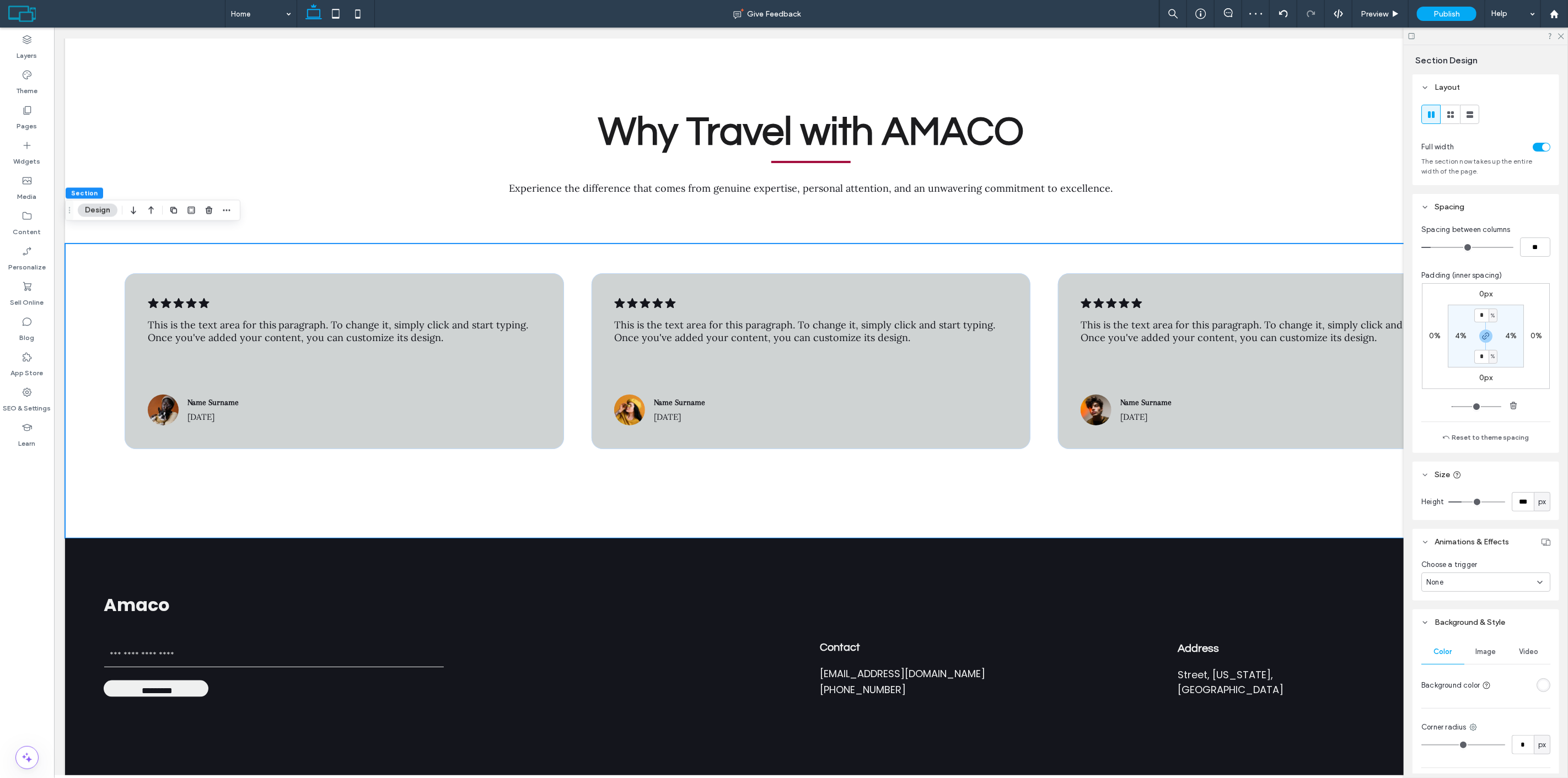
click at [1463, 330] on section "* % 4% * % 4%" at bounding box center [1486, 336] width 76 height 63
click at [1461, 333] on label "4%" at bounding box center [1461, 335] width 12 height 9
type input "*"
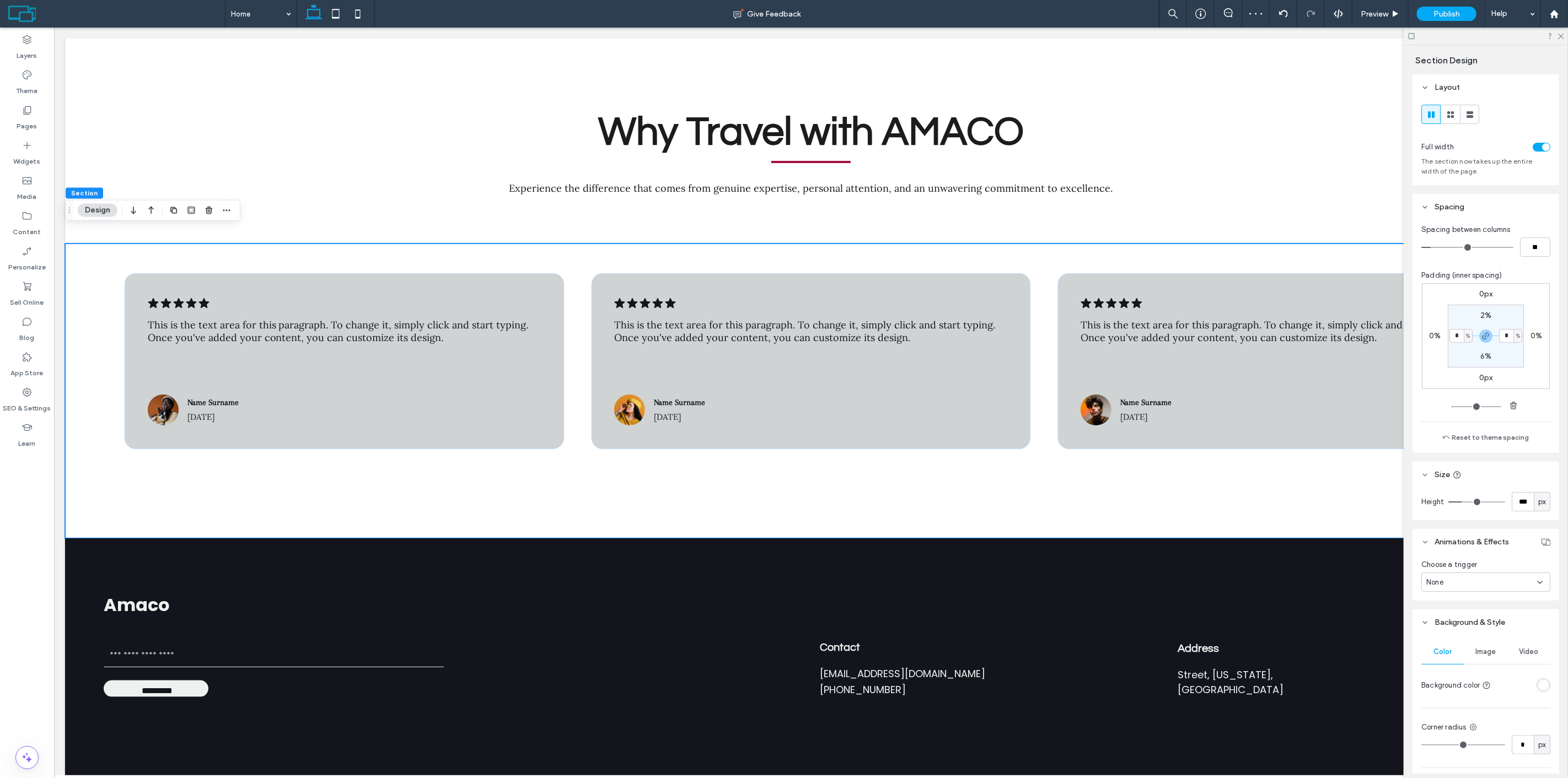
type input "*"
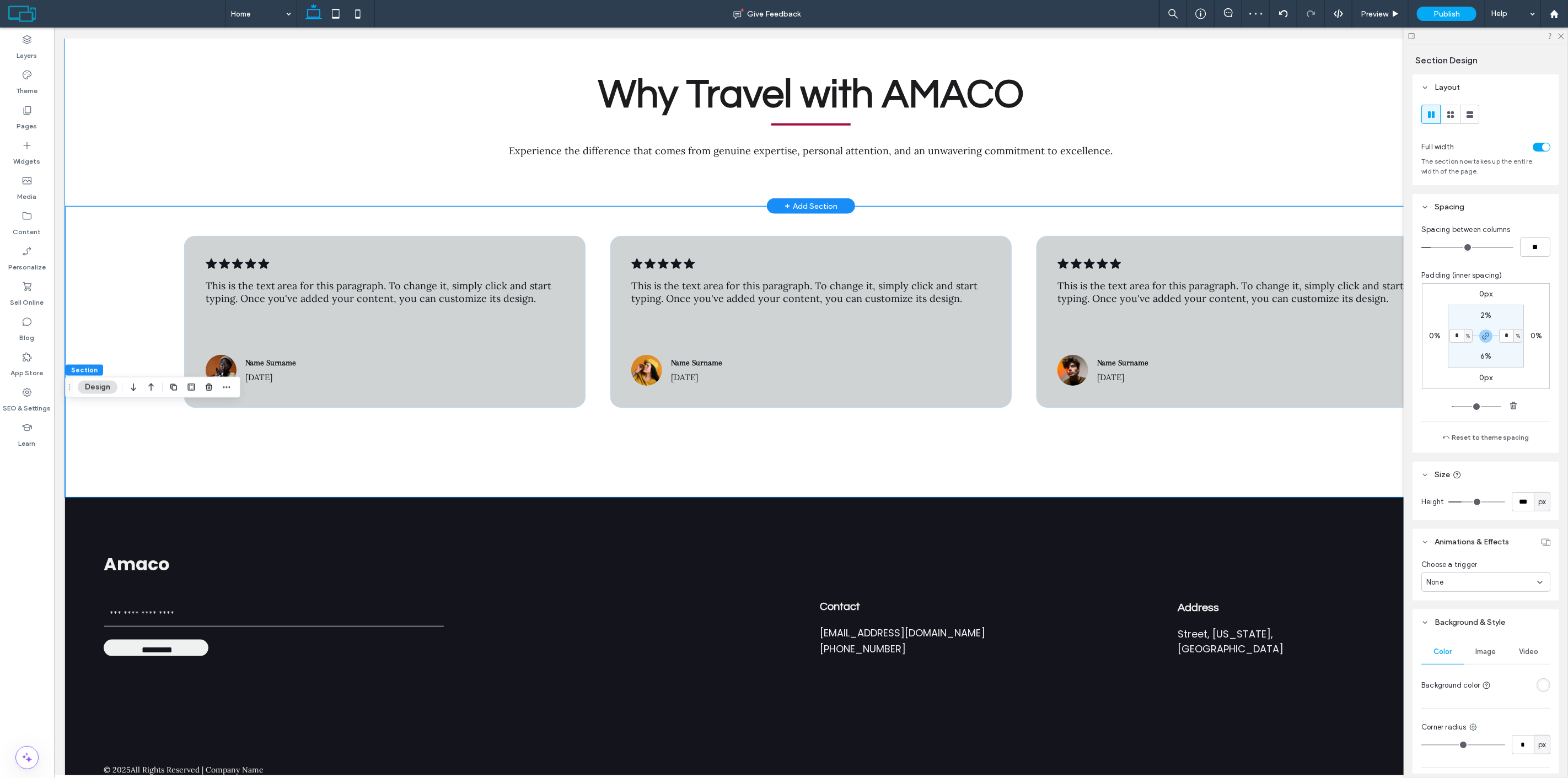
scroll to position [4322, 0]
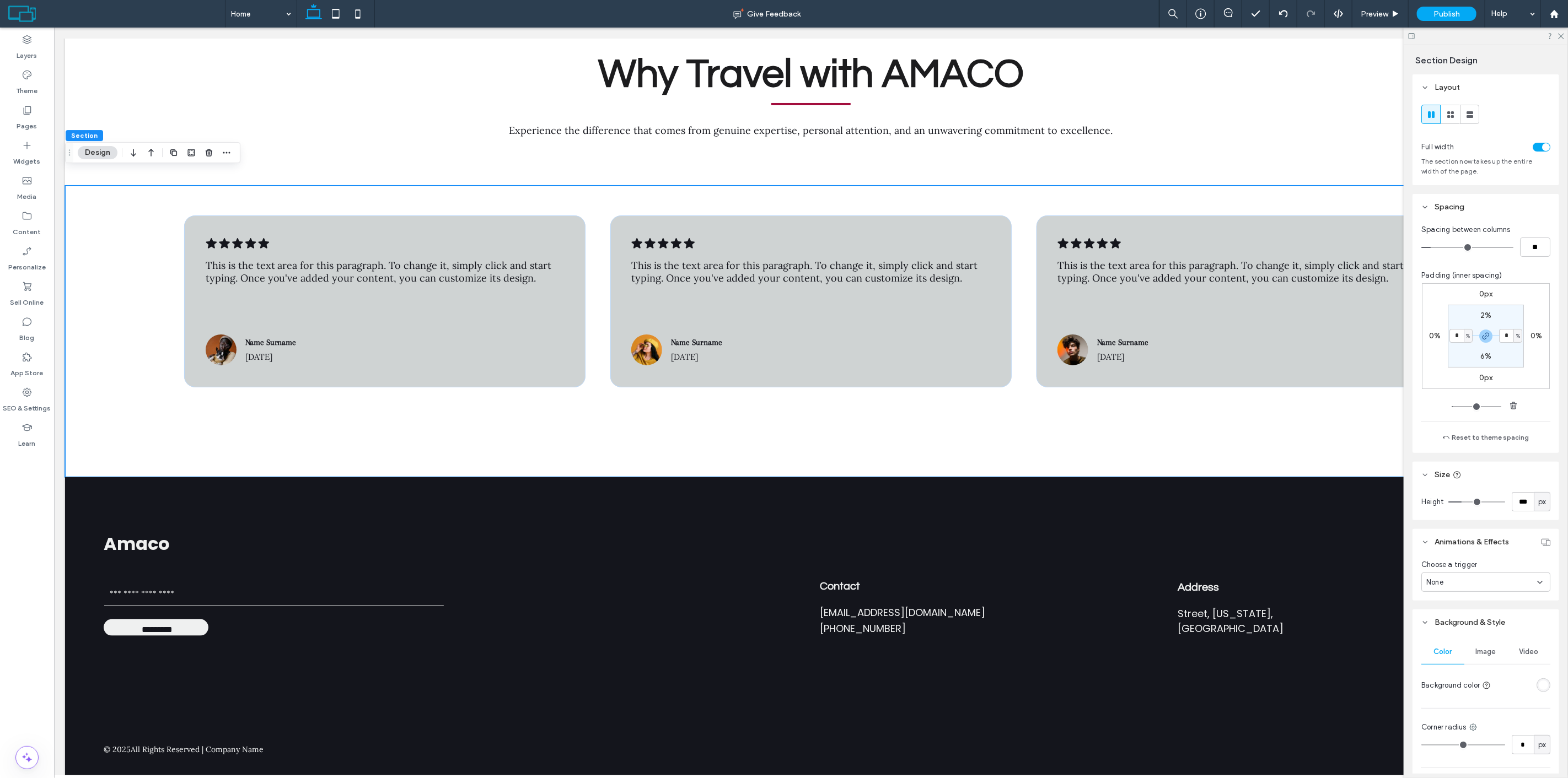
drag, startPoint x: 1456, startPoint y: 339, endPoint x: 1412, endPoint y: 333, distance: 44.4
click at [1412, 333] on div "Section Design Layout Full width The section now takes up the entire width of t…" at bounding box center [1485, 411] width 164 height 733
type input "*"
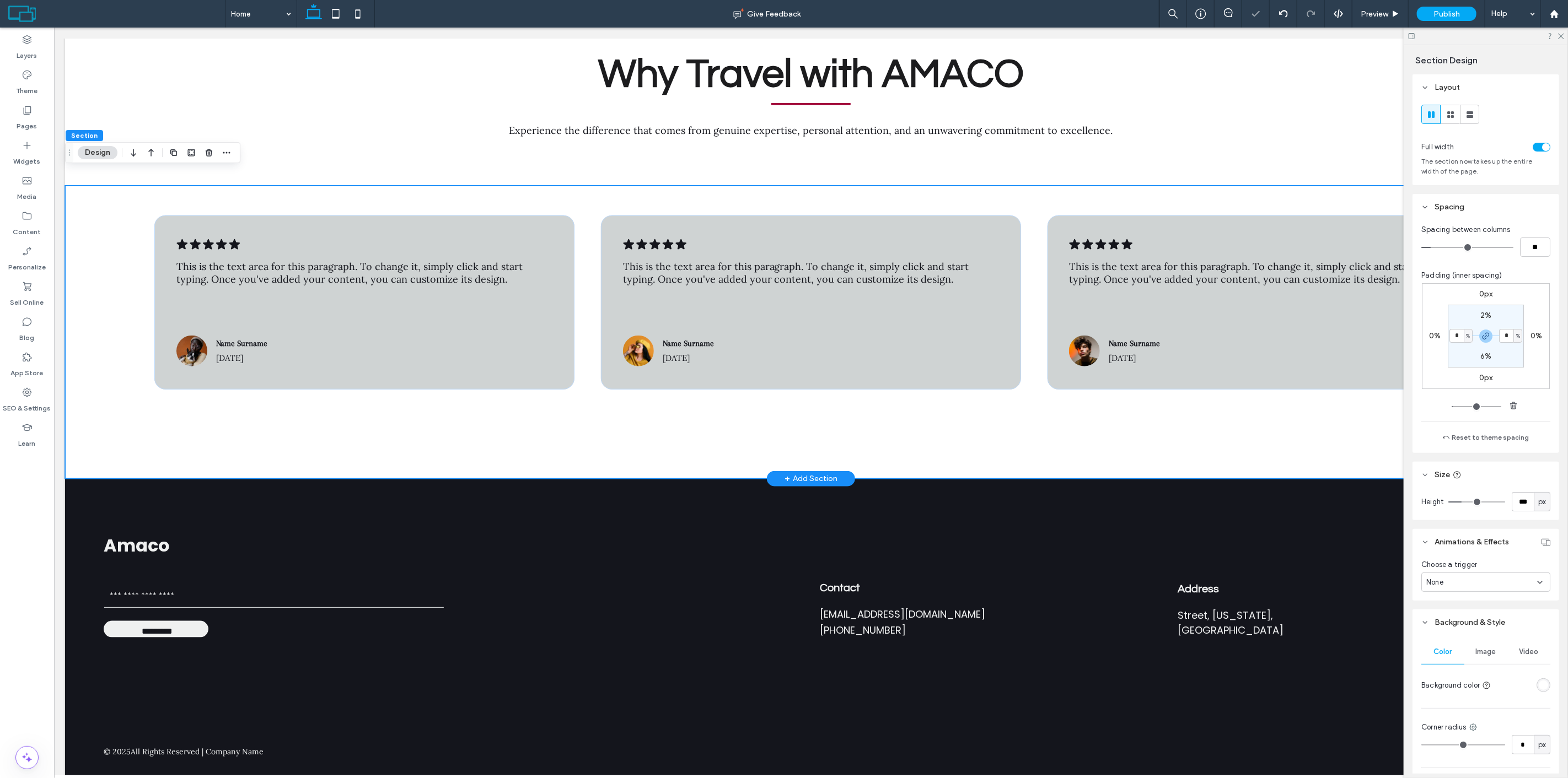
click at [1065, 432] on div ".cls-1-1788903176-1788903176 { fill: #00000; stroke-width: 0px; } This is the t…" at bounding box center [810, 332] width 1492 height 293
click at [220, 240] on icon at bounding box center [221, 245] width 11 height 10
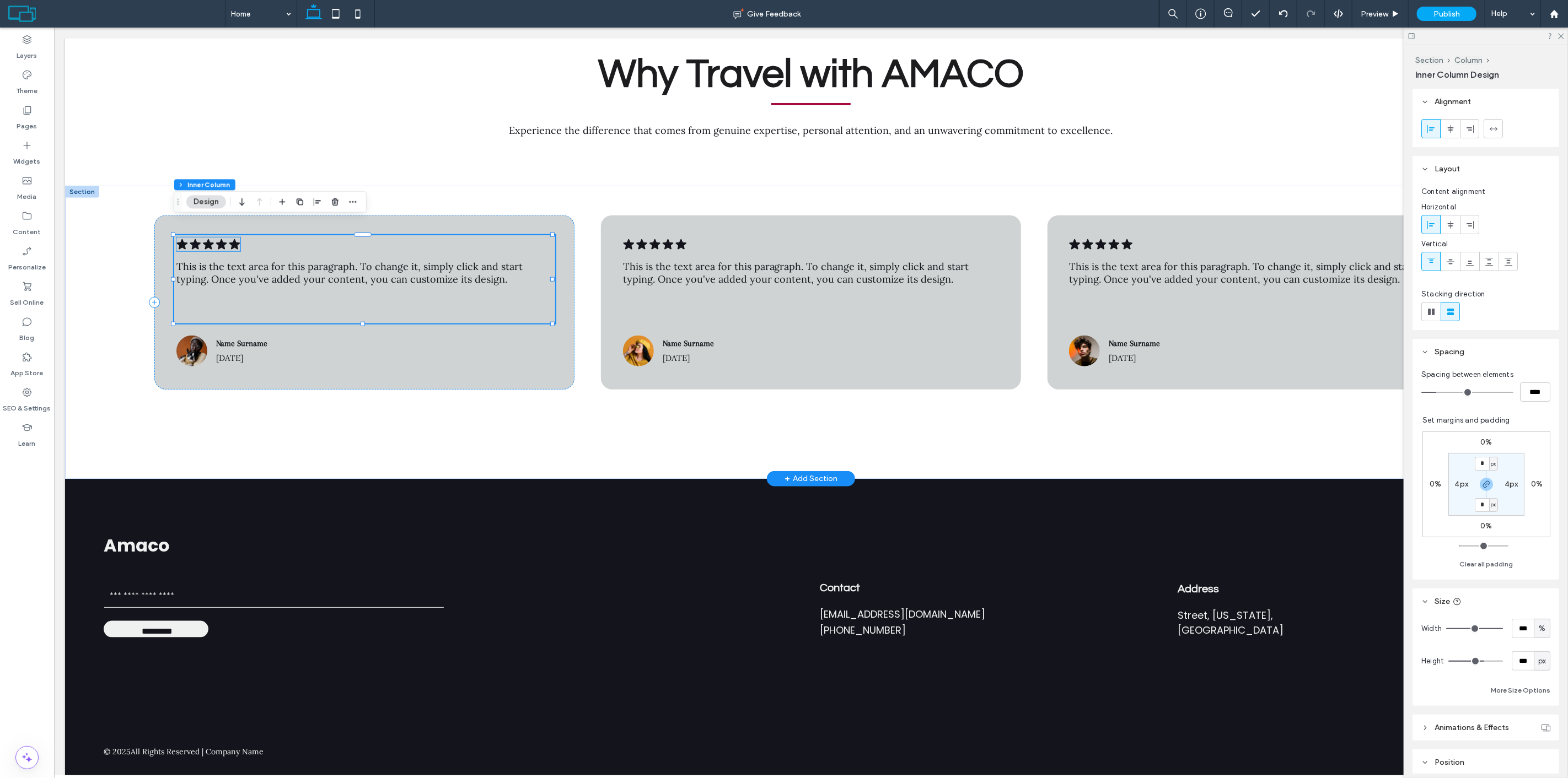
click at [226, 238] on icon ".cls-1-1788903176-1788903176 { fill: #00000; stroke-width: 0px; }" at bounding box center [207, 245] width 64 height 14
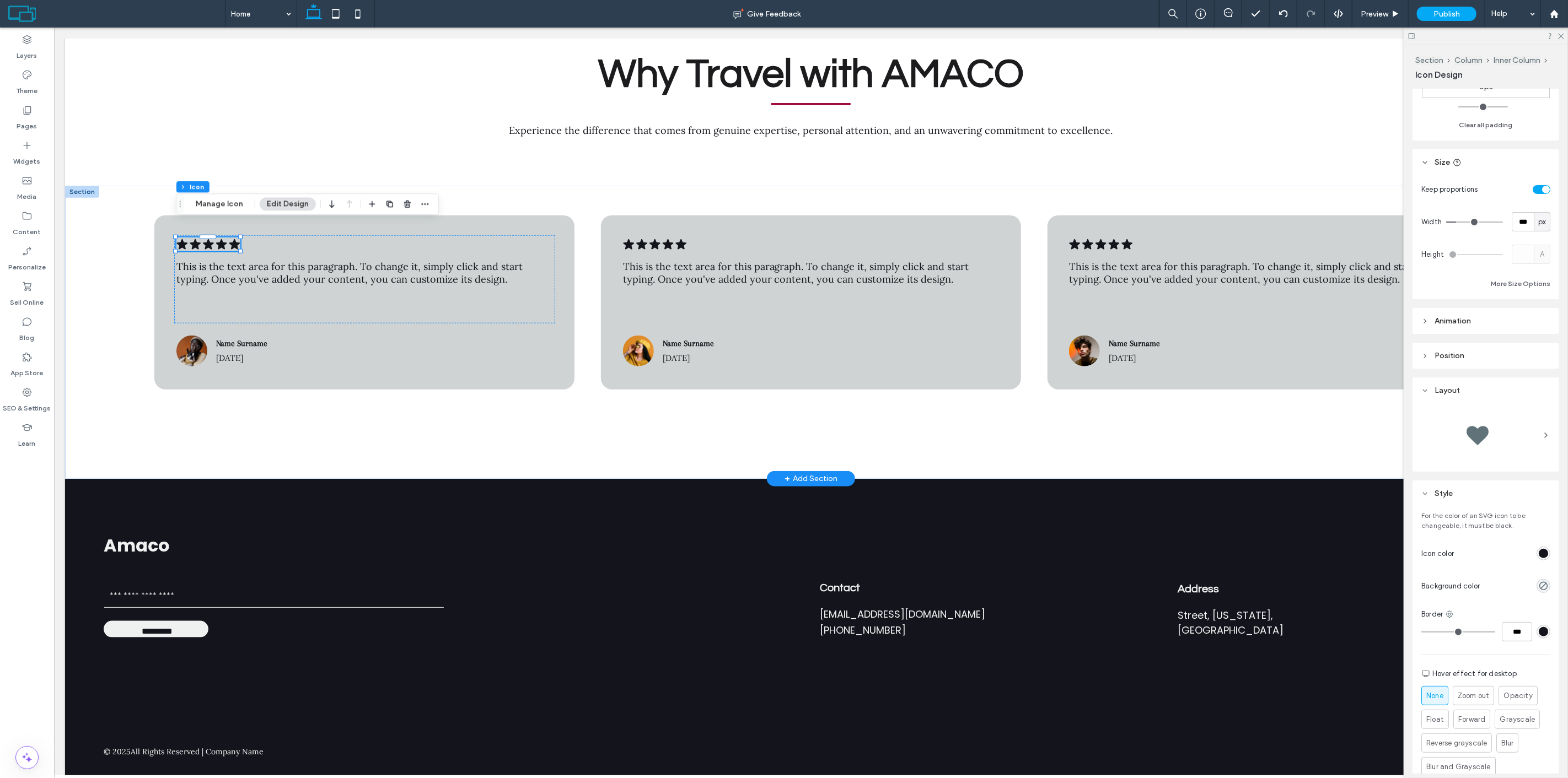
scroll to position [184, 0]
click at [223, 238] on icon ".cls-1-1788903176-1788903176 { fill: #00000; stroke-width: 0px; }" at bounding box center [207, 245] width 64 height 14
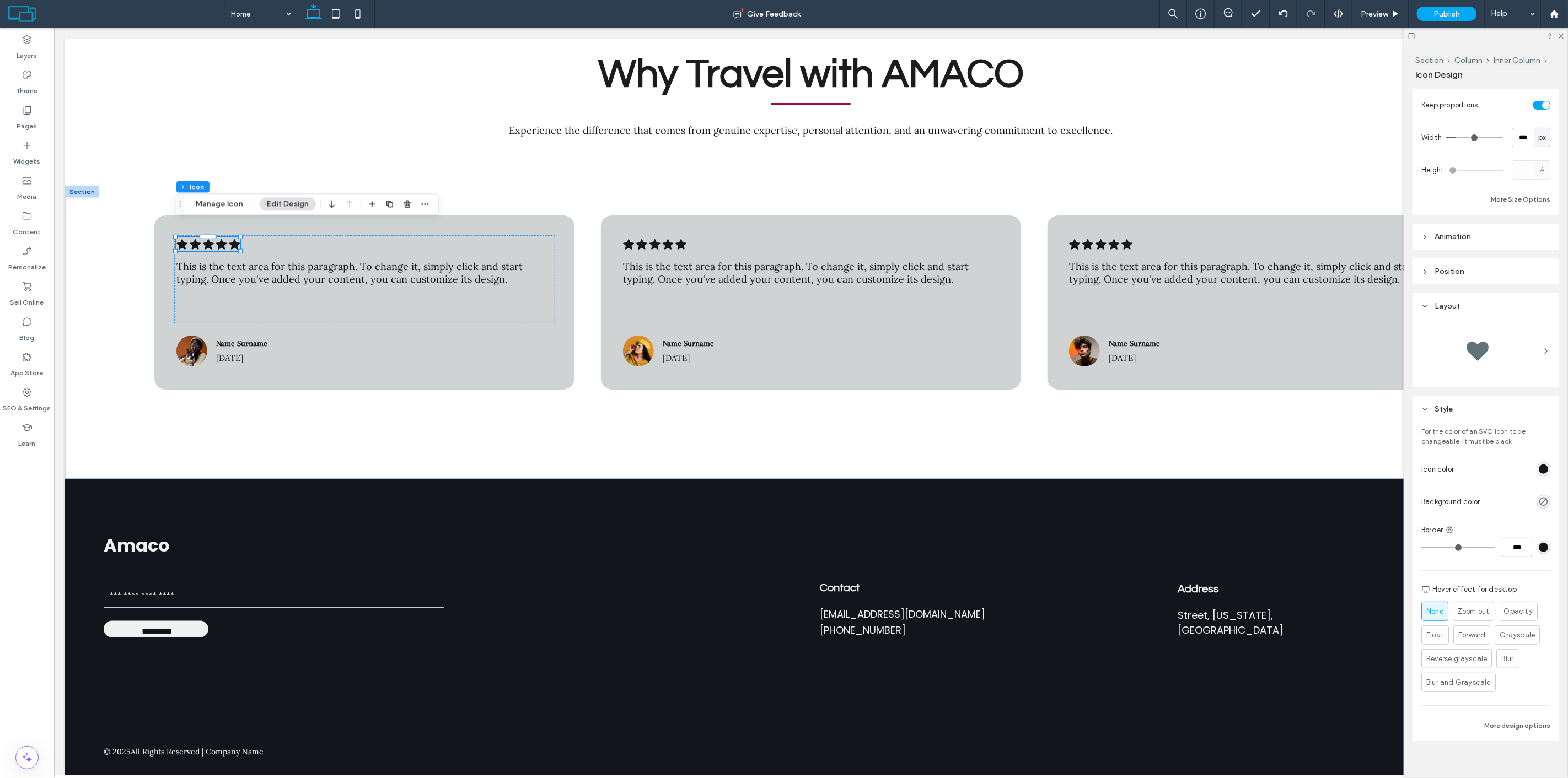
scroll to position [307, 0]
click at [1464, 346] on div at bounding box center [1477, 340] width 44 height 44
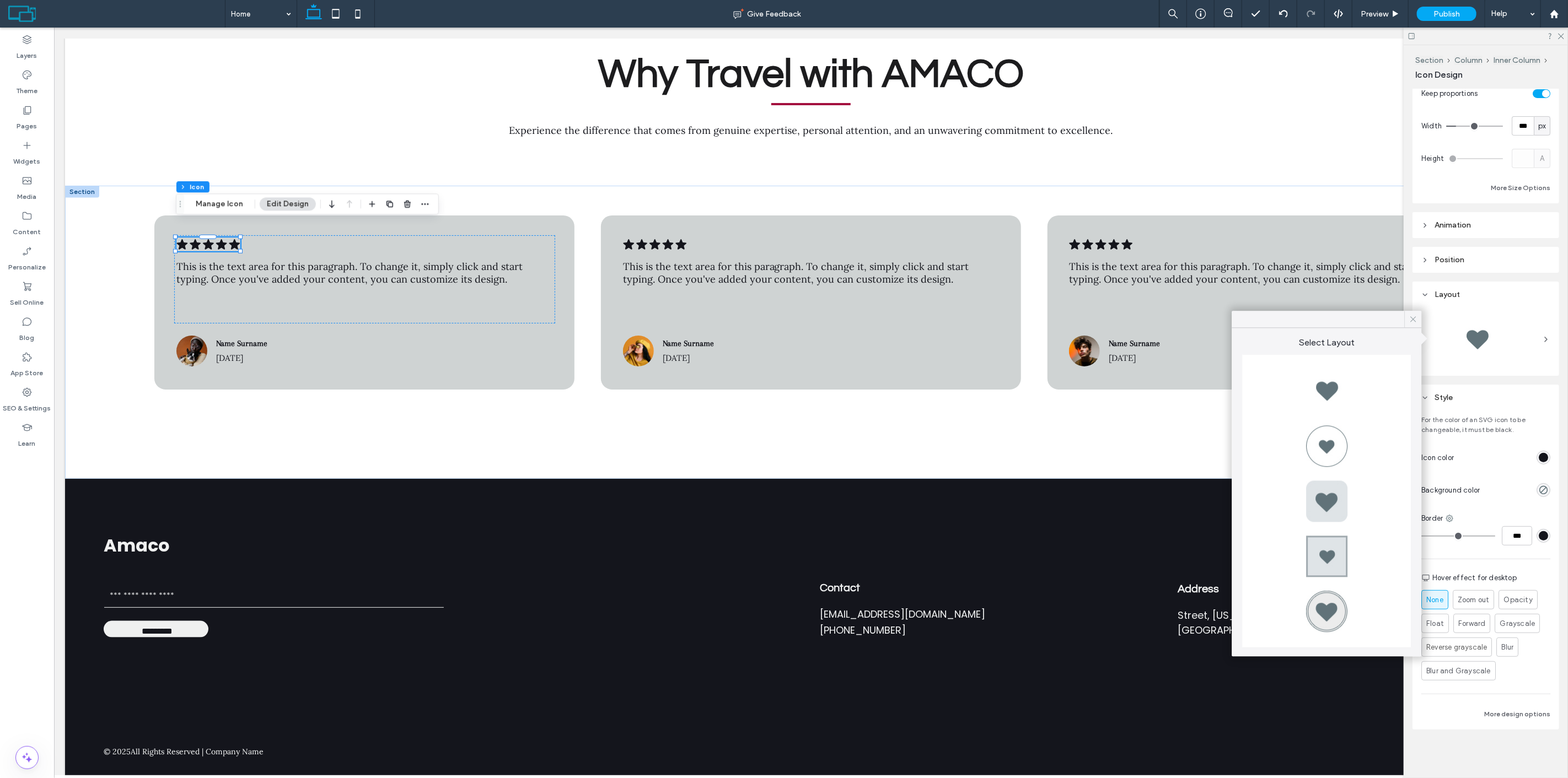
click at [1412, 318] on icon at bounding box center [1413, 319] width 10 height 10
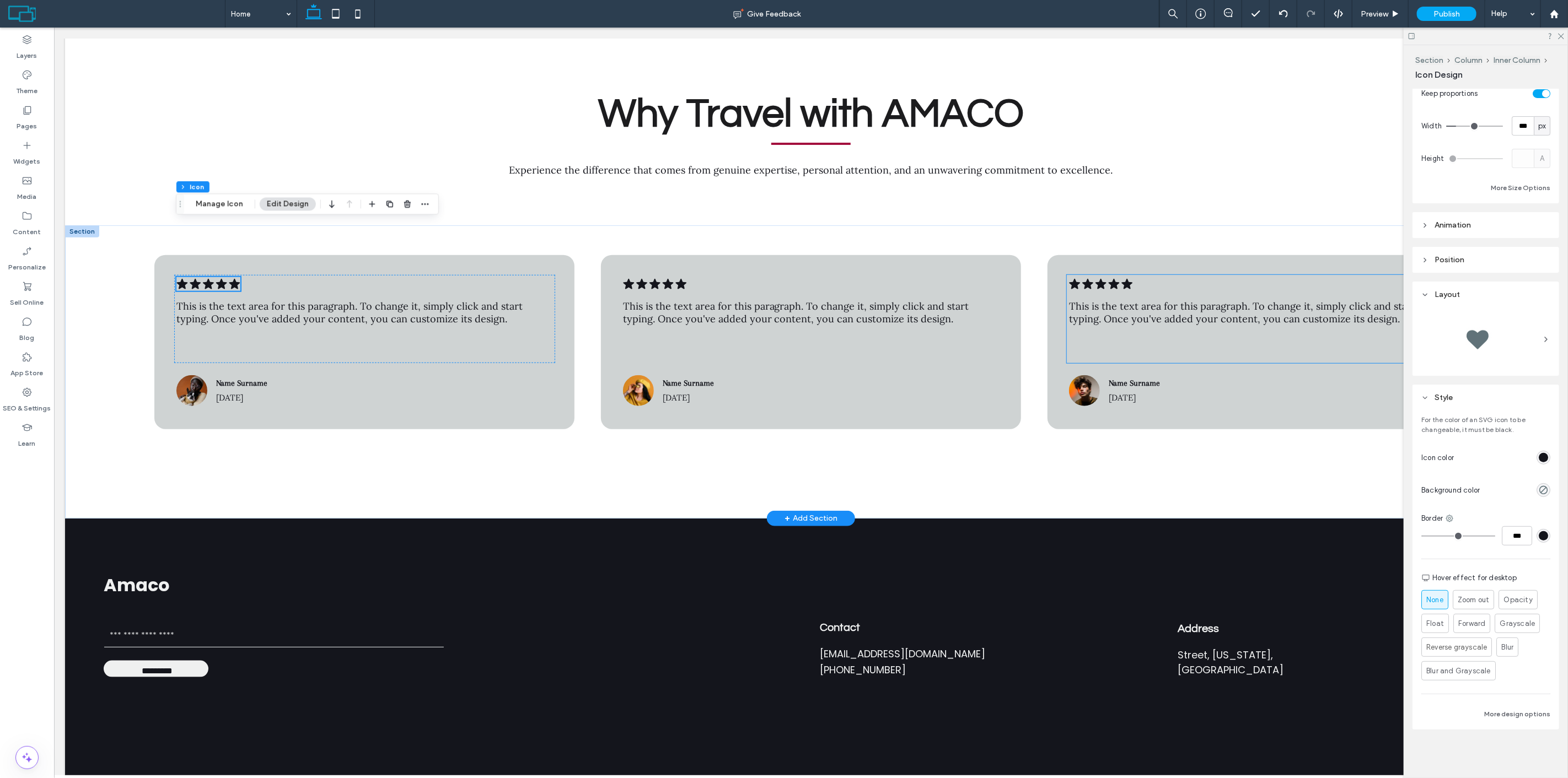
scroll to position [4200, 0]
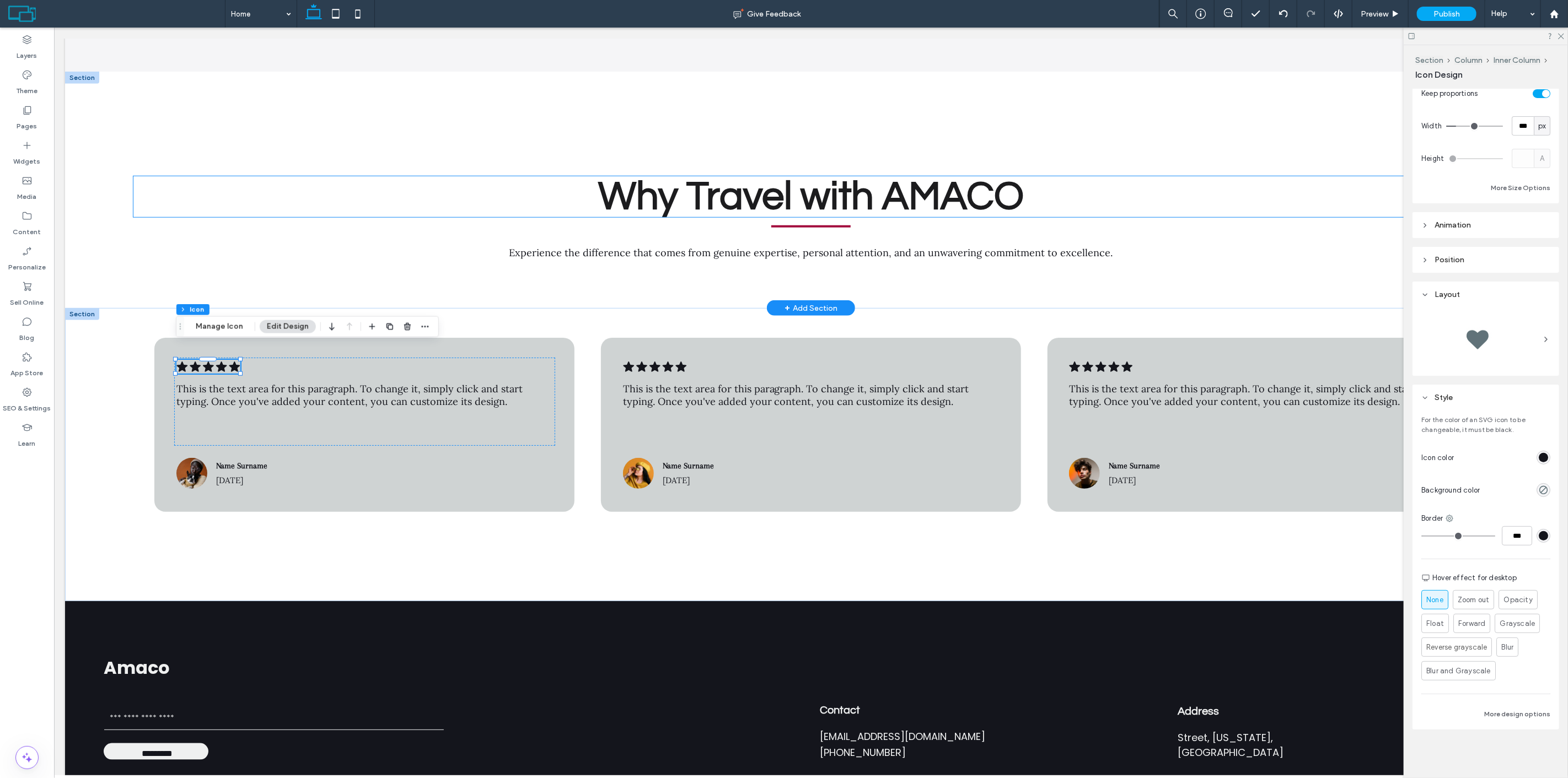
click at [966, 192] on strong "Why Travel with AMACO" at bounding box center [809, 197] width 426 height 41
click at [966, 192] on div "Why Travel with AMACO" at bounding box center [809, 197] width 1355 height 41
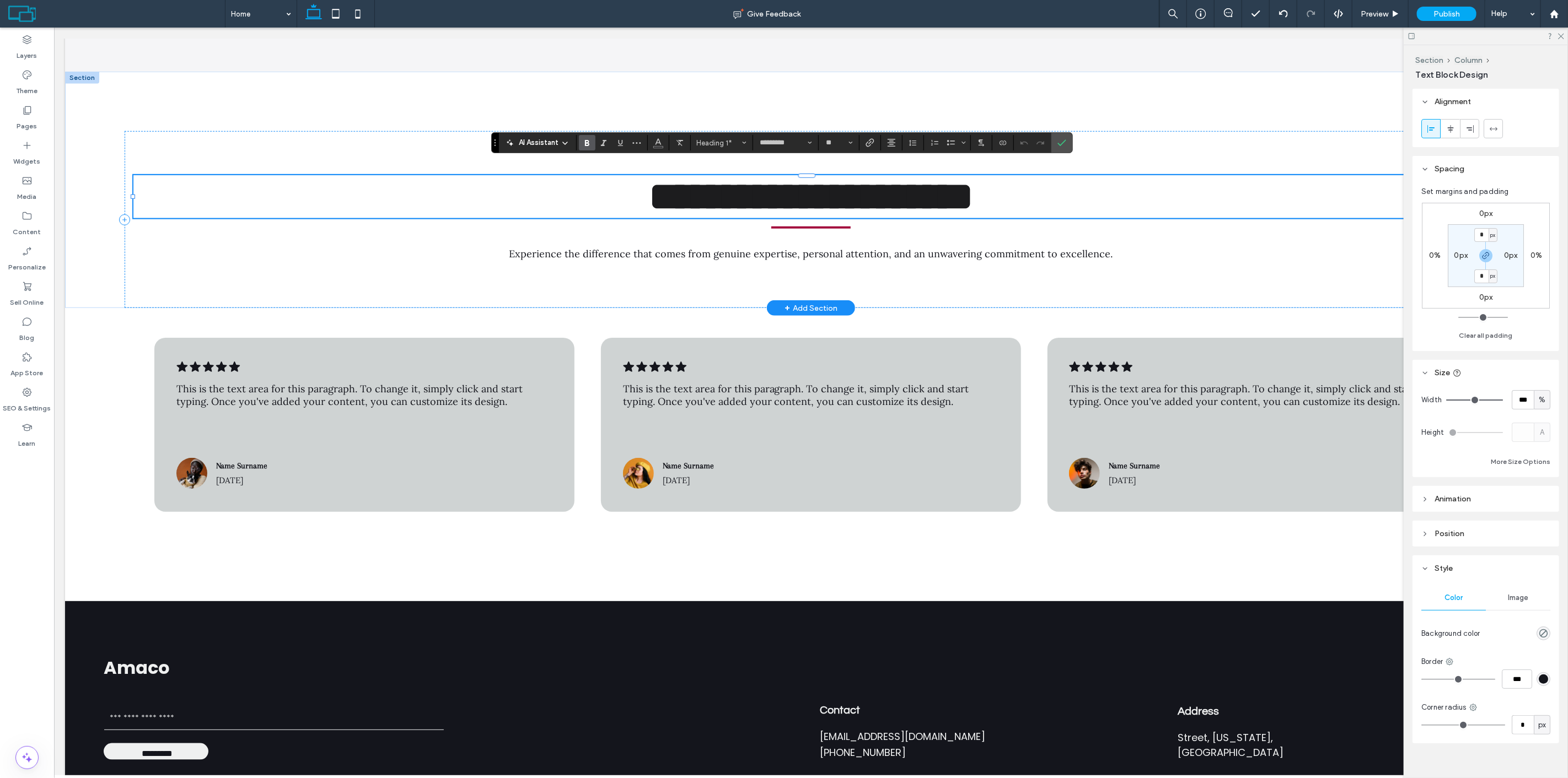
type input "****"
type input "**"
click at [905, 247] on span "Experience the difference that comes from genuine expertise, personal attention…" at bounding box center [810, 253] width 604 height 13
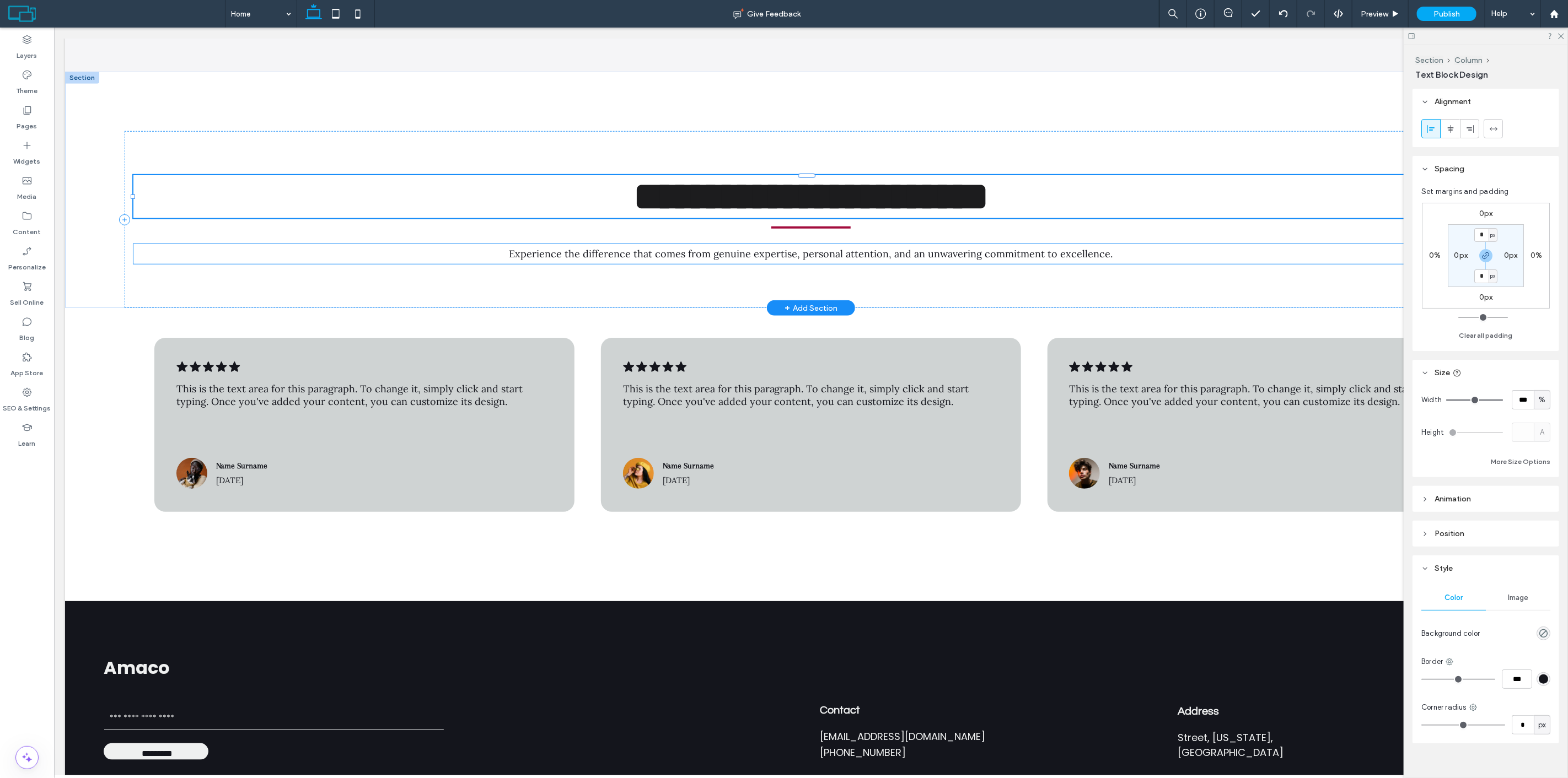
click at [905, 244] on div "Experience the difference that comes from genuine expertise, personal attention…" at bounding box center [809, 253] width 1355 height 20
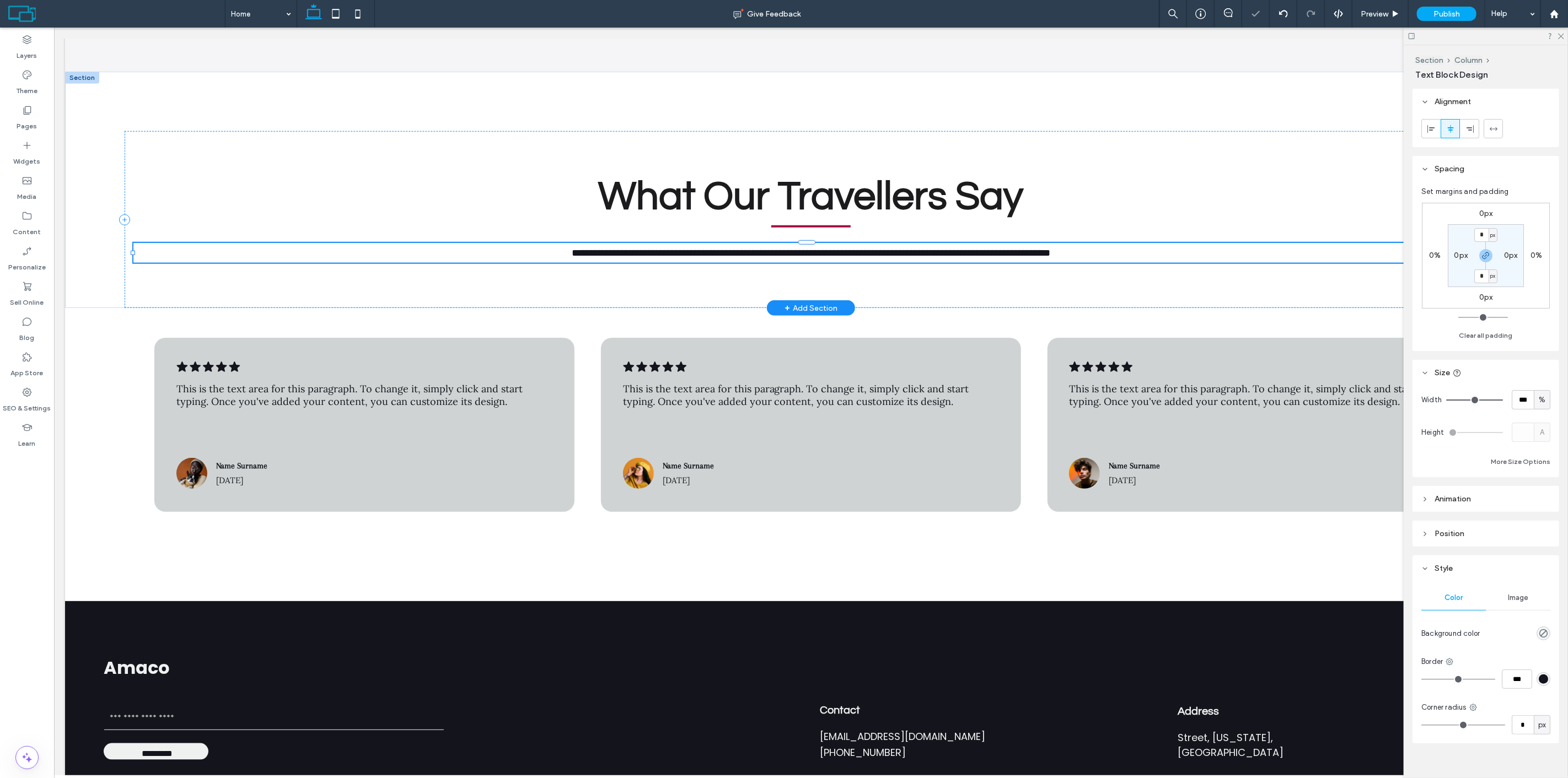
type input "****"
type input "**"
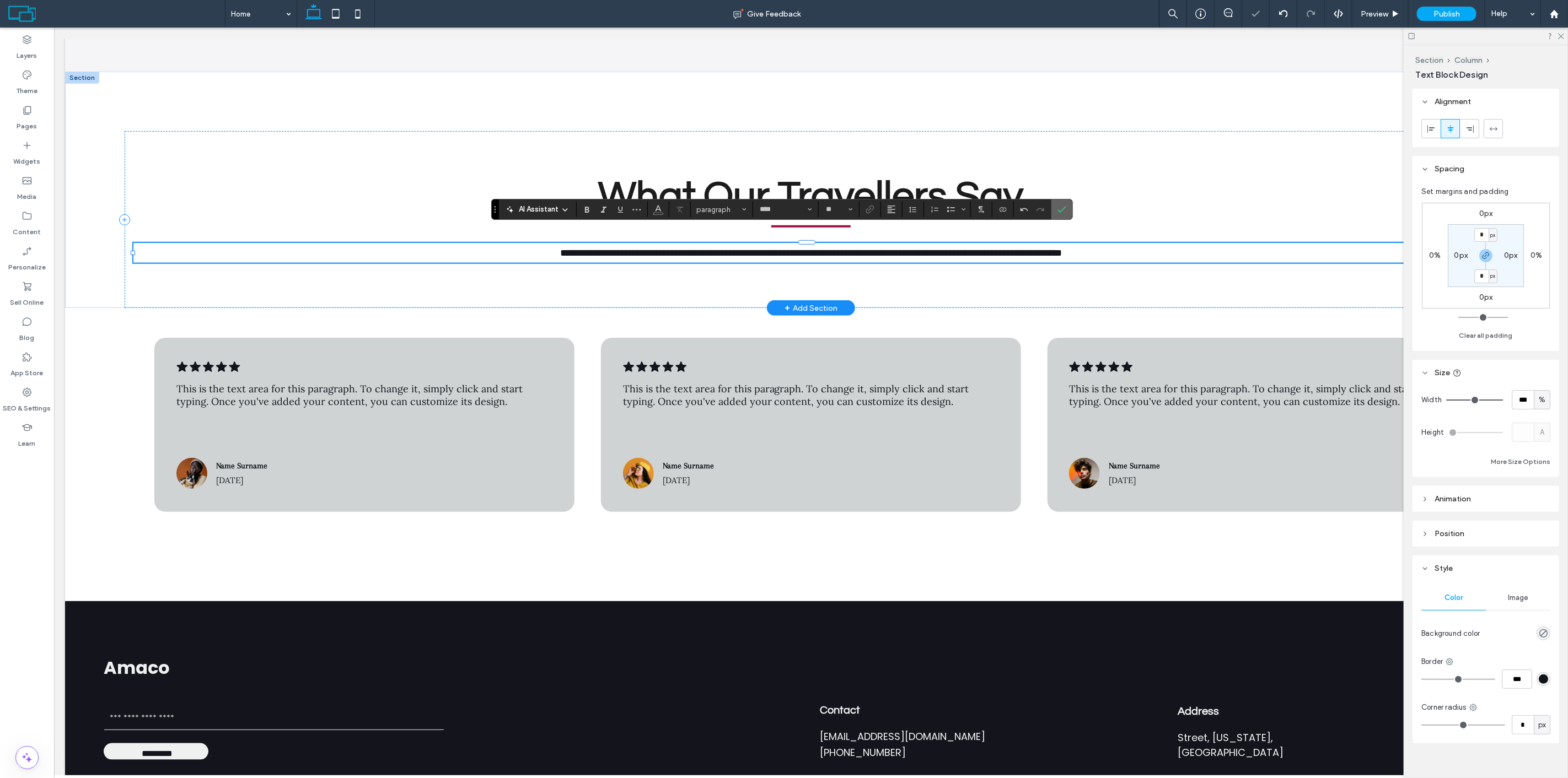
click at [1065, 213] on icon "Confirm" at bounding box center [1062, 209] width 8 height 8
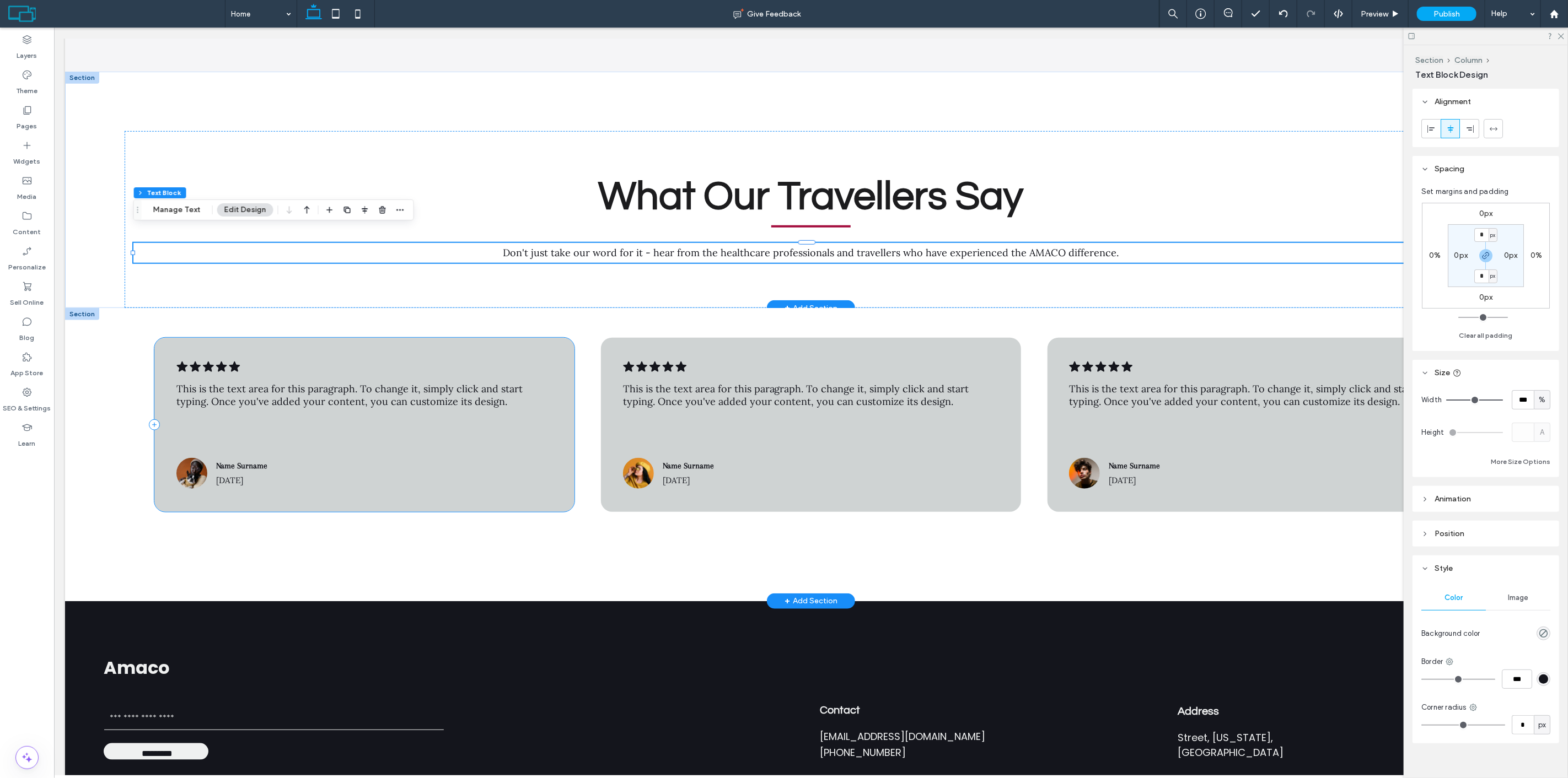
click at [376, 338] on div ".cls-1-1788903176-1788903176 { fill: #00000; stroke-width: 0px; } This is the t…" at bounding box center [364, 425] width 420 height 173
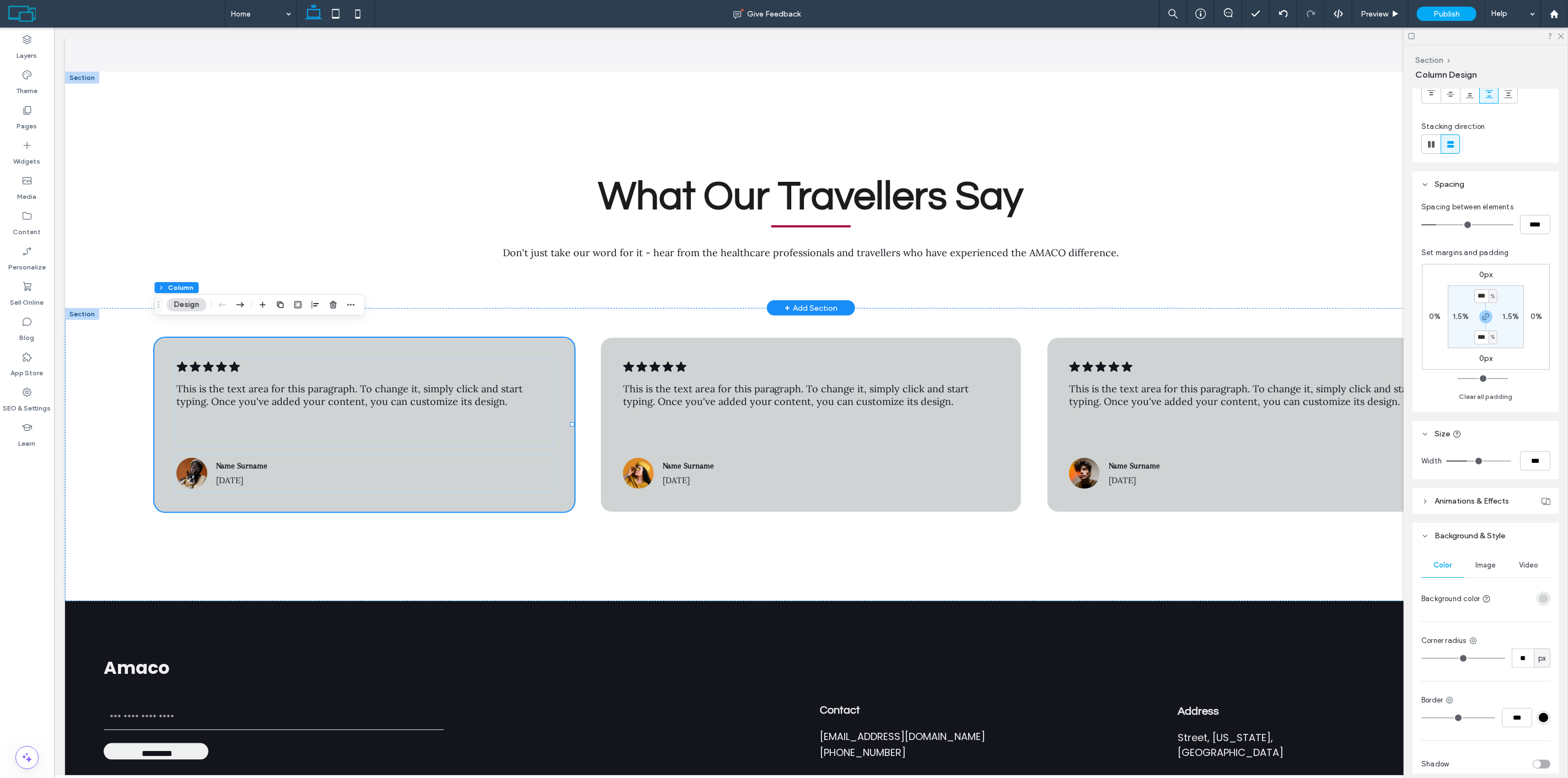
scroll to position [152, 0]
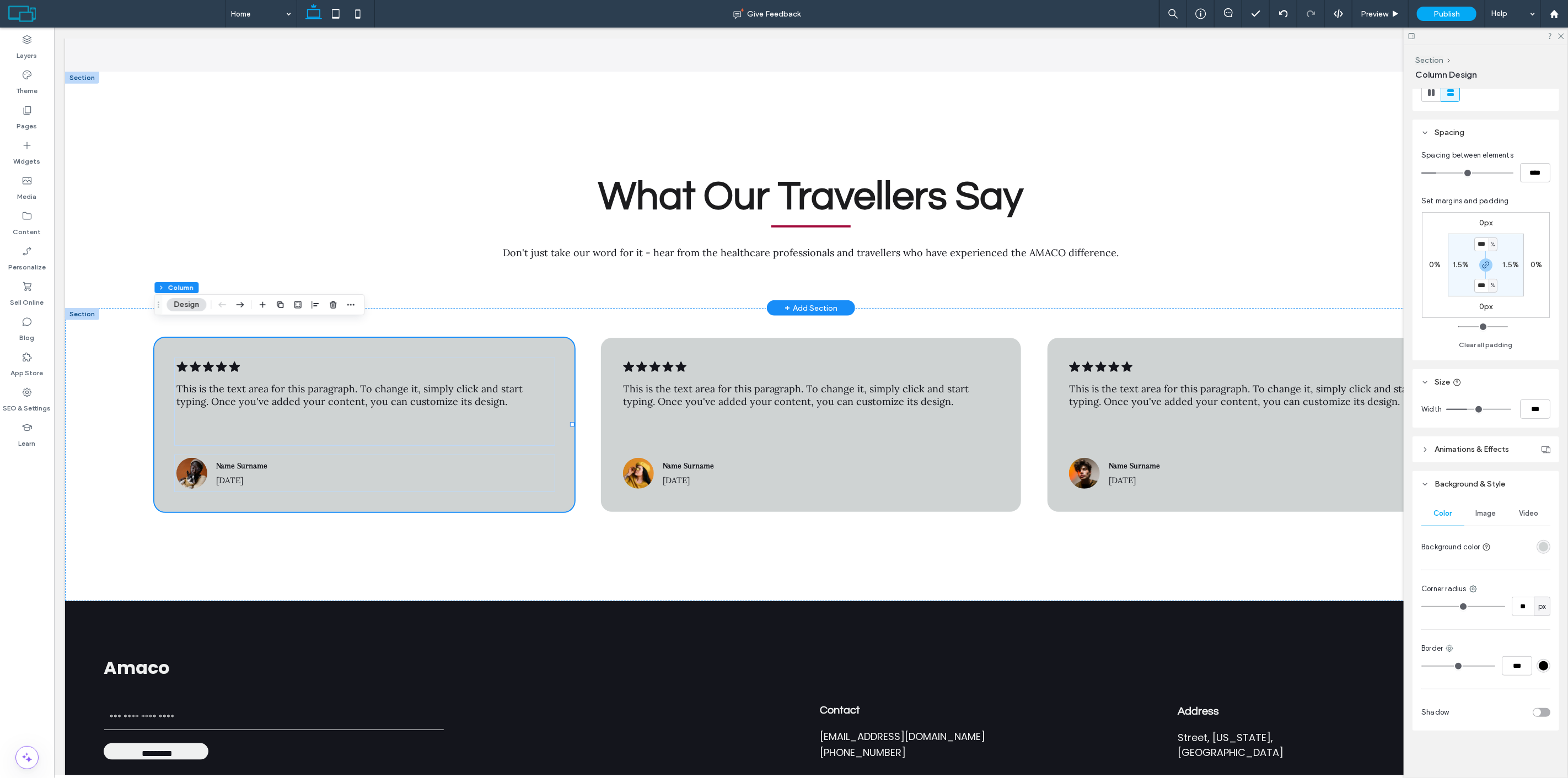
click at [1537, 548] on div "rgba(207,211,211,1)" at bounding box center [1543, 547] width 14 height 14
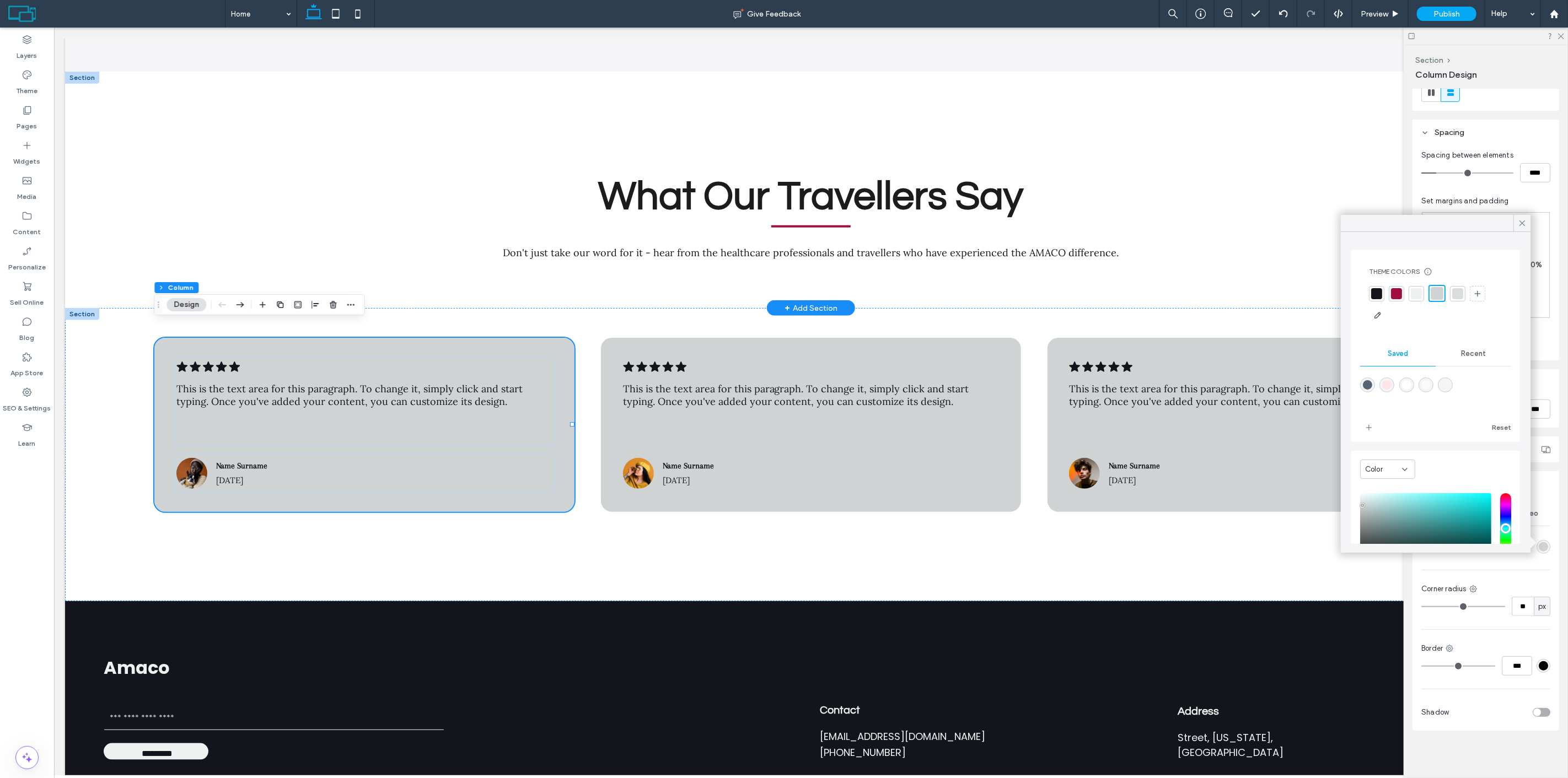
click at [1464, 352] on span "Recent" at bounding box center [1473, 353] width 25 height 8
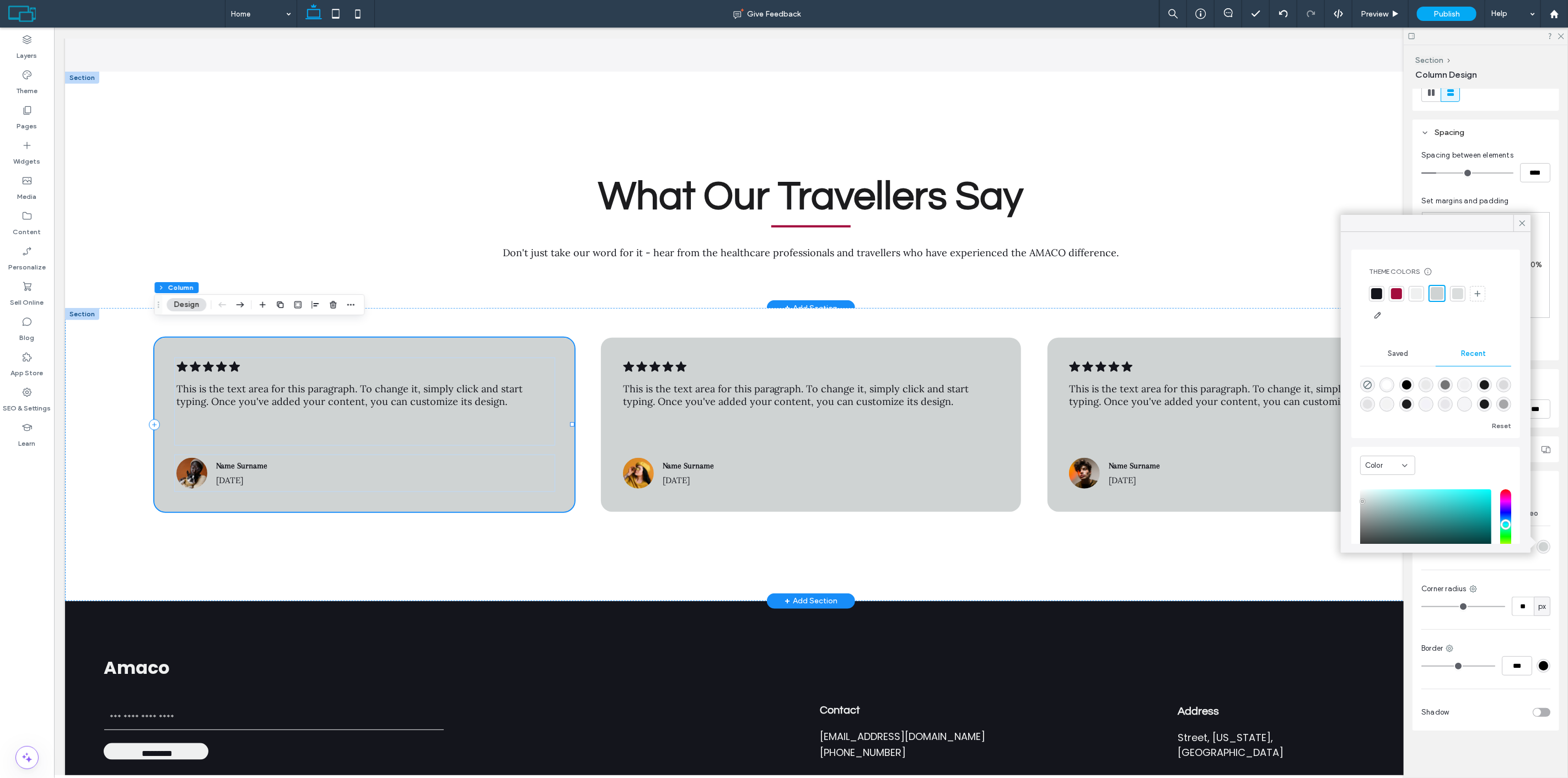
click at [469, 338] on div ".cls-1-1788903176-1788903176 { fill: #00000; stroke-width: 0px; } This is the t…" at bounding box center [364, 425] width 420 height 173
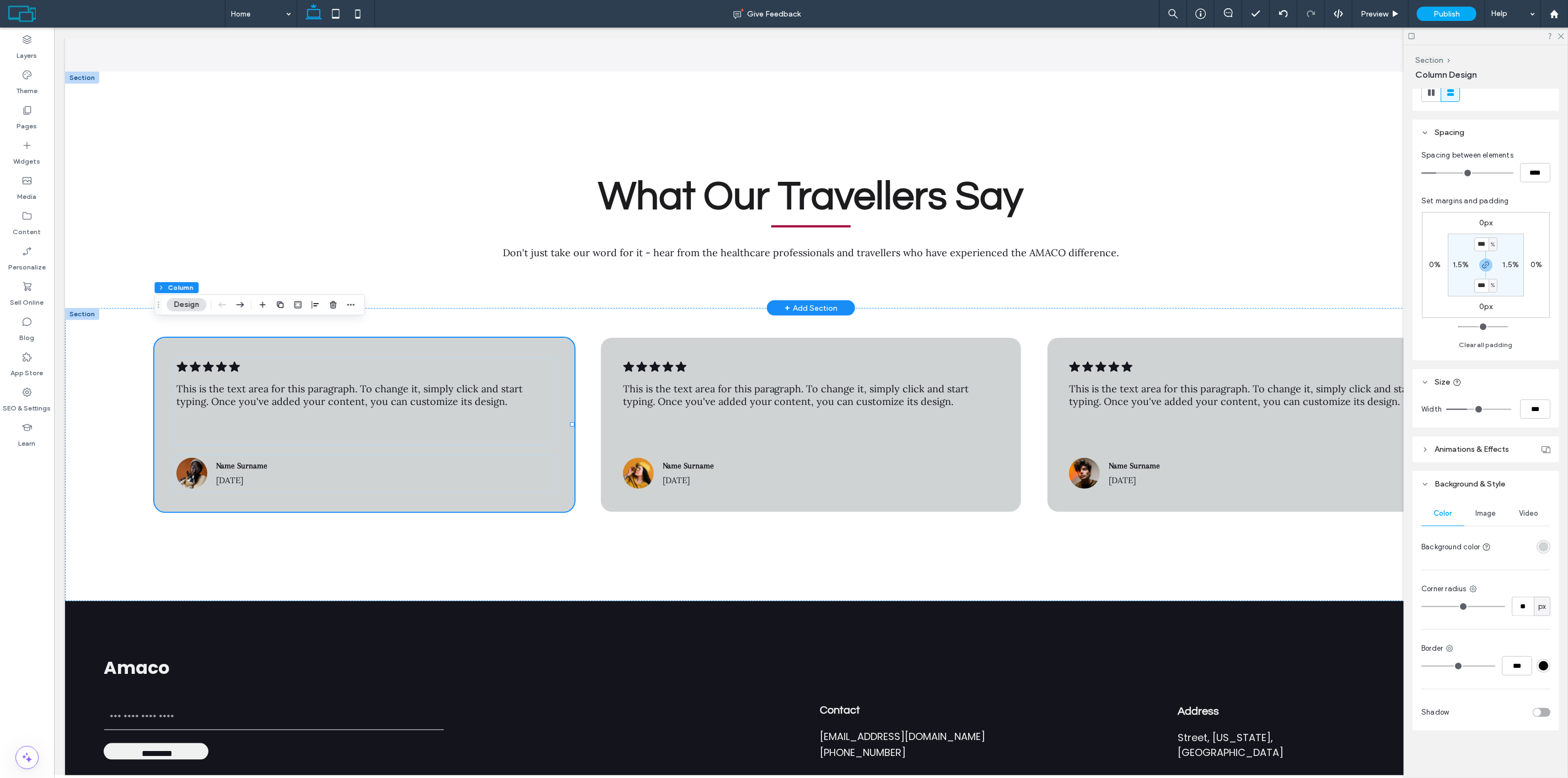
click at [1538, 544] on div "rgba(207,211,211,1)" at bounding box center [1543, 547] width 9 height 9
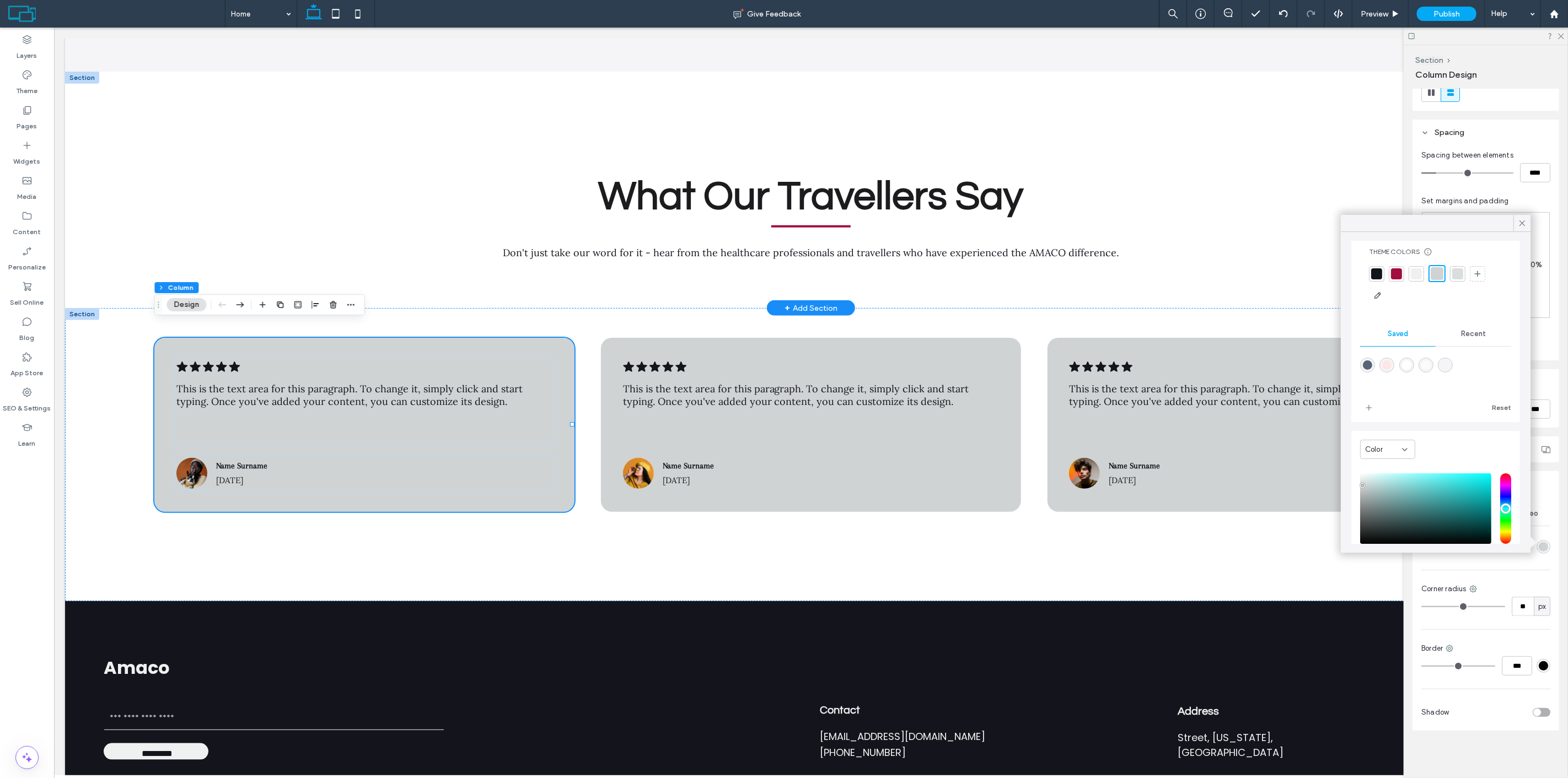
scroll to position [90, 0]
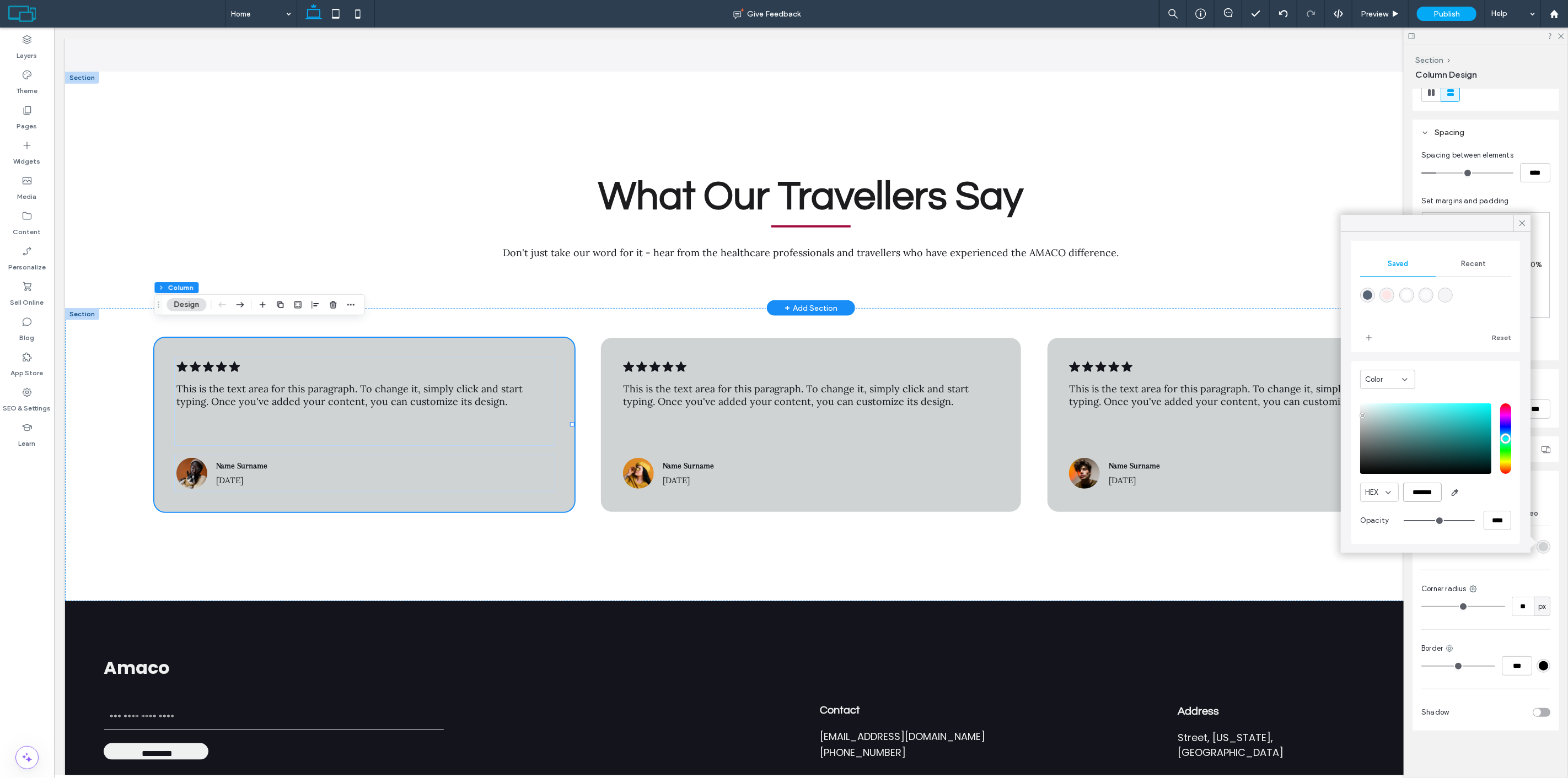
click at [1427, 493] on input "*******" at bounding box center [1422, 493] width 38 height 20
paste input "color picker textbox"
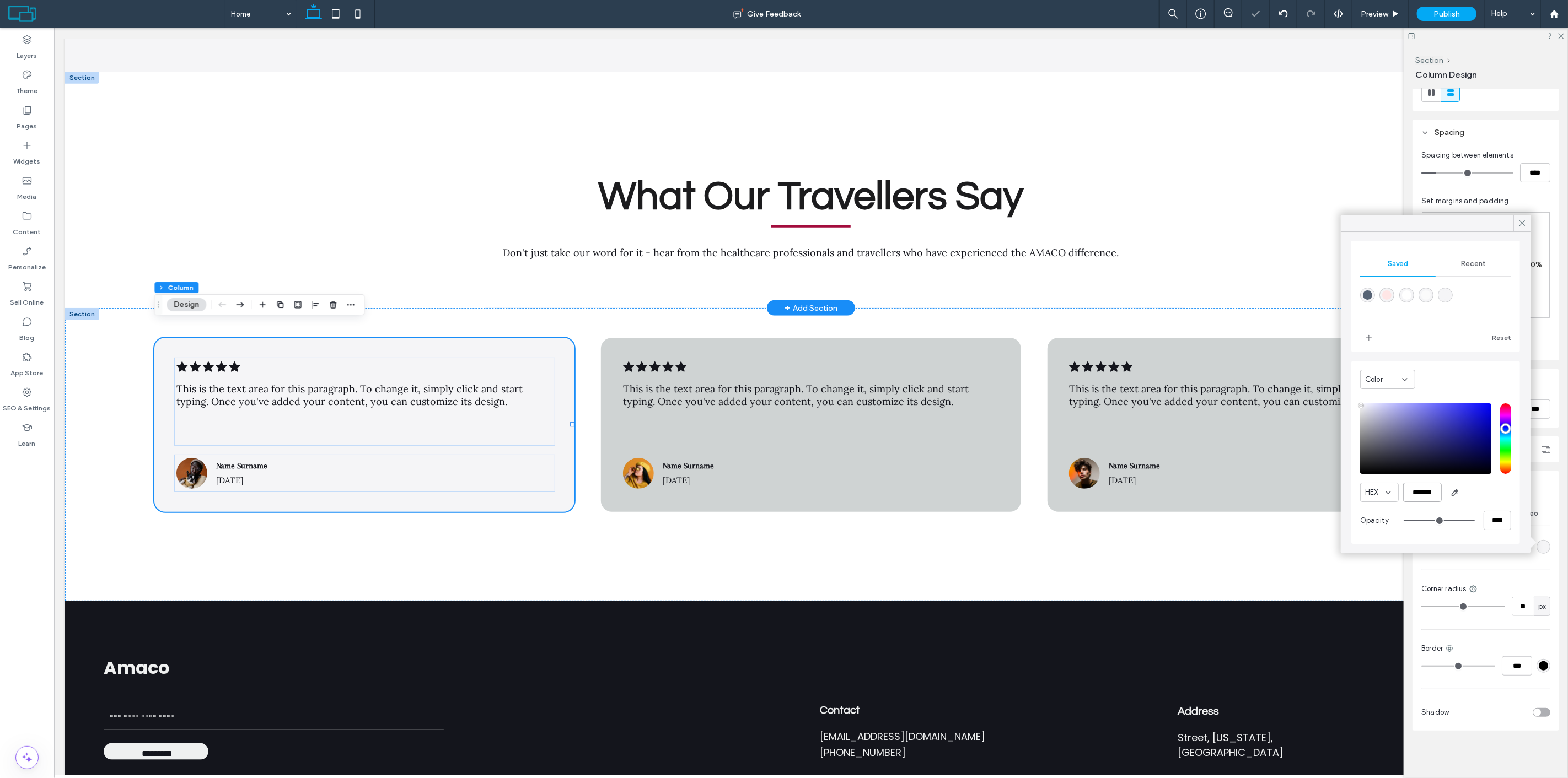
scroll to position [29, 0]
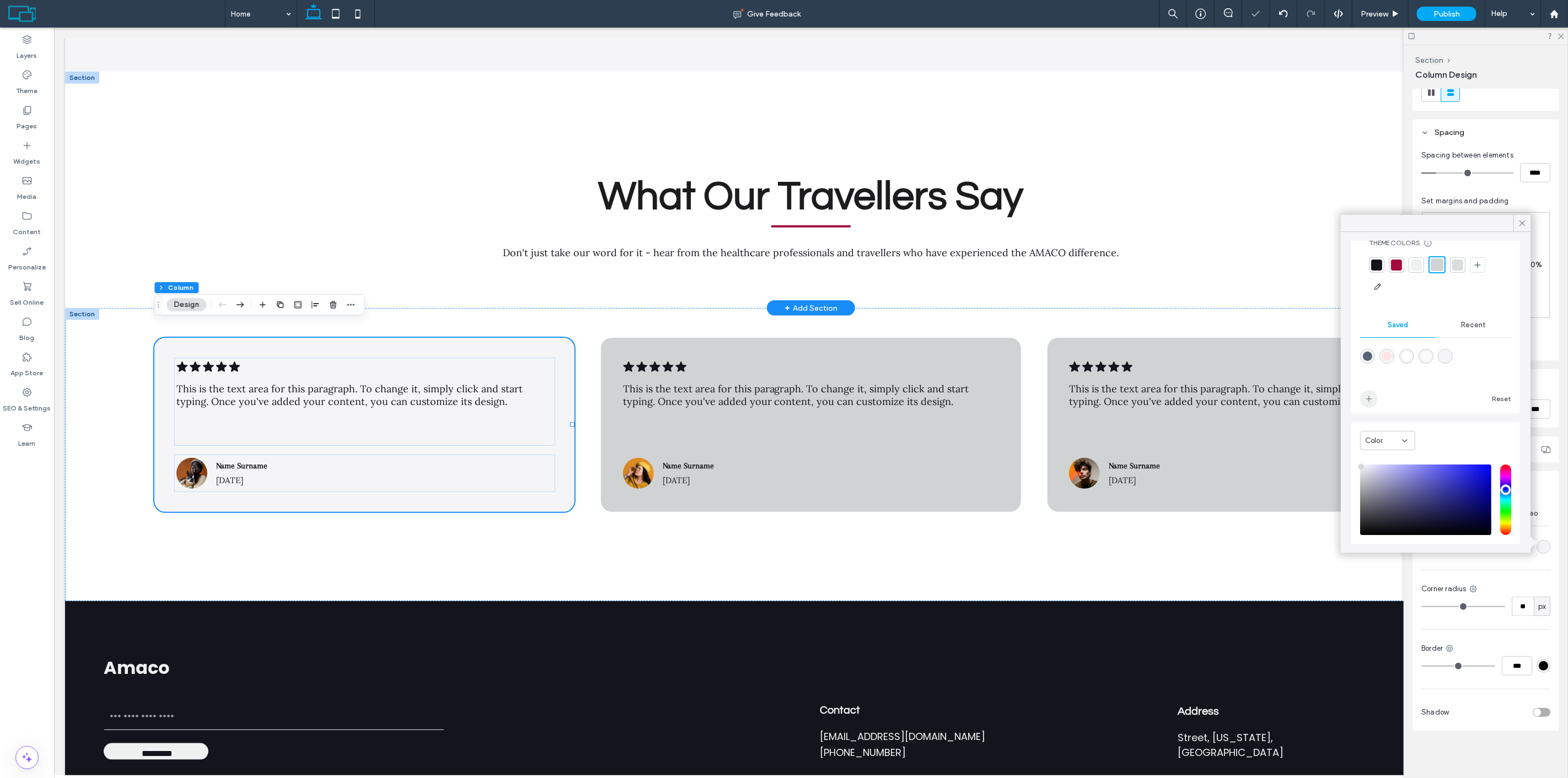
type input "*******"
click at [1372, 397] on icon "add color" at bounding box center [1368, 399] width 8 height 8
click at [858, 338] on div ".cls-1-1788903176-1788903176 { fill: #00000; stroke-width: 0px; } This is the t…" at bounding box center [810, 425] width 420 height 173
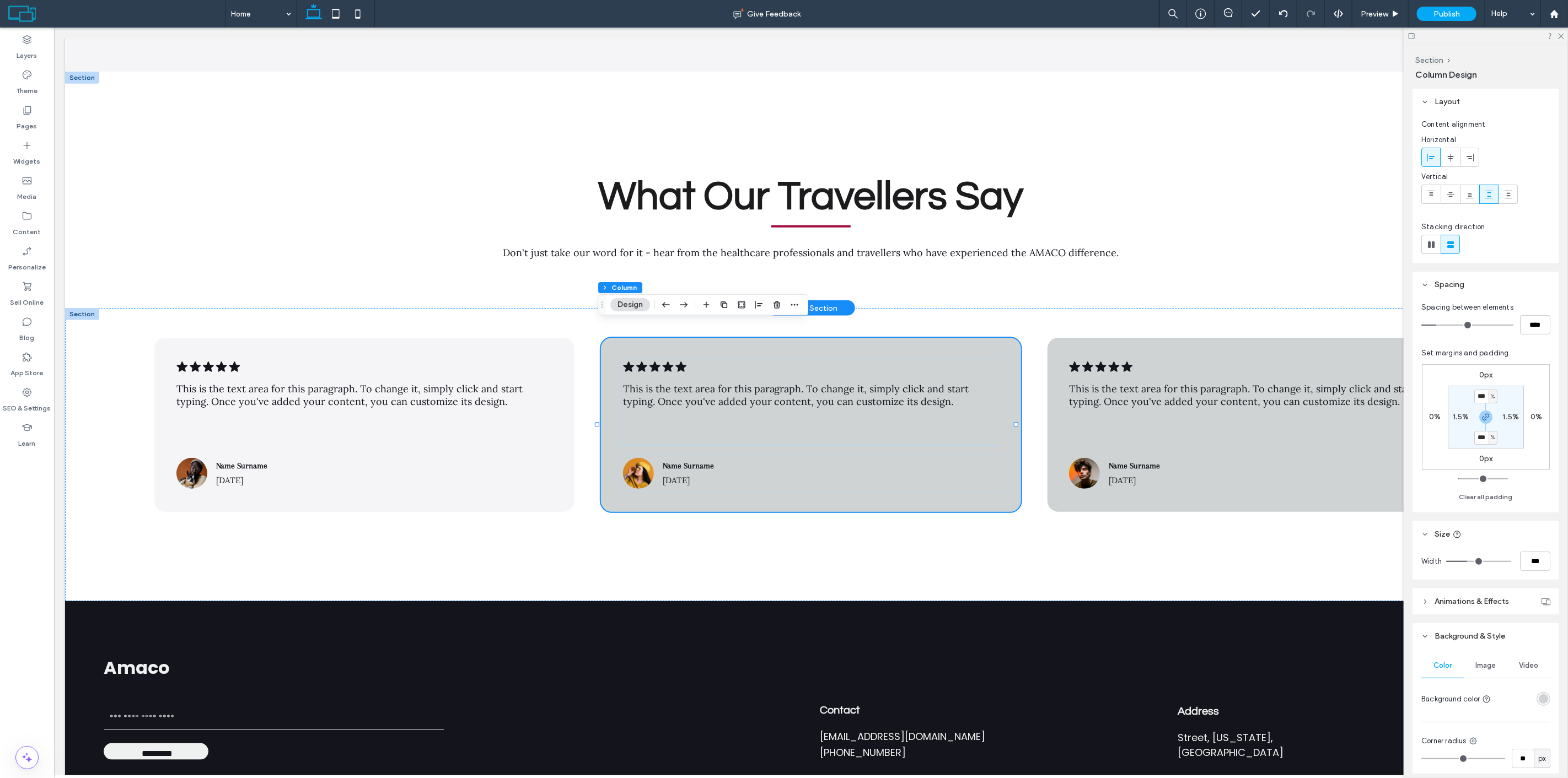
click at [1540, 692] on div "rgba(207,211,211,1)" at bounding box center [1543, 699] width 14 height 14
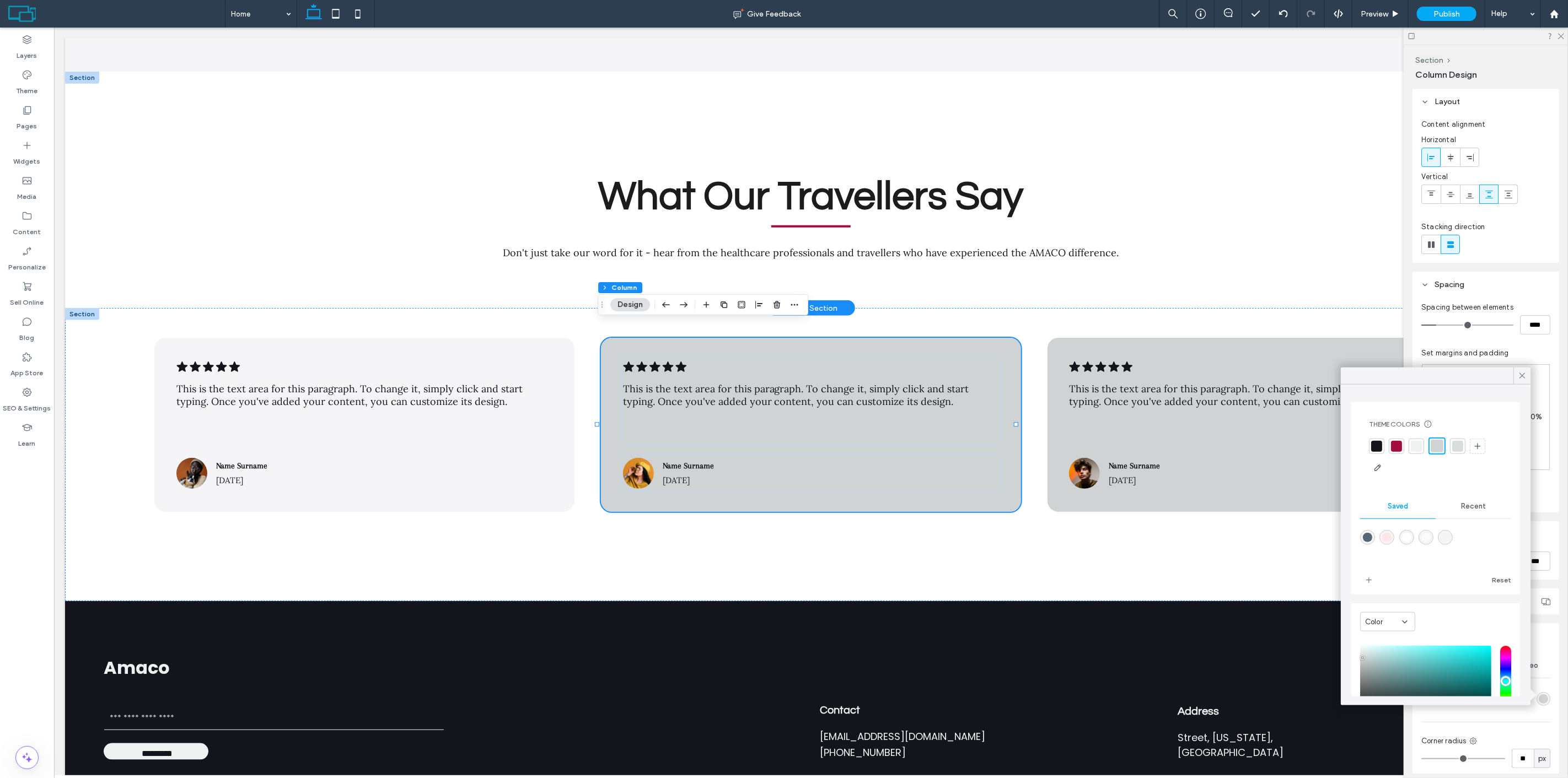
click at [1458, 443] on div at bounding box center [1457, 446] width 11 height 11
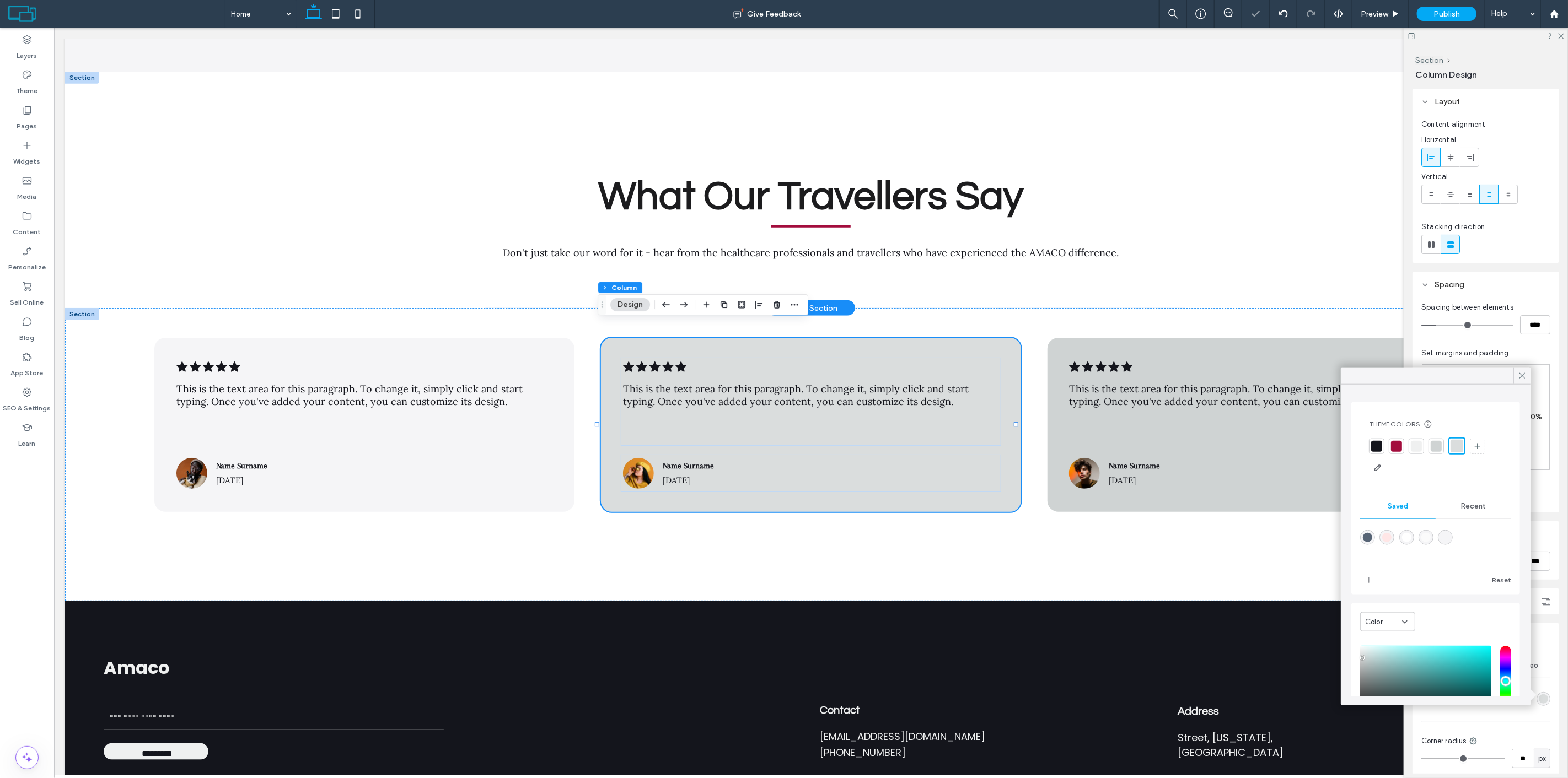
click at [1452, 531] on div at bounding box center [1446, 538] width 15 height 15
click at [1450, 535] on div "rgba(245,245,247,1)" at bounding box center [1445, 538] width 9 height 9
type input "*******"
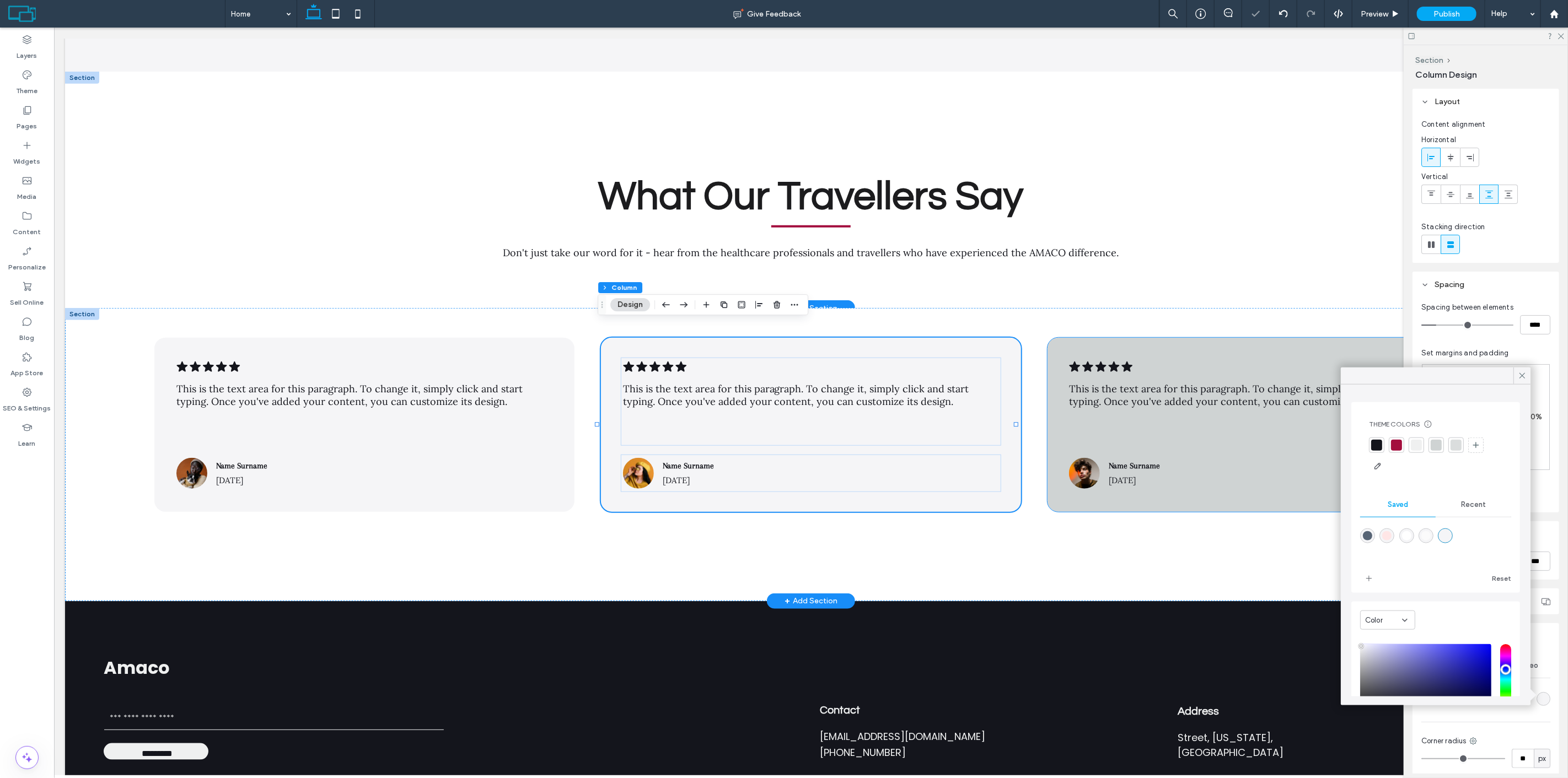
click at [1155, 338] on div ".cls-1-1788903176-1788903176 { fill: #00000; stroke-width: 0px; } This is the t…" at bounding box center [1256, 425] width 420 height 173
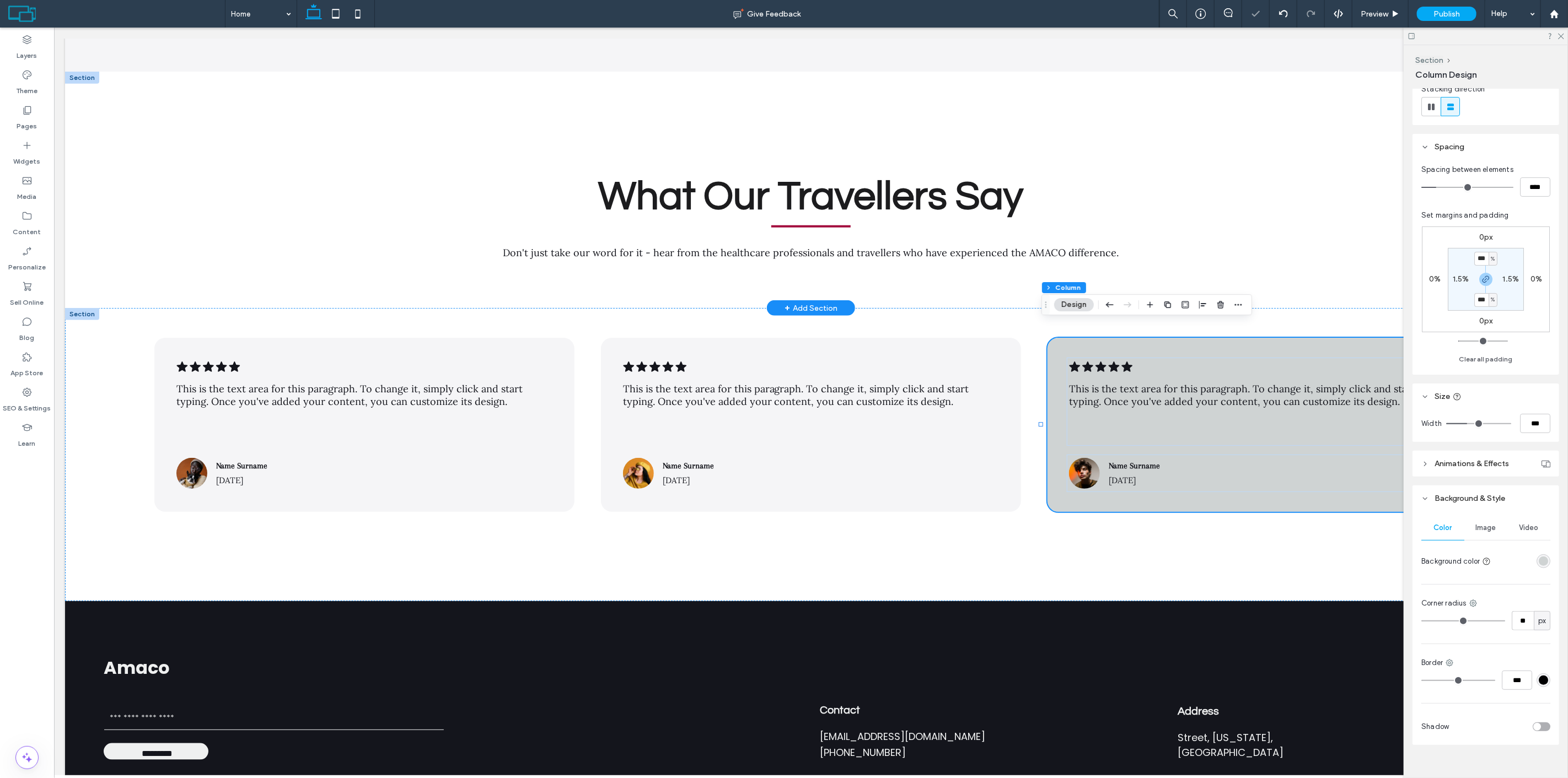
scroll to position [152, 0]
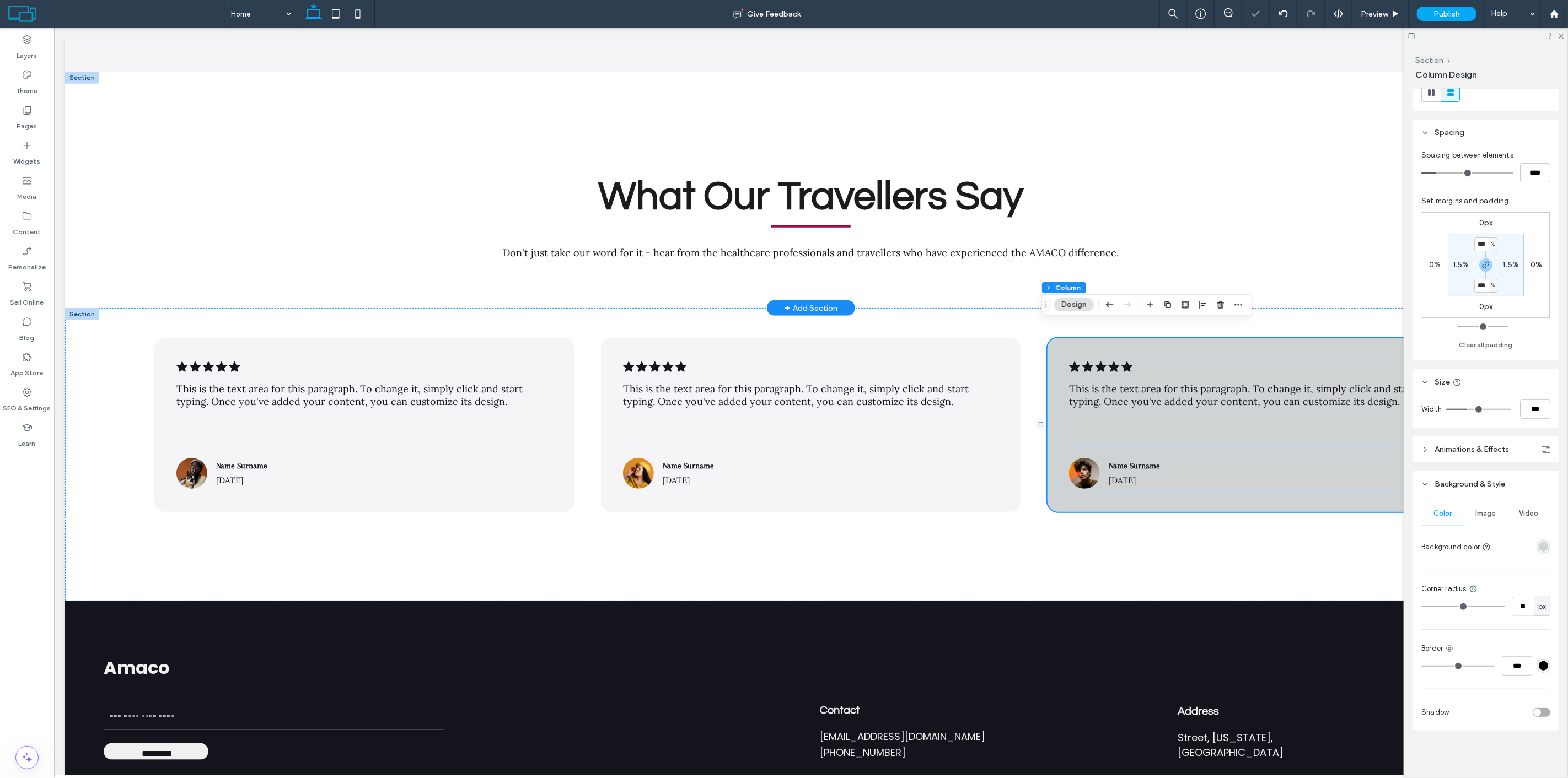
click at [1537, 552] on div at bounding box center [1543, 547] width 14 height 14
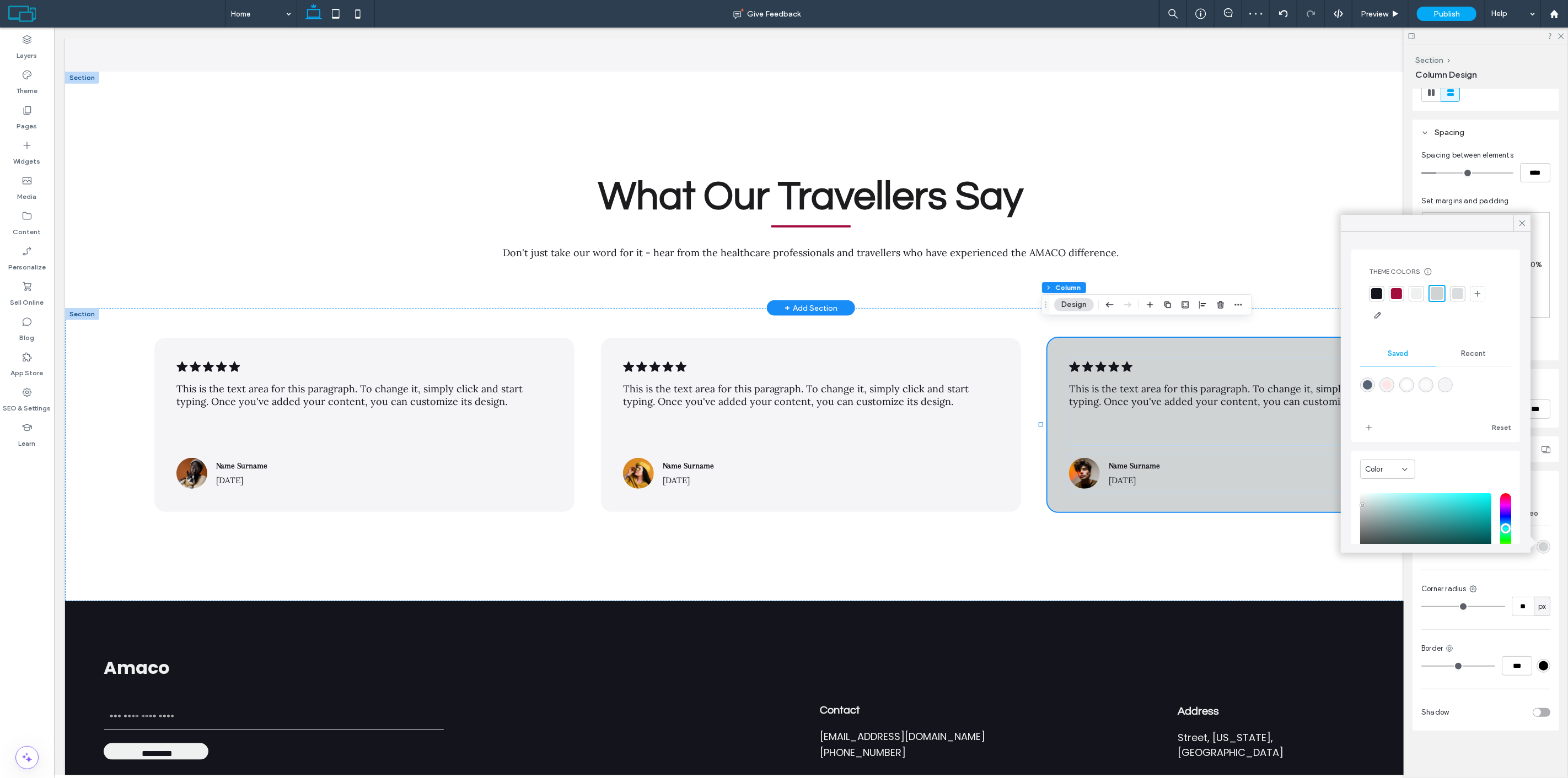
click at [1448, 389] on div "rgba(245,245,247,1)" at bounding box center [1445, 385] width 9 height 9
type input "*******"
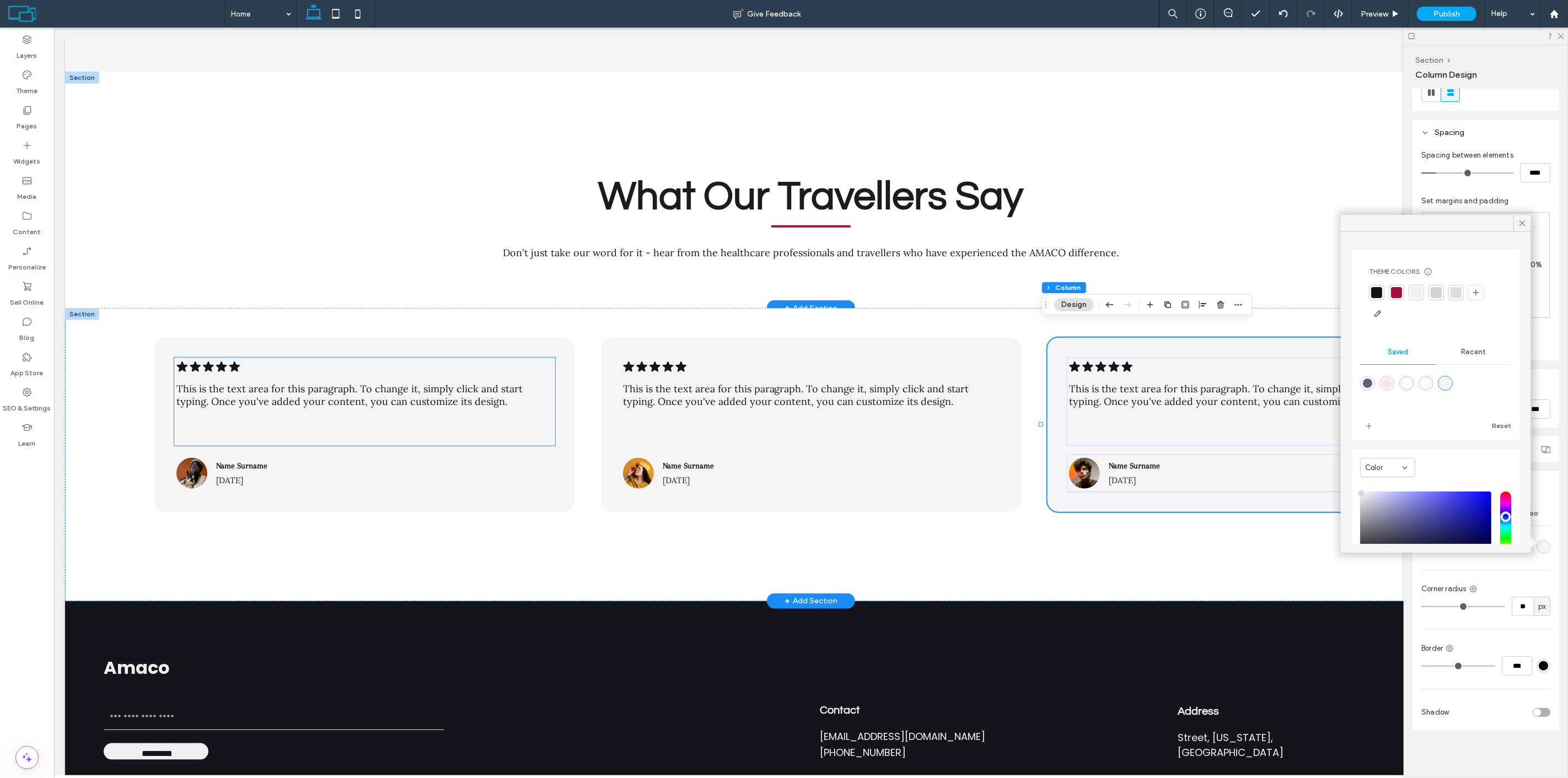
click at [339, 382] on span "This is the text area for this paragraph. To change it, simply click and start …" at bounding box center [349, 395] width 347 height 25
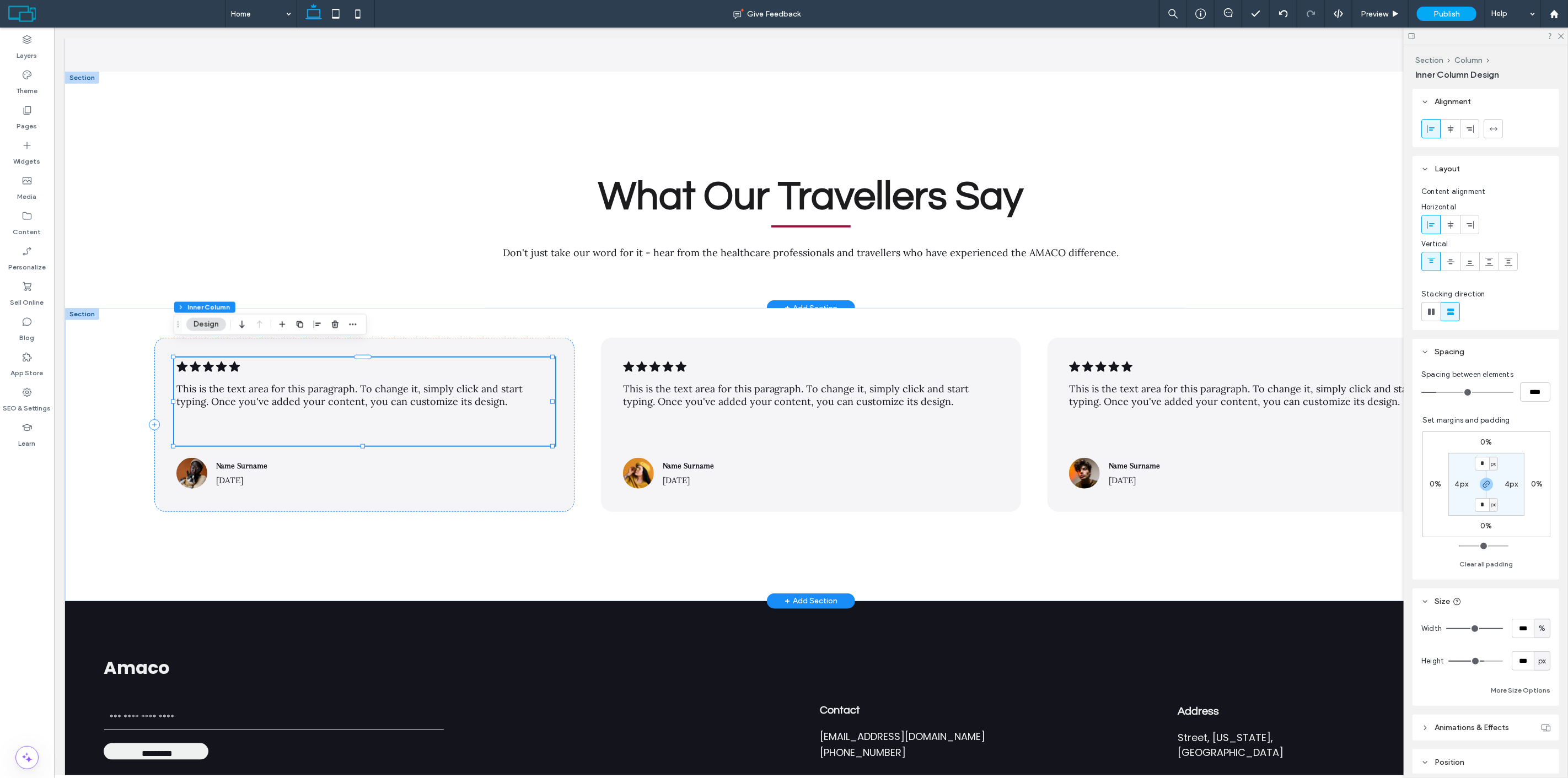
click at [339, 382] on span "This is the text area for this paragraph. To change it, simply click and start …" at bounding box center [349, 395] width 347 height 25
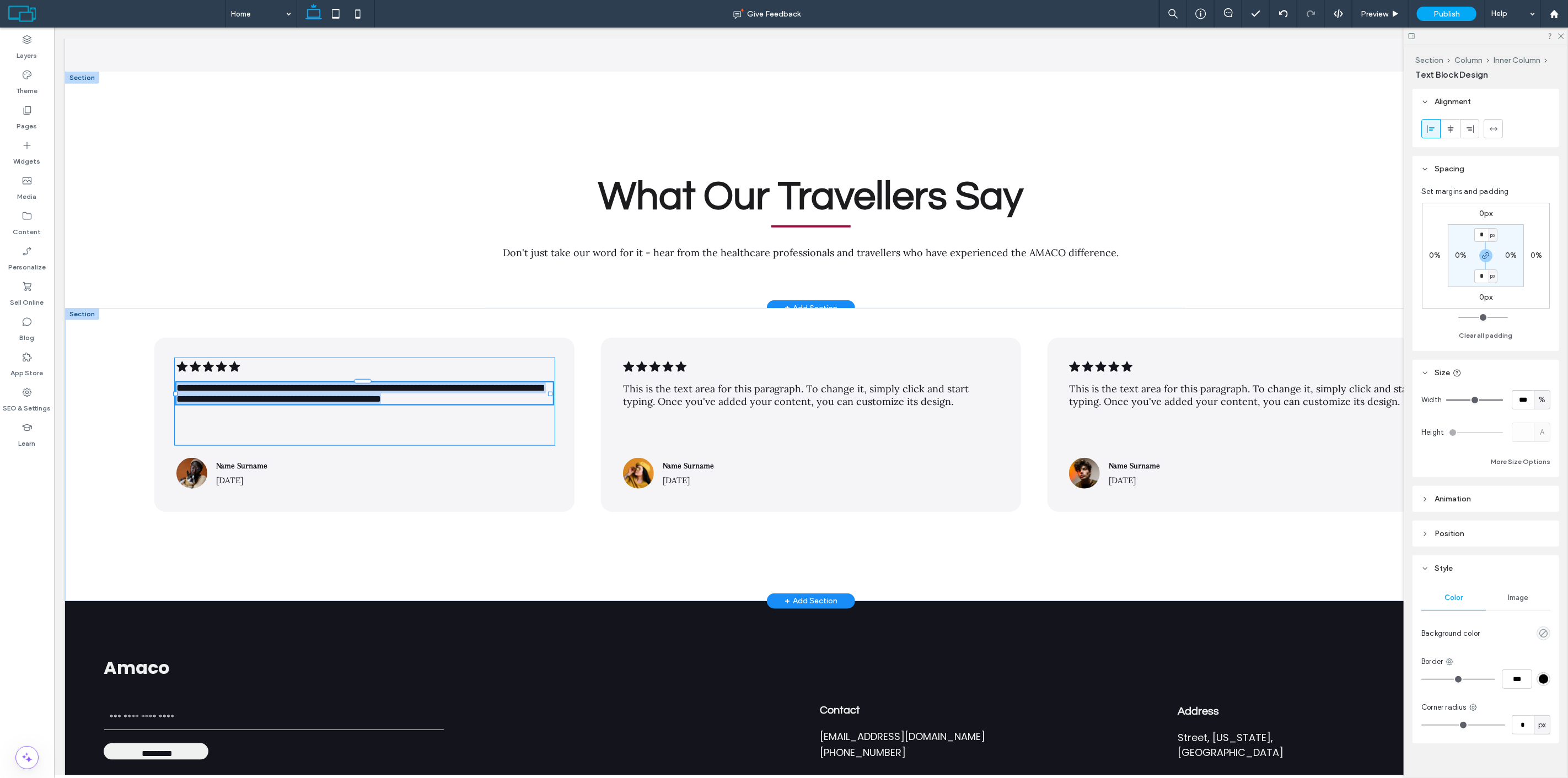
type input "****"
type input "**"
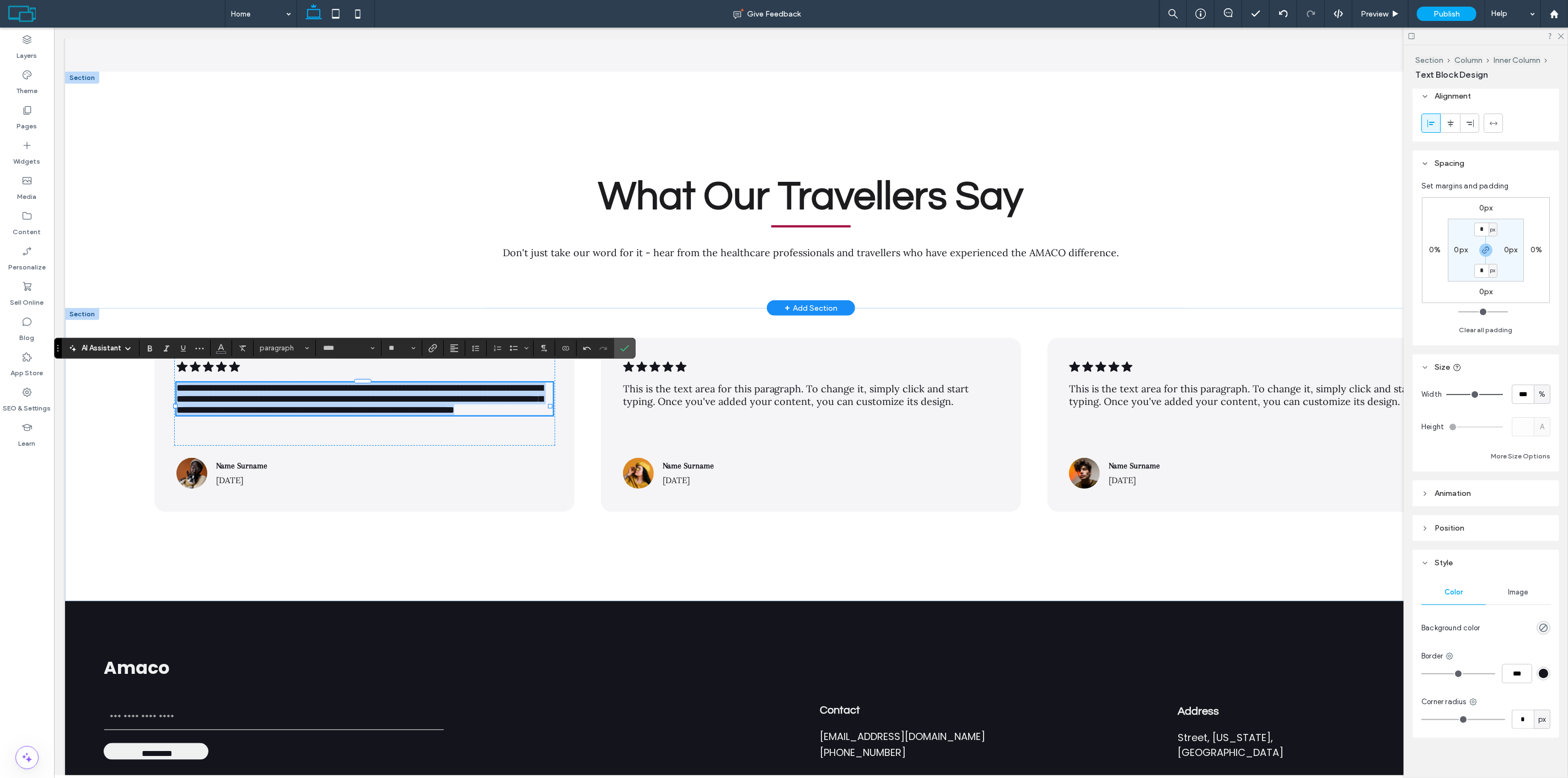
scroll to position [13, 0]
click at [482, 351] on button "Line Height" at bounding box center [475, 348] width 16 height 15
click at [499, 401] on div "1.5" at bounding box center [494, 397] width 27 height 8
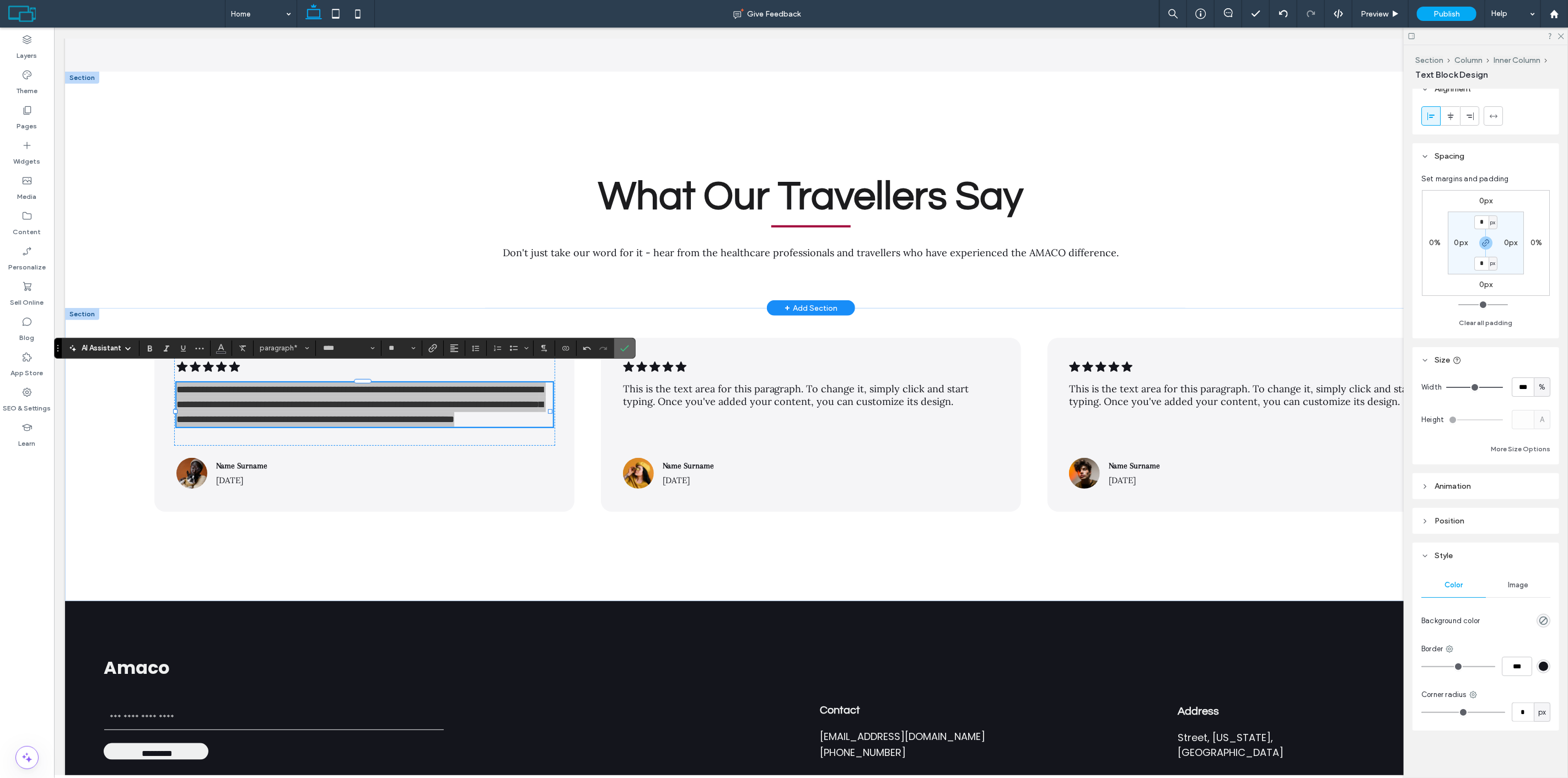
click at [629, 347] on icon "Confirm" at bounding box center [624, 348] width 8 height 8
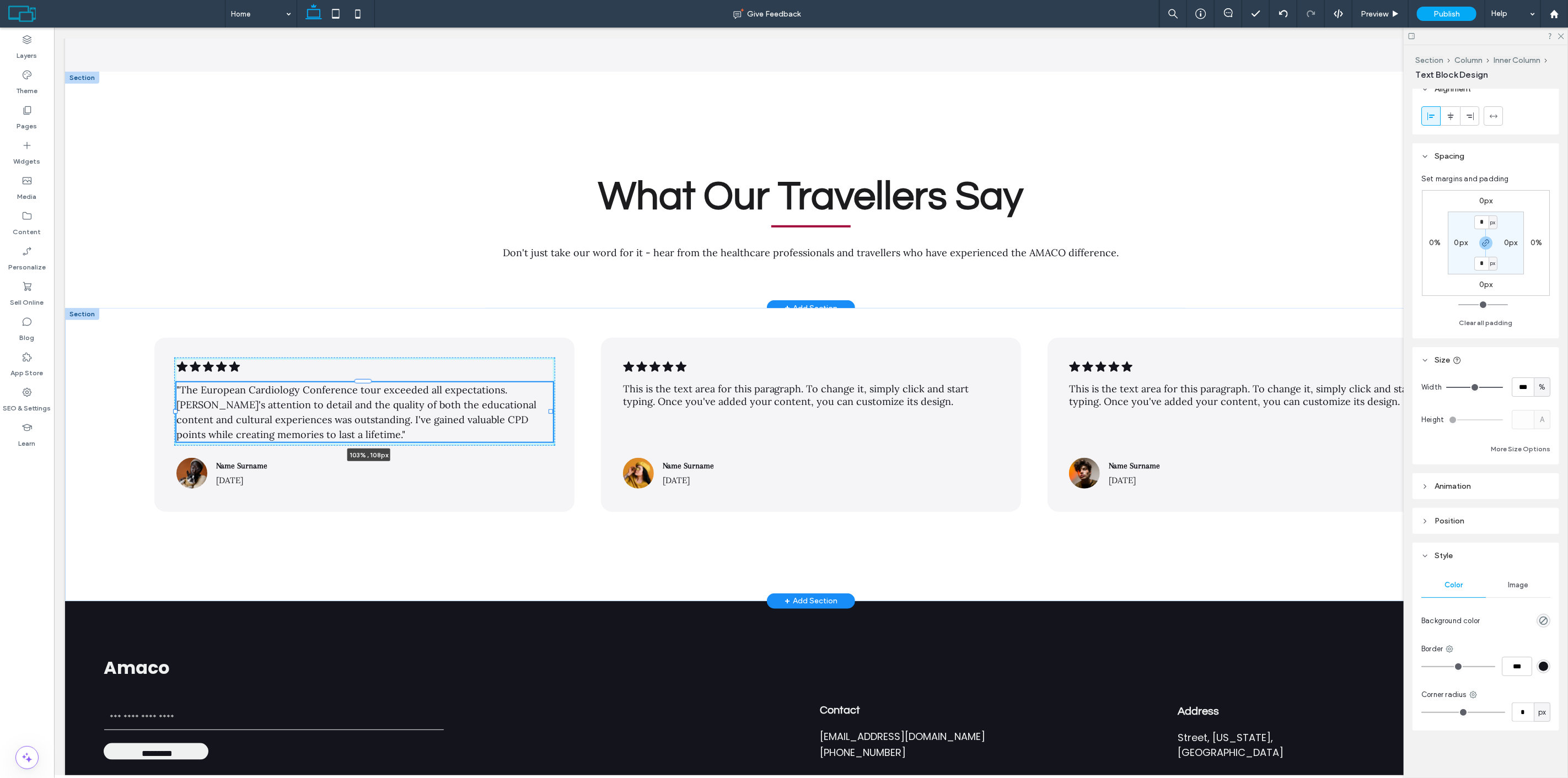
drag, startPoint x: 549, startPoint y: 397, endPoint x: 559, endPoint y: 377, distance: 22.4
click at [559, 377] on div ".cls-1-1788903176-1788903176 { fill: #00000; stroke-width: 0px; } "The European…" at bounding box center [810, 454] width 1492 height 293
click at [704, 382] on span "This is the text area for this paragraph. To change it, simply click and start …" at bounding box center [796, 395] width 347 height 25
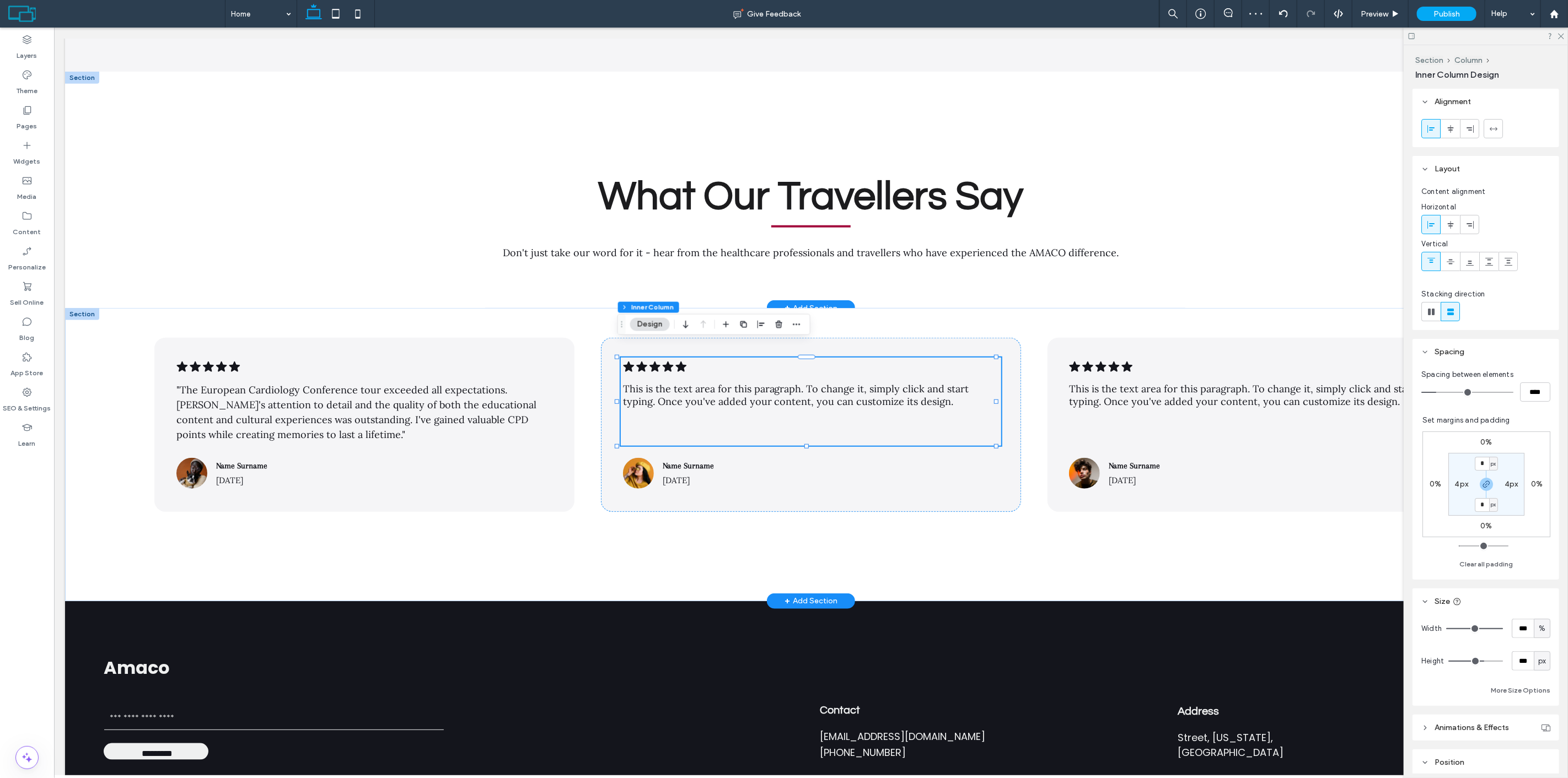
click at [704, 382] on span "This is the text area for this paragraph. To change it, simply click and start …" at bounding box center [796, 395] width 347 height 25
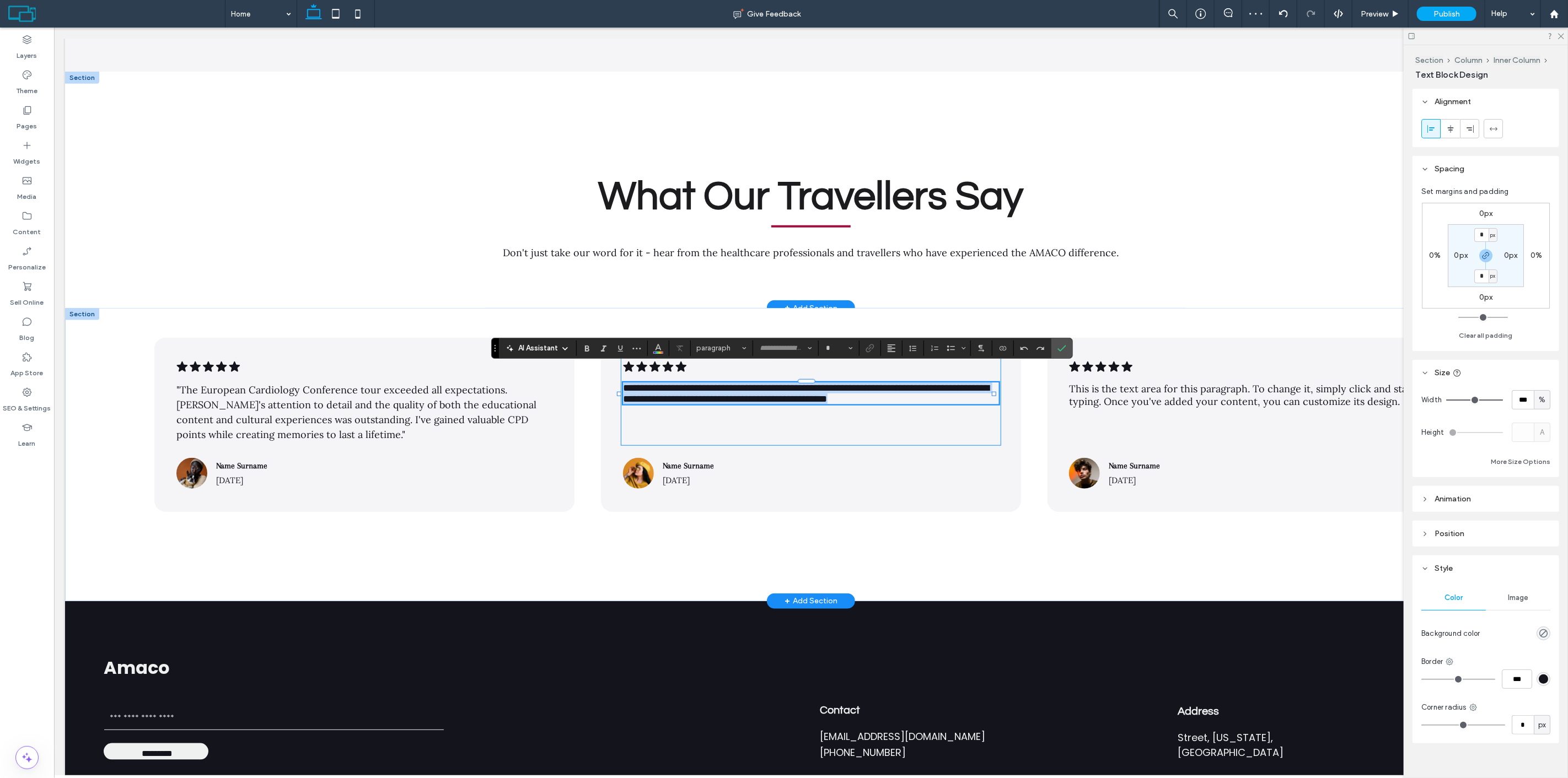
type input "****"
type input "**"
click at [922, 348] on section at bounding box center [912, 348] width 21 height 15
click at [916, 347] on use "Line Height" at bounding box center [912, 348] width 7 height 6
click at [911, 400] on span "1.5" at bounding box center [911, 397] width 5 height 15
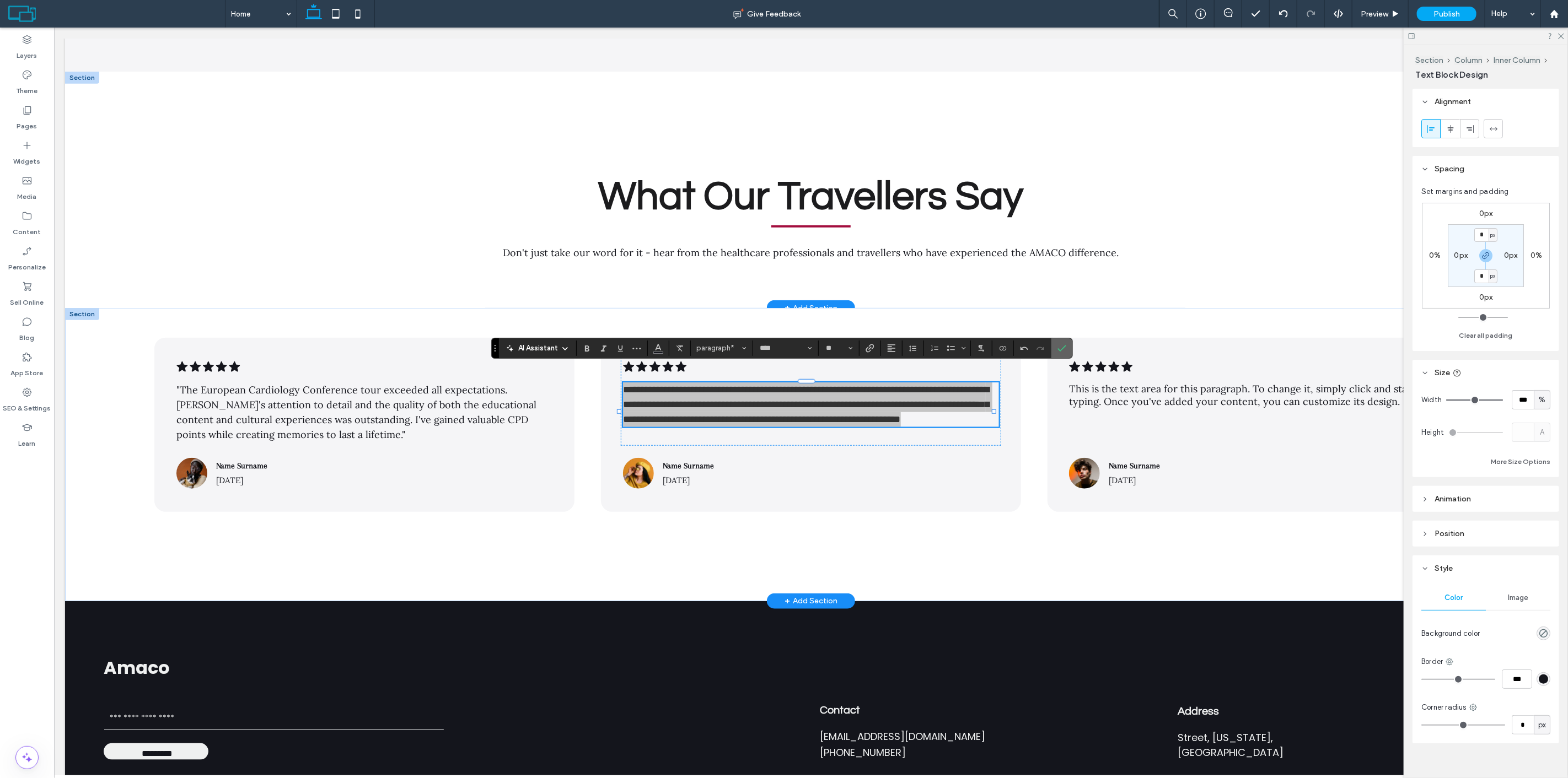
click at [1058, 351] on icon "Confirm" at bounding box center [1062, 348] width 8 height 8
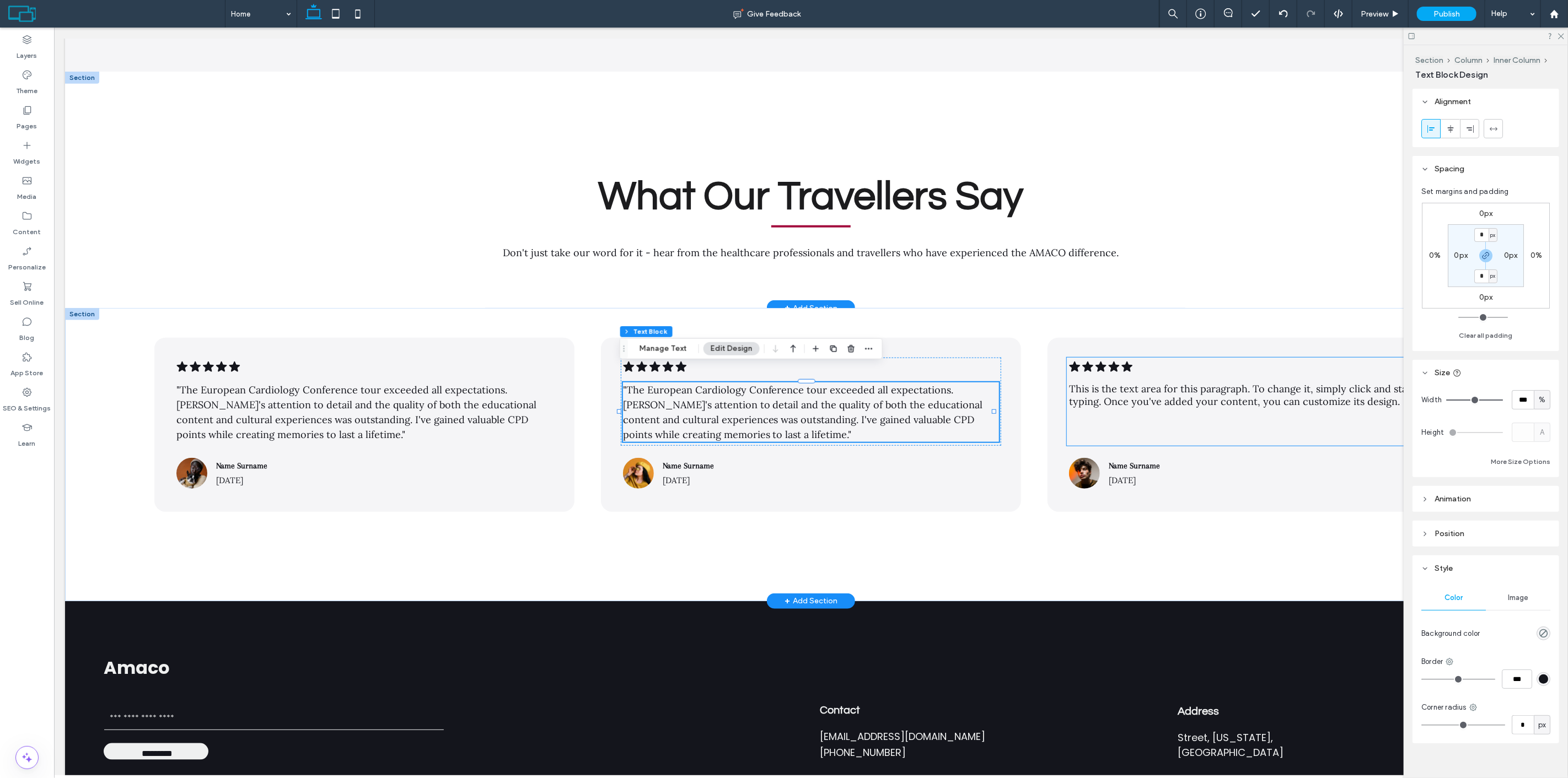
click at [1108, 382] on span "This is the text area for this paragraph. To change it, simply click and start …" at bounding box center [1242, 395] width 347 height 25
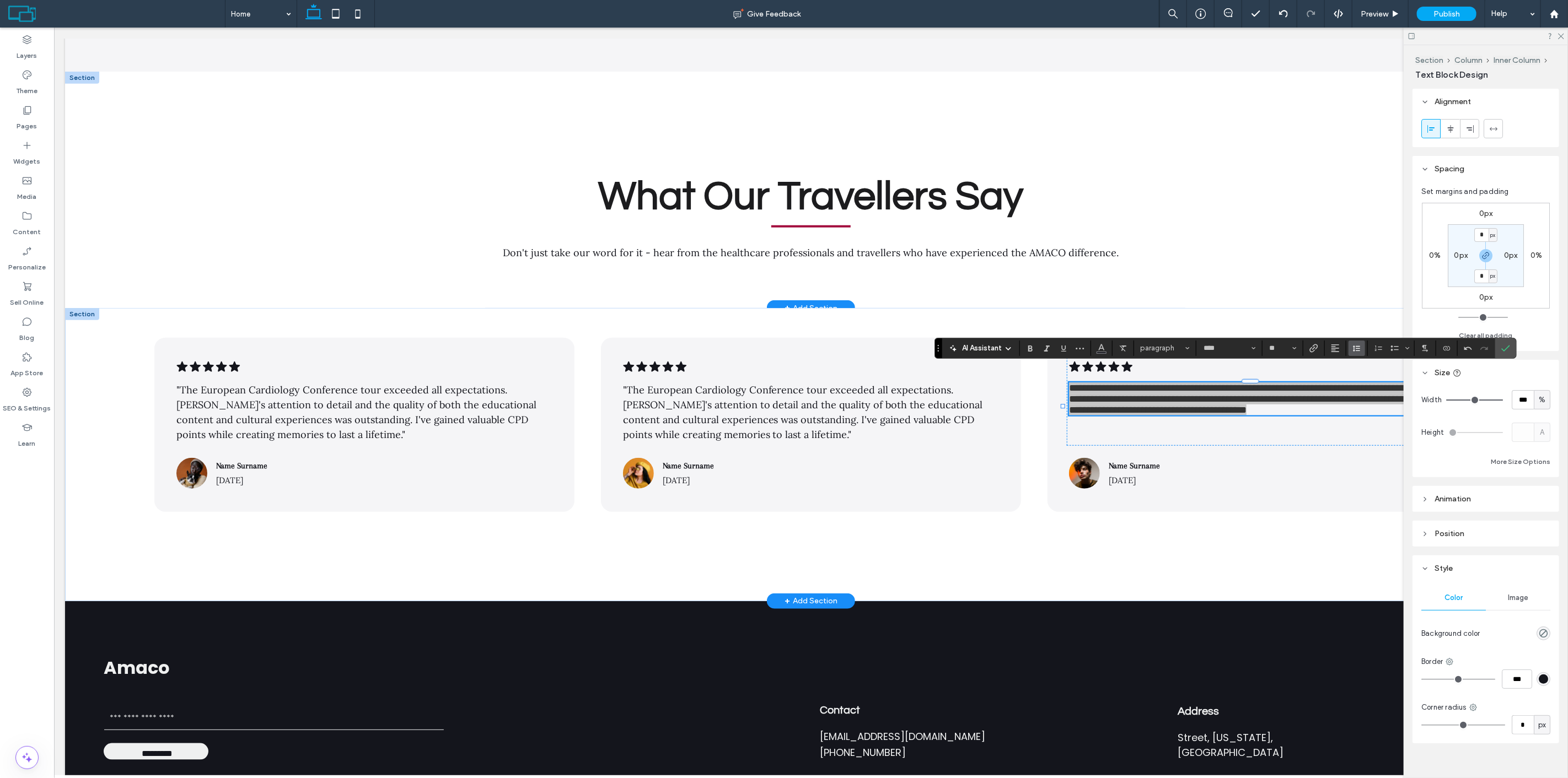
click at [1361, 351] on icon "Line Height" at bounding box center [1356, 348] width 8 height 8
click at [1375, 399] on div "1.5" at bounding box center [1374, 397] width 27 height 8
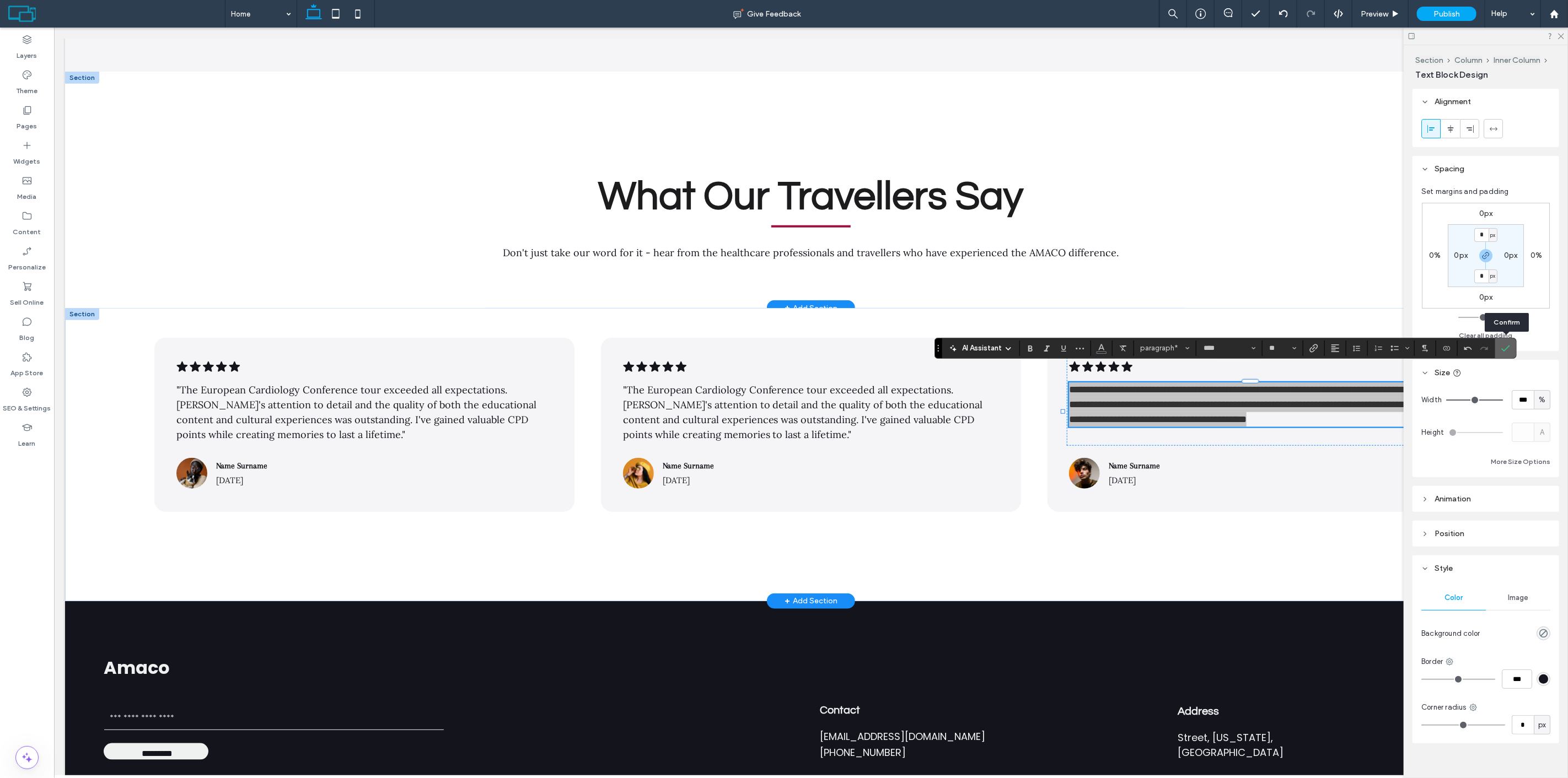
click at [1502, 349] on use "Confirm" at bounding box center [1505, 348] width 8 height 7
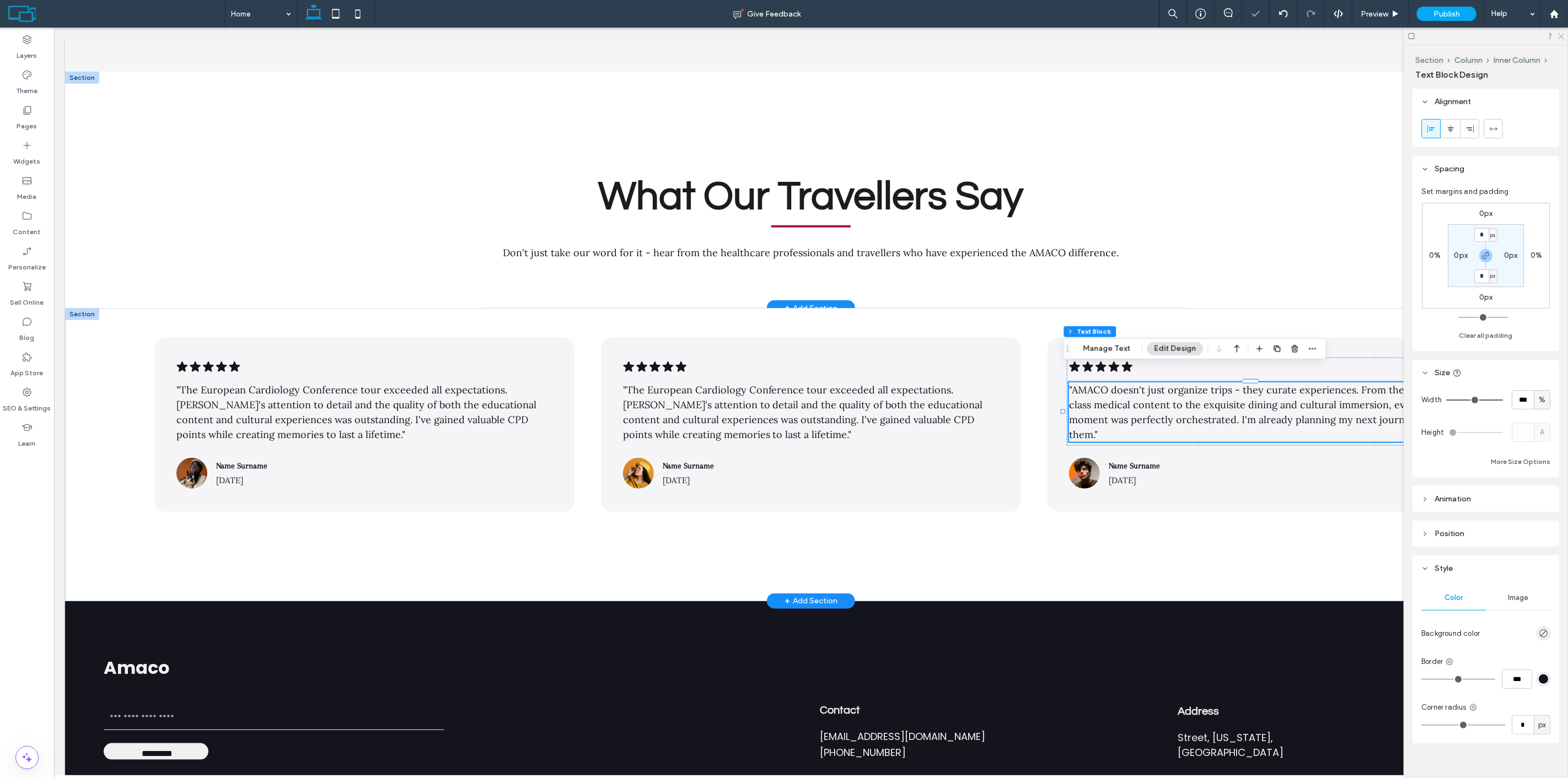
click at [1562, 36] on icon at bounding box center [1560, 36] width 7 height 7
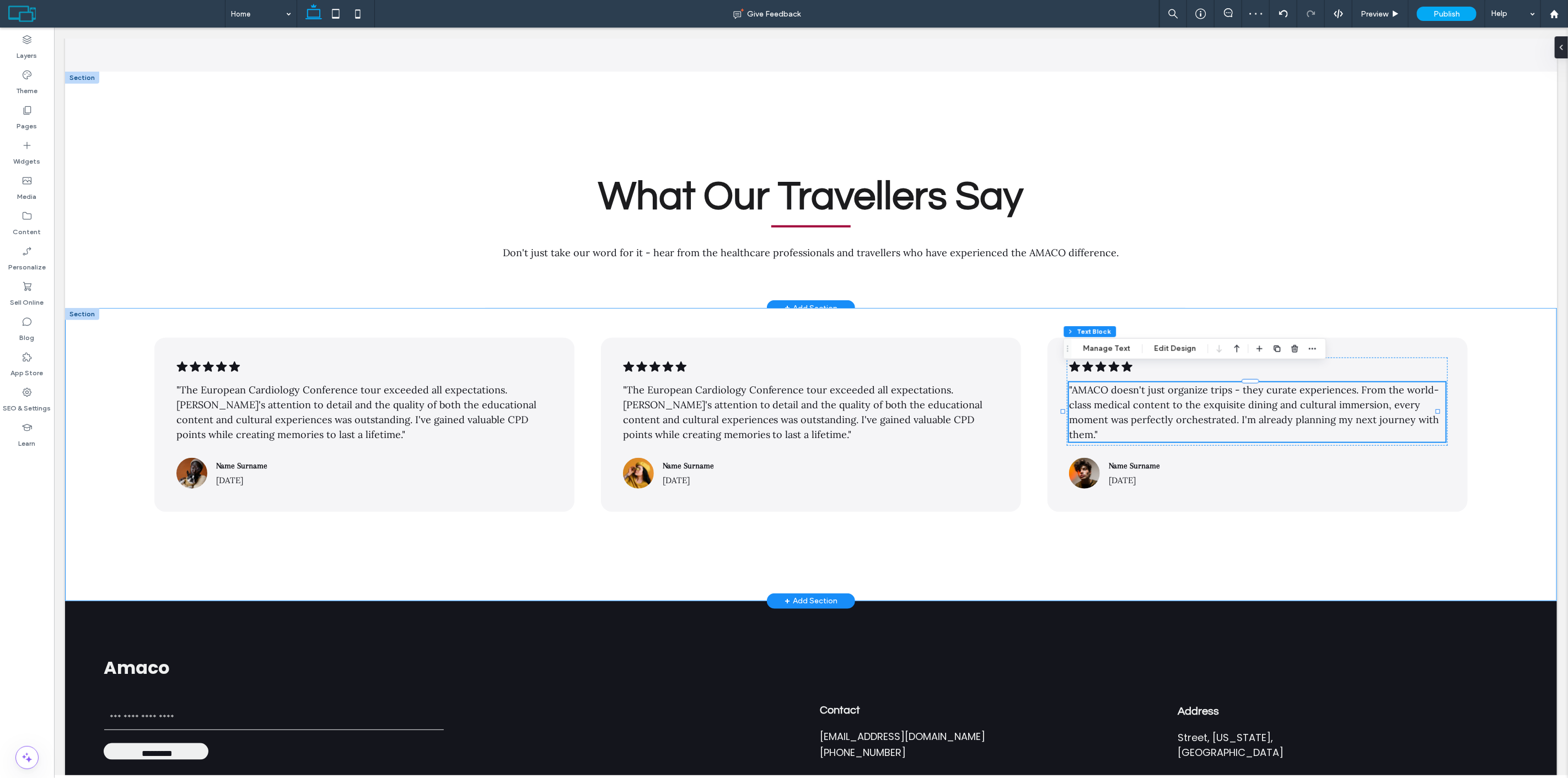
click at [1530, 372] on div ".cls-1-1788903176-1788903176 { fill: #00000; stroke-width: 0px; } "The European…" at bounding box center [810, 454] width 1492 height 293
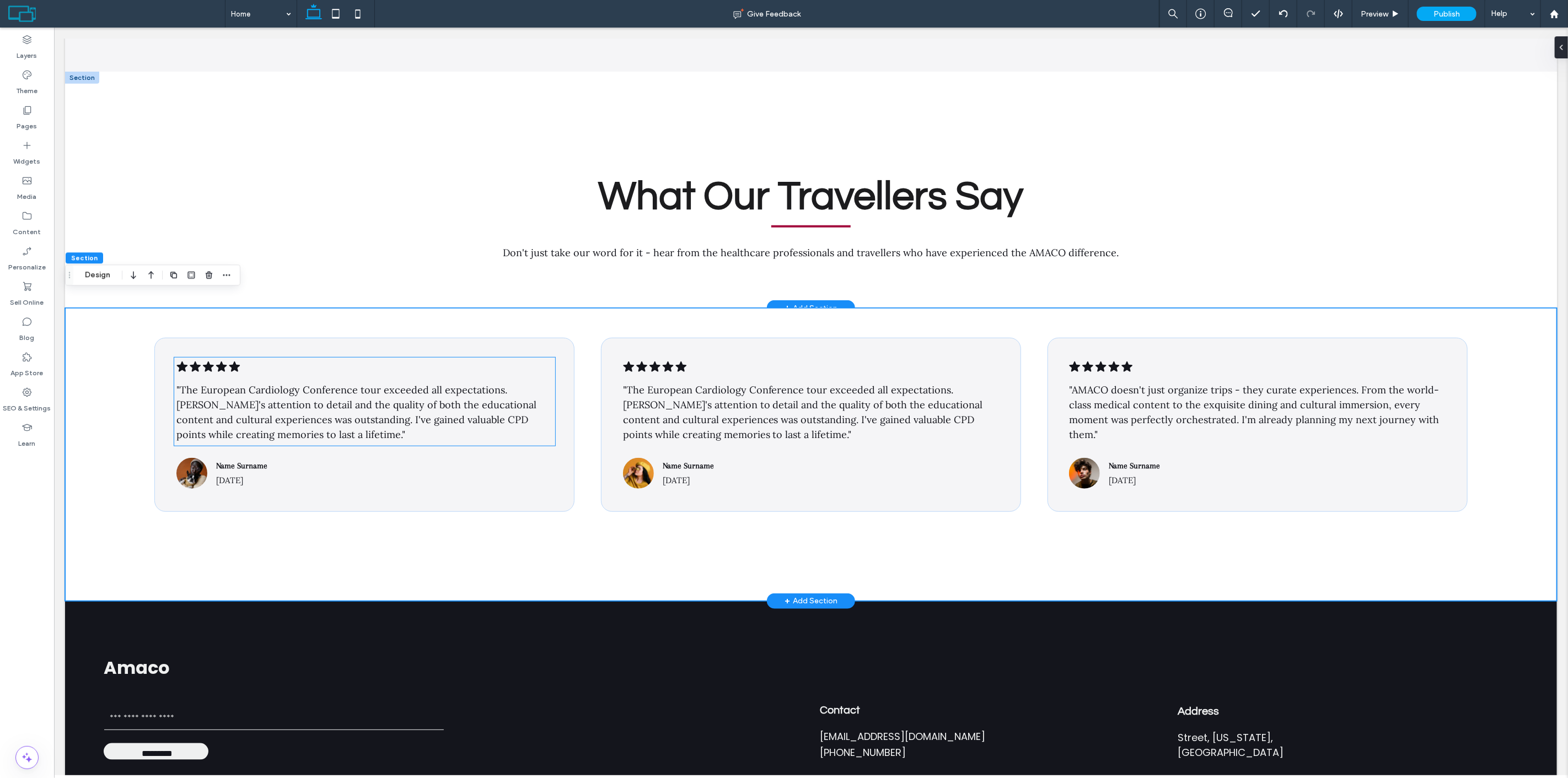
click at [200, 360] on icon ".cls-1-1788903176-1788903176 { fill: #00000; stroke-width: 0px; }" at bounding box center [207, 367] width 64 height 14
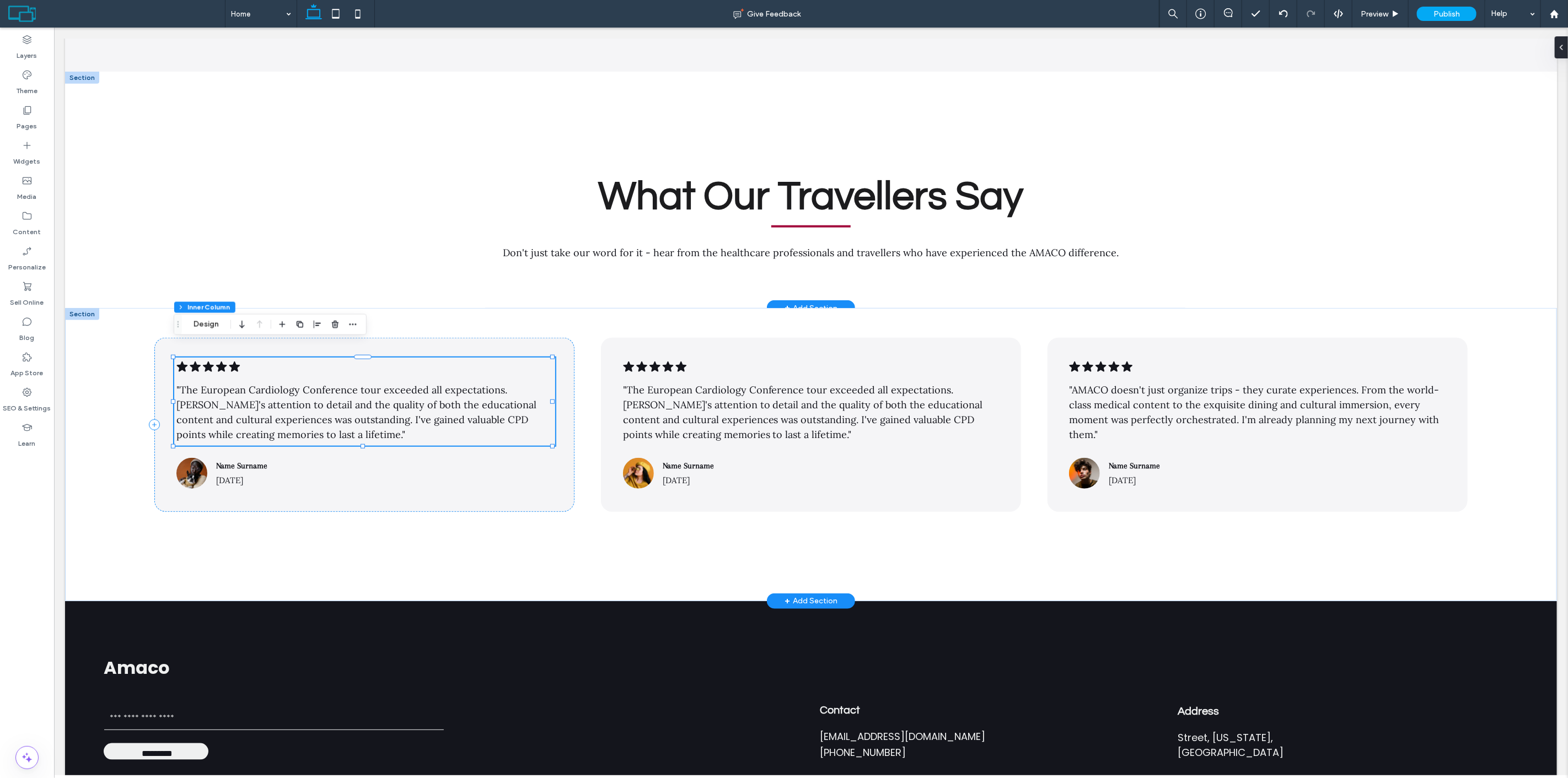
click at [206, 362] on icon at bounding box center [207, 367] width 11 height 10
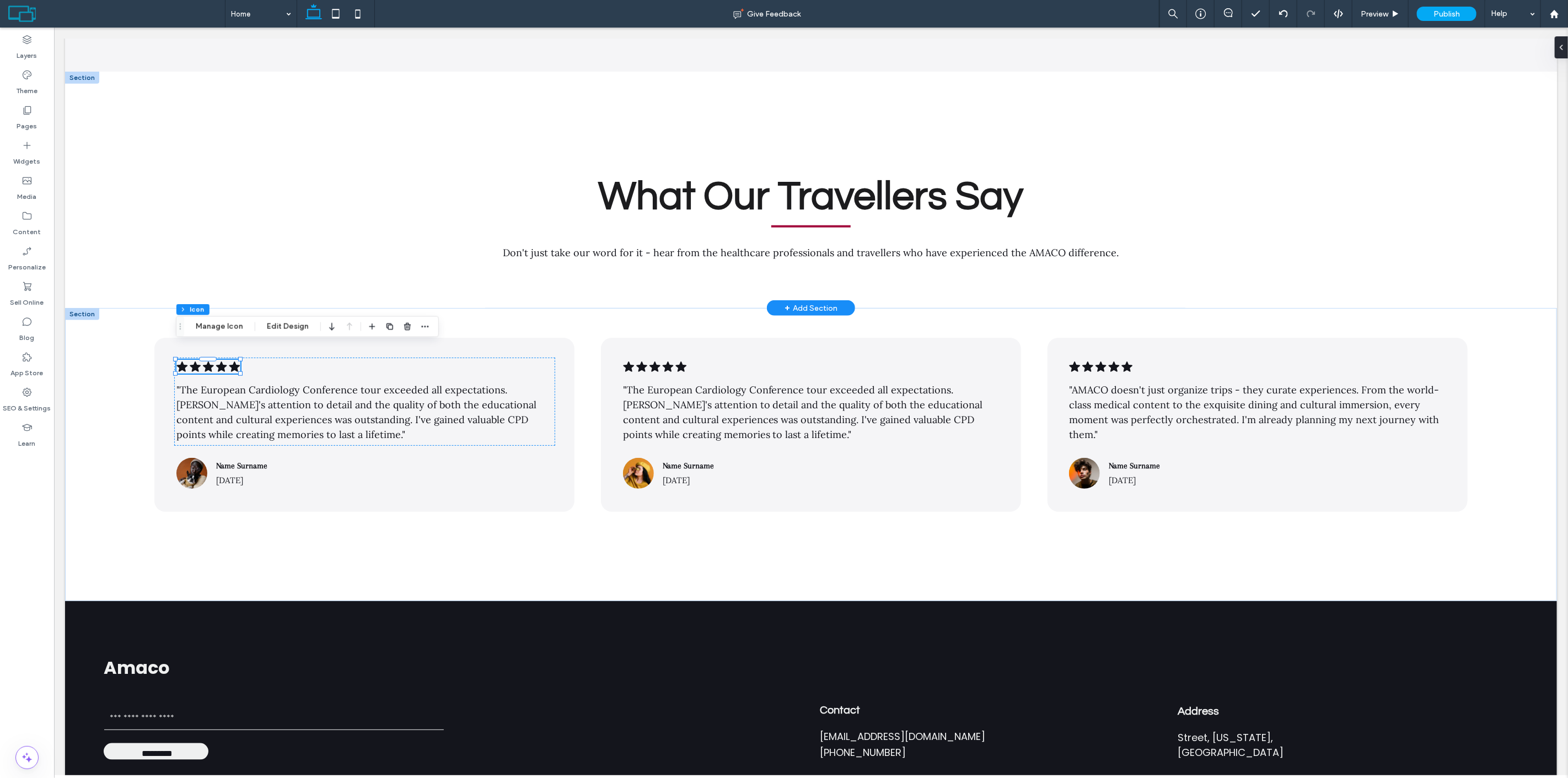
click at [250, 322] on div "Section Column Inner Column Icon Manage Icon Edit Design" at bounding box center [307, 327] width 263 height 21
click at [225, 324] on button "Manage Icon" at bounding box center [219, 327] width 62 height 14
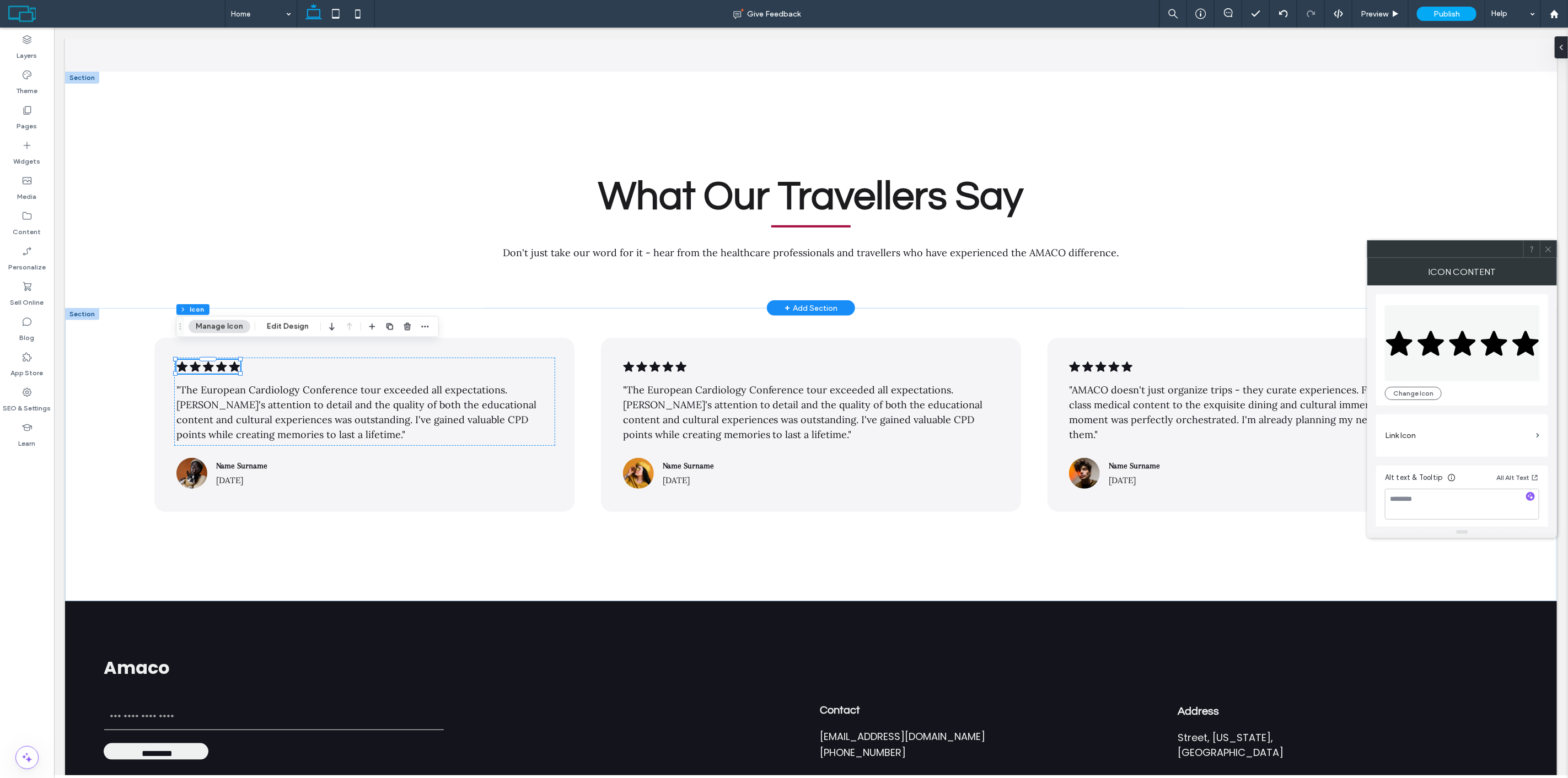
click at [1555, 251] on div at bounding box center [1548, 249] width 16 height 16
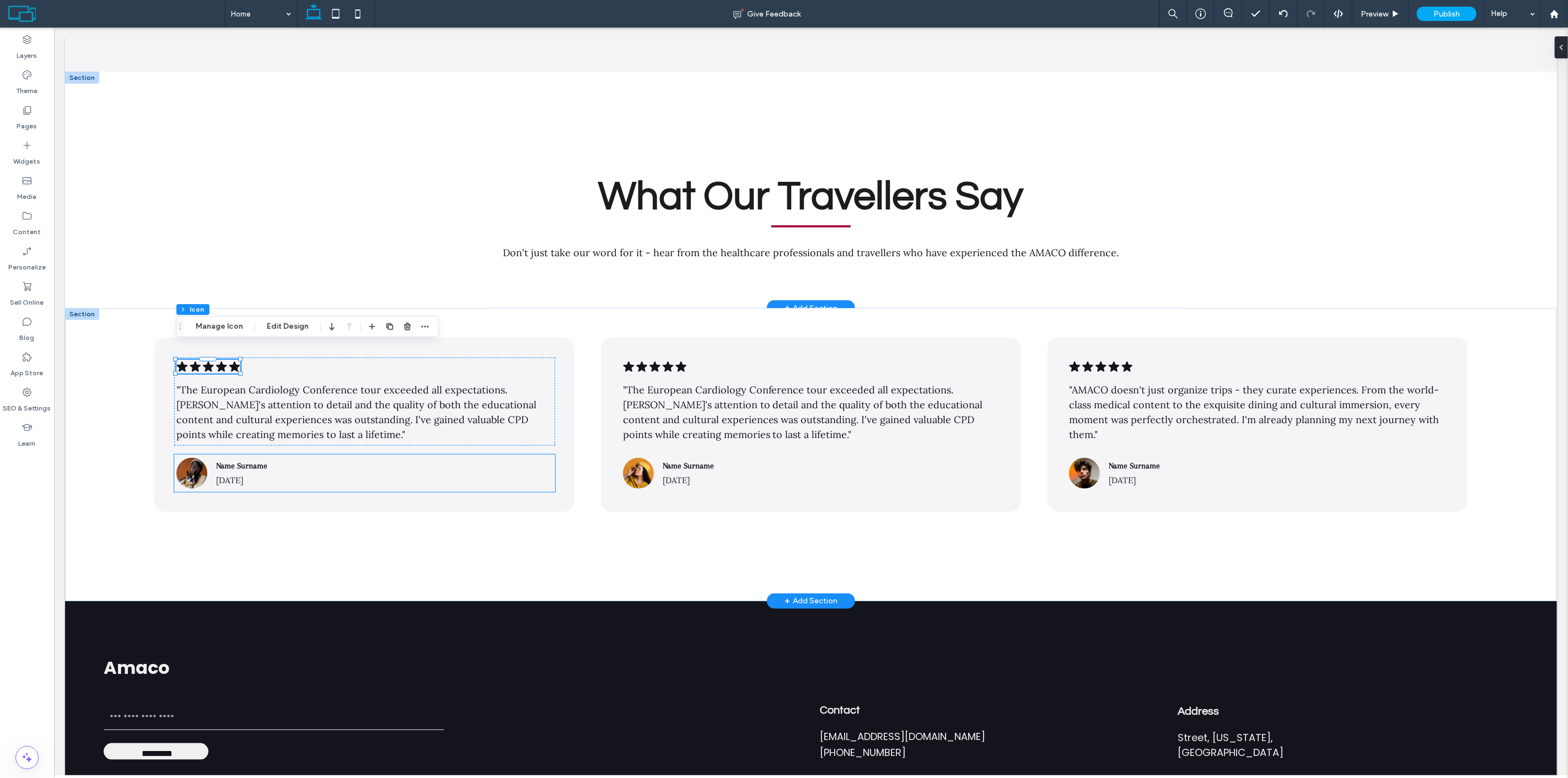
click at [236, 457] on div "Name Surname [DATE]" at bounding box center [379, 473] width 346 height 33
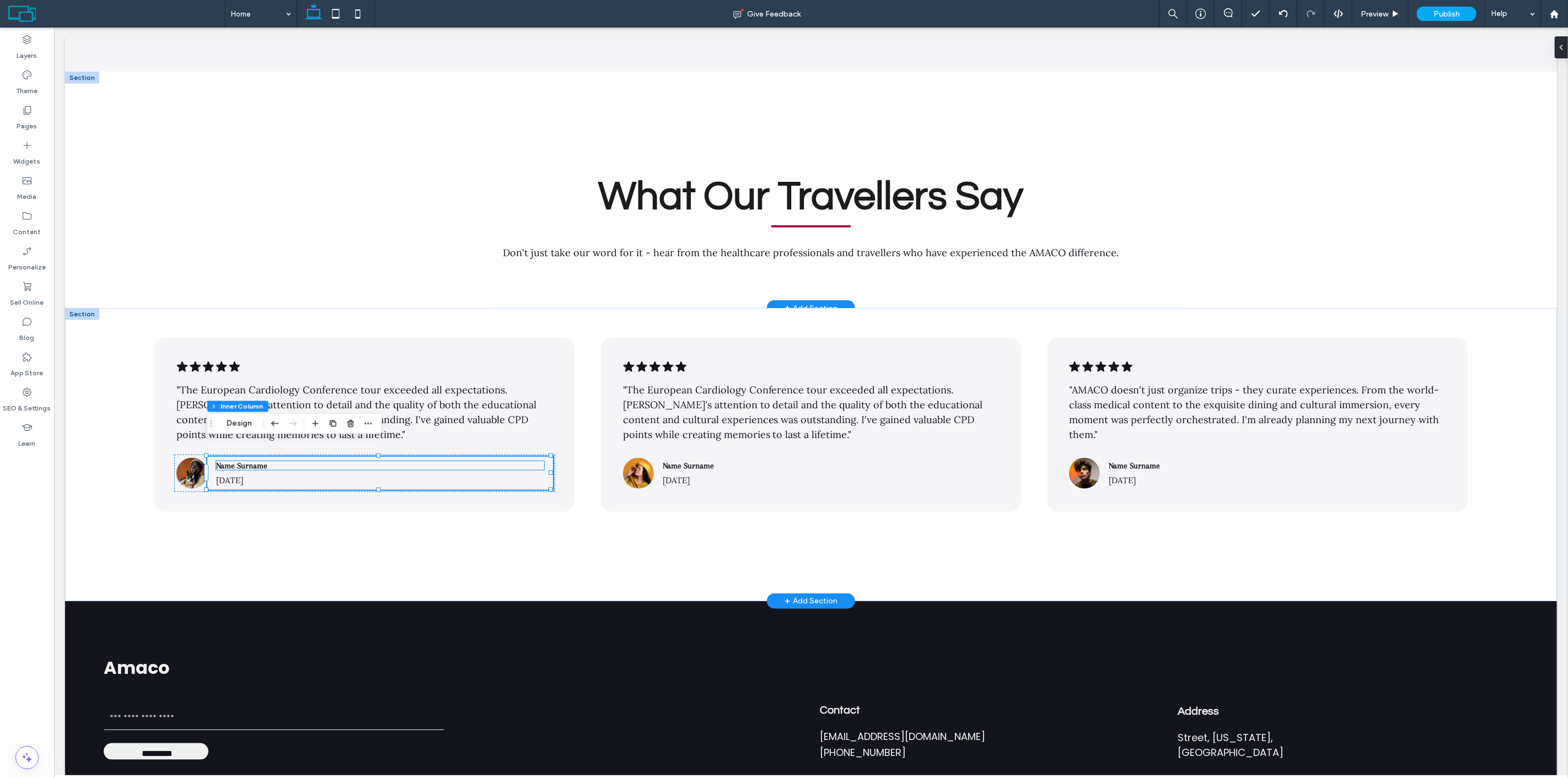
click at [236, 461] on span "Name Surname" at bounding box center [241, 465] width 51 height 8
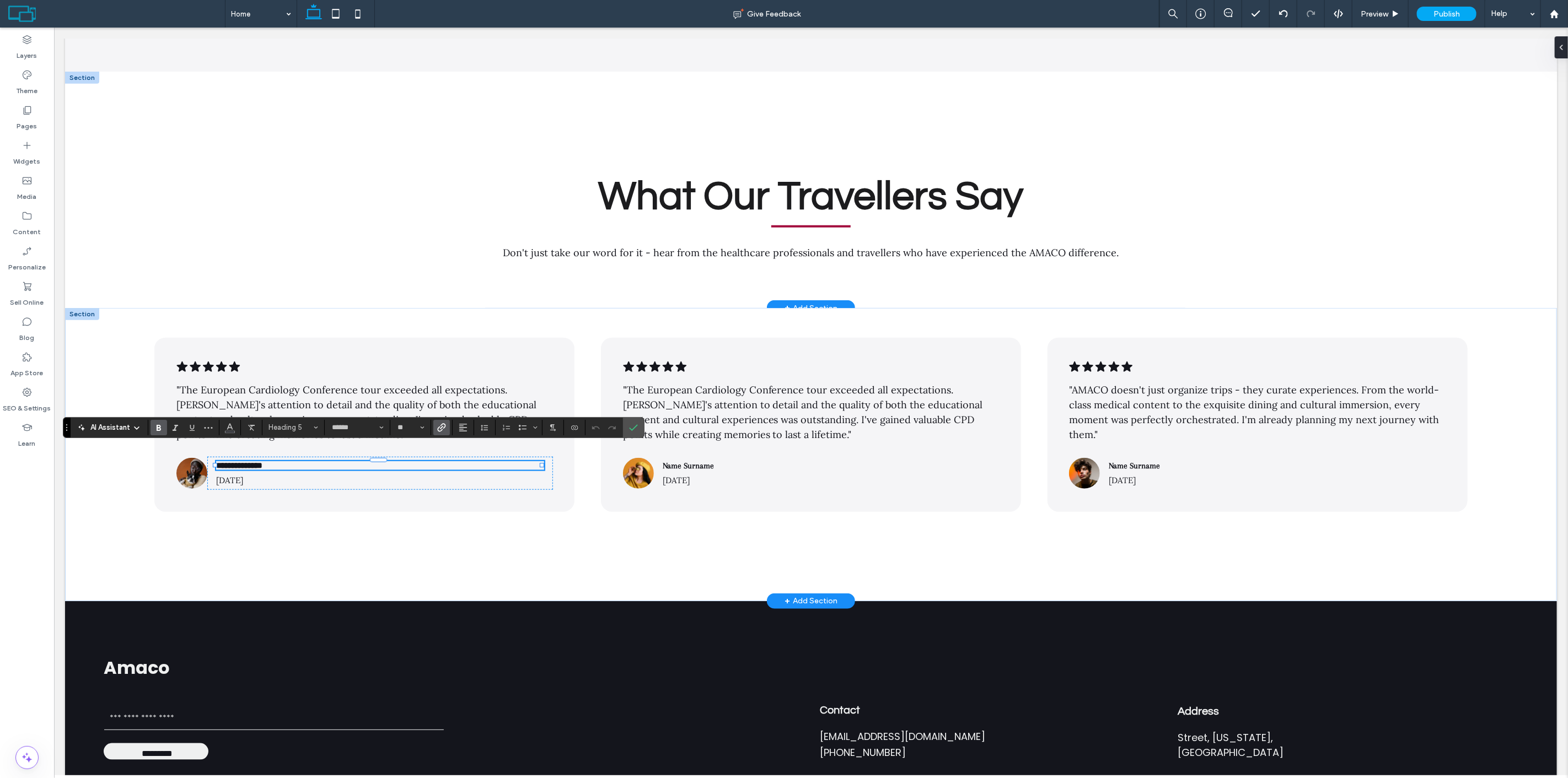
type input "****"
type input "**"
type input "******"
type input "**"
click at [401, 426] on input "**" at bounding box center [407, 427] width 21 height 8
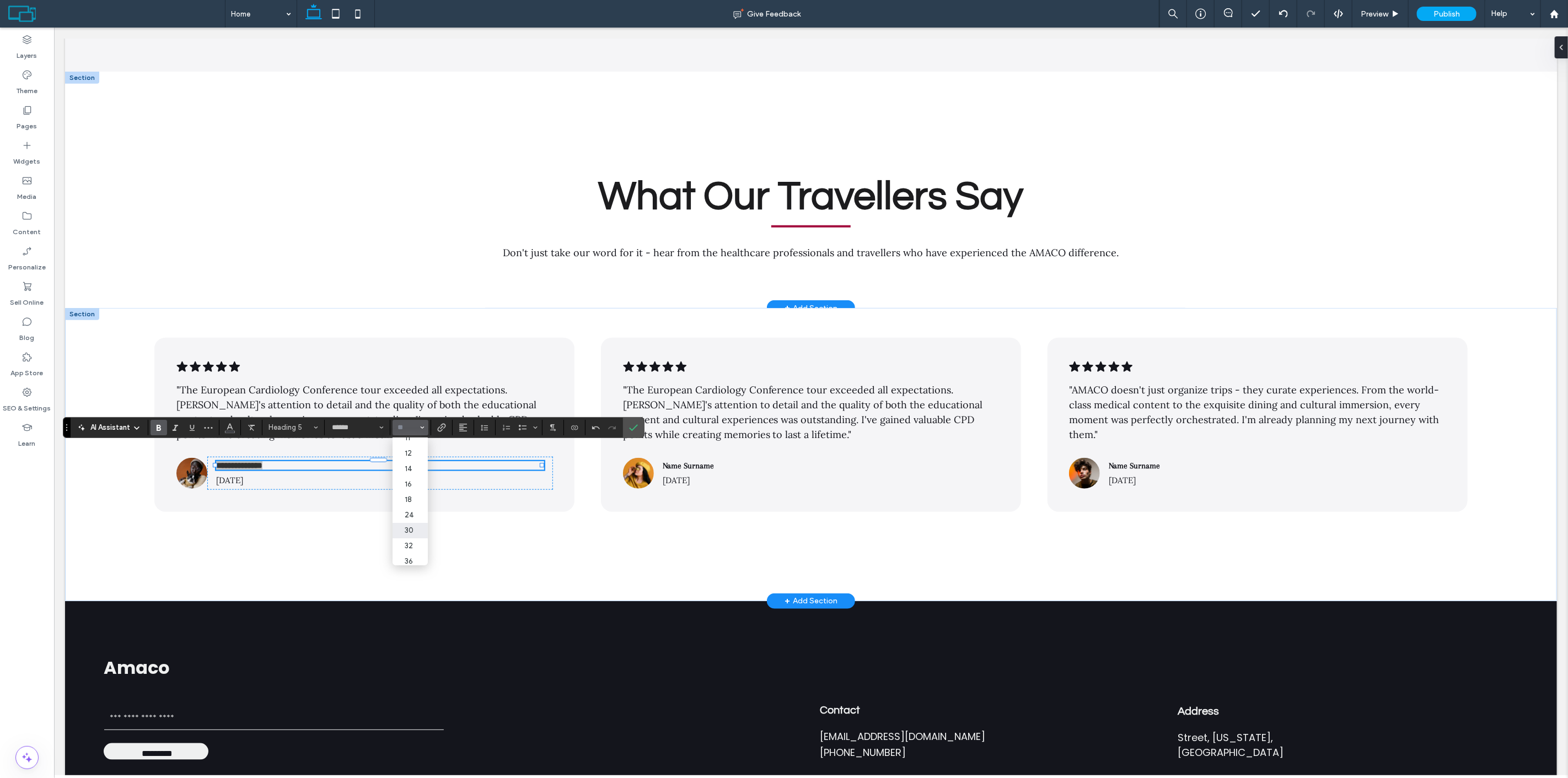
scroll to position [61, 0]
click at [415, 488] on label "18" at bounding box center [410, 492] width 36 height 15
type input "**"
click at [299, 430] on span "Heading 5*" at bounding box center [290, 427] width 43 height 8
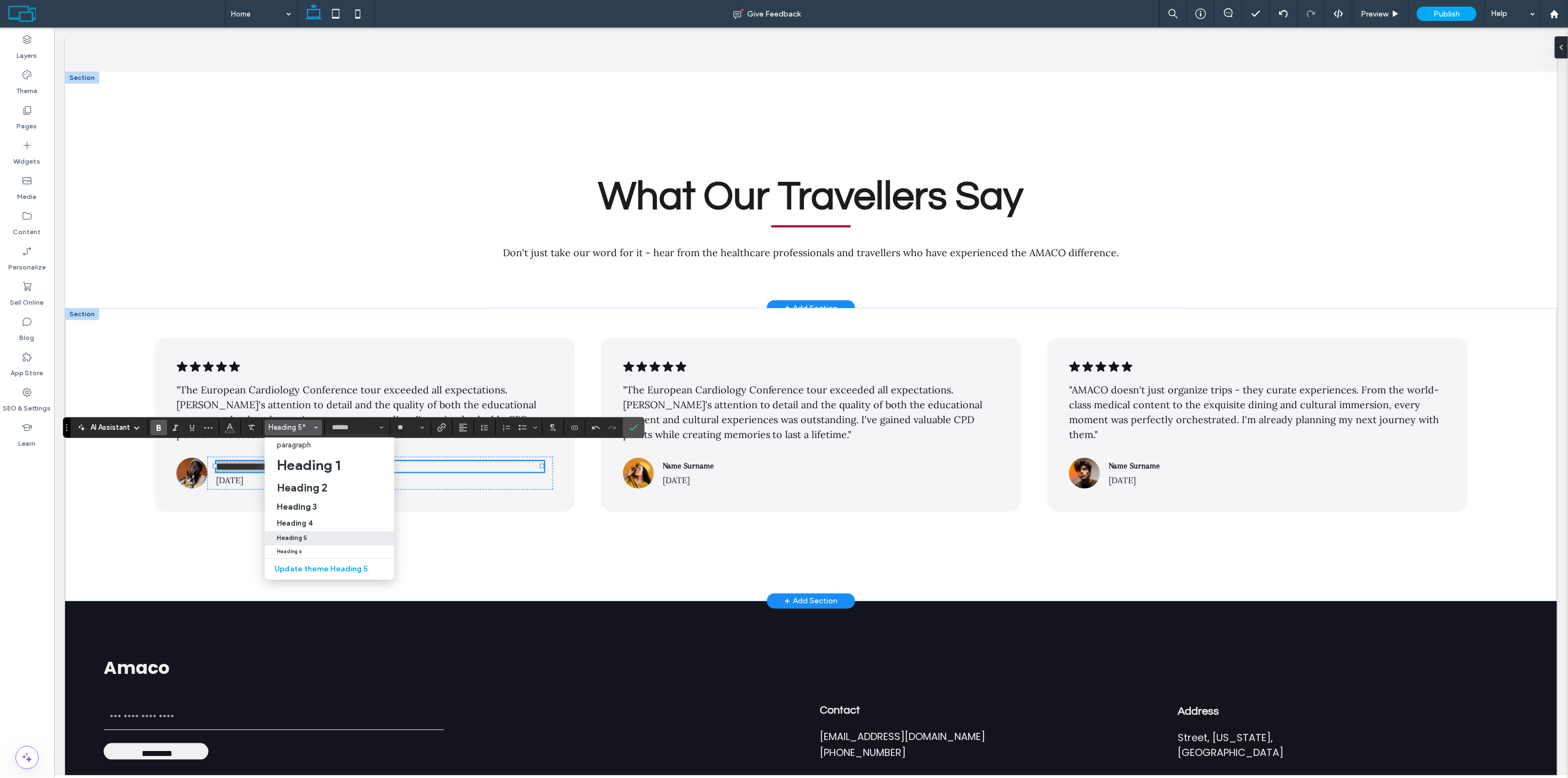
click at [299, 426] on span "Heading 5*" at bounding box center [290, 427] width 43 height 8
click at [640, 436] on label "Confirm" at bounding box center [633, 427] width 16 height 20
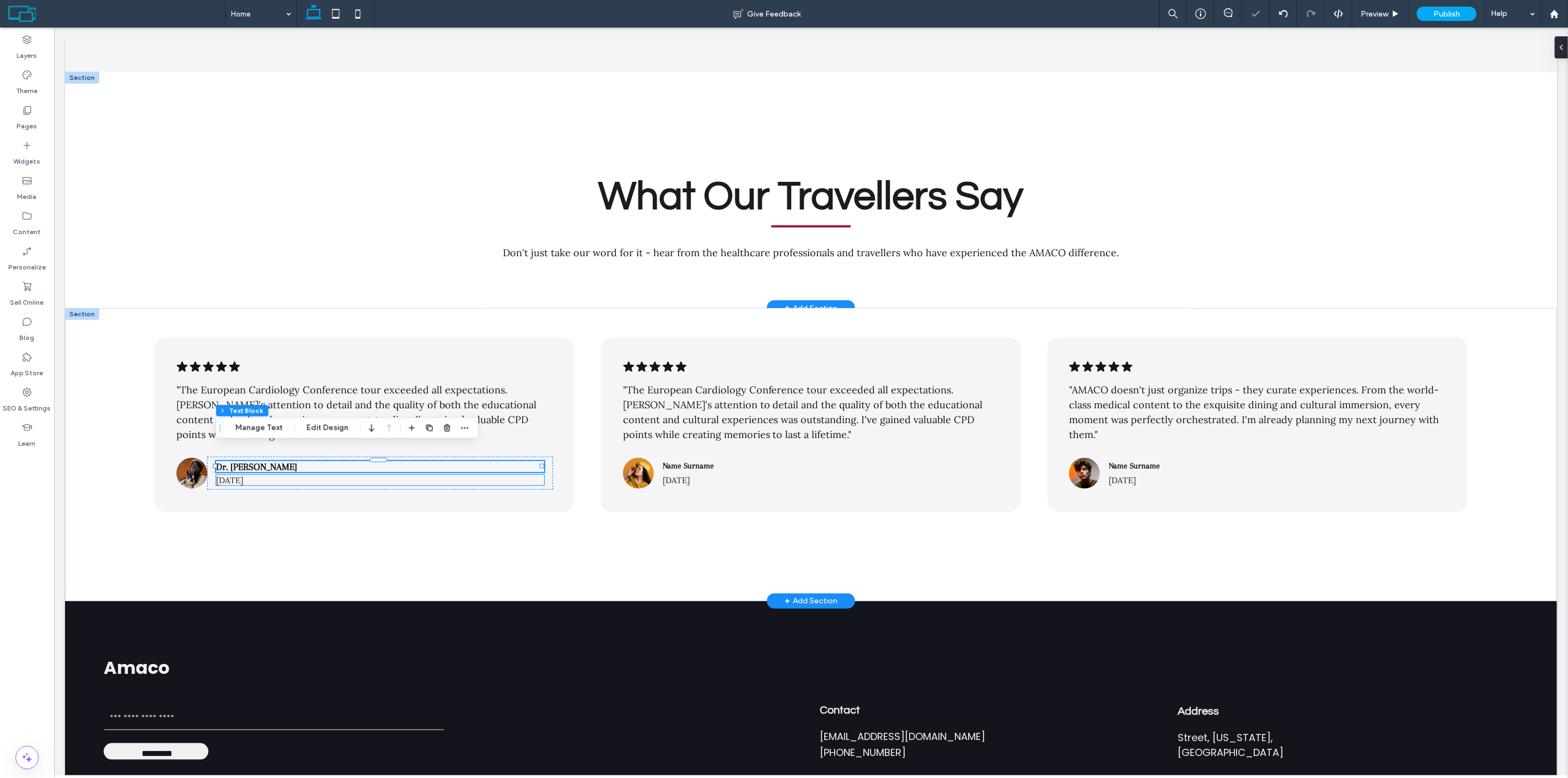
click at [270, 475] on p "[DATE]" at bounding box center [380, 480] width 328 height 10
click at [243, 475] on span "[DATE]" at bounding box center [229, 480] width 27 height 10
type input "****"
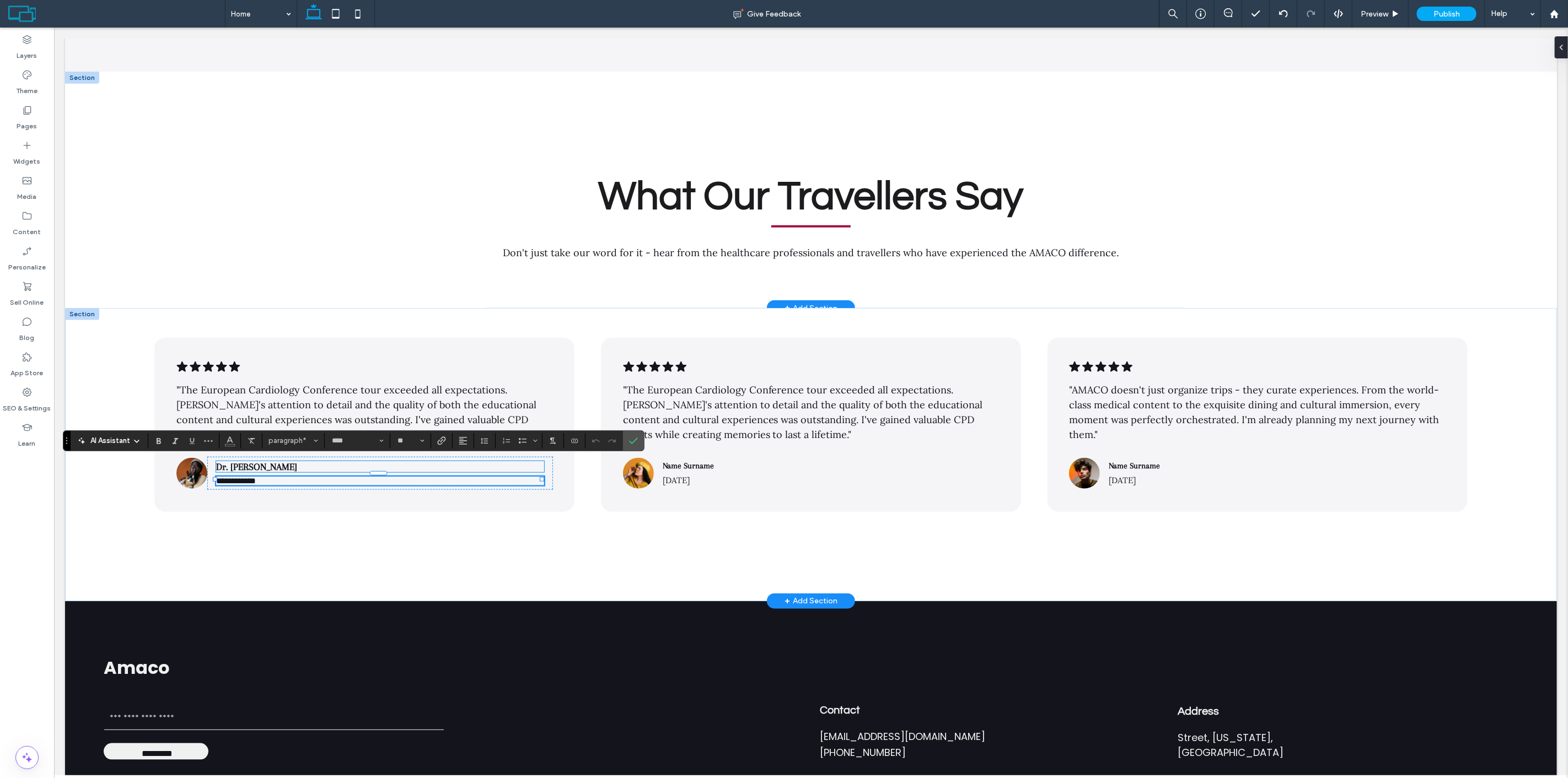
type input "**"
click at [640, 436] on label "Confirm" at bounding box center [633, 441] width 16 height 20
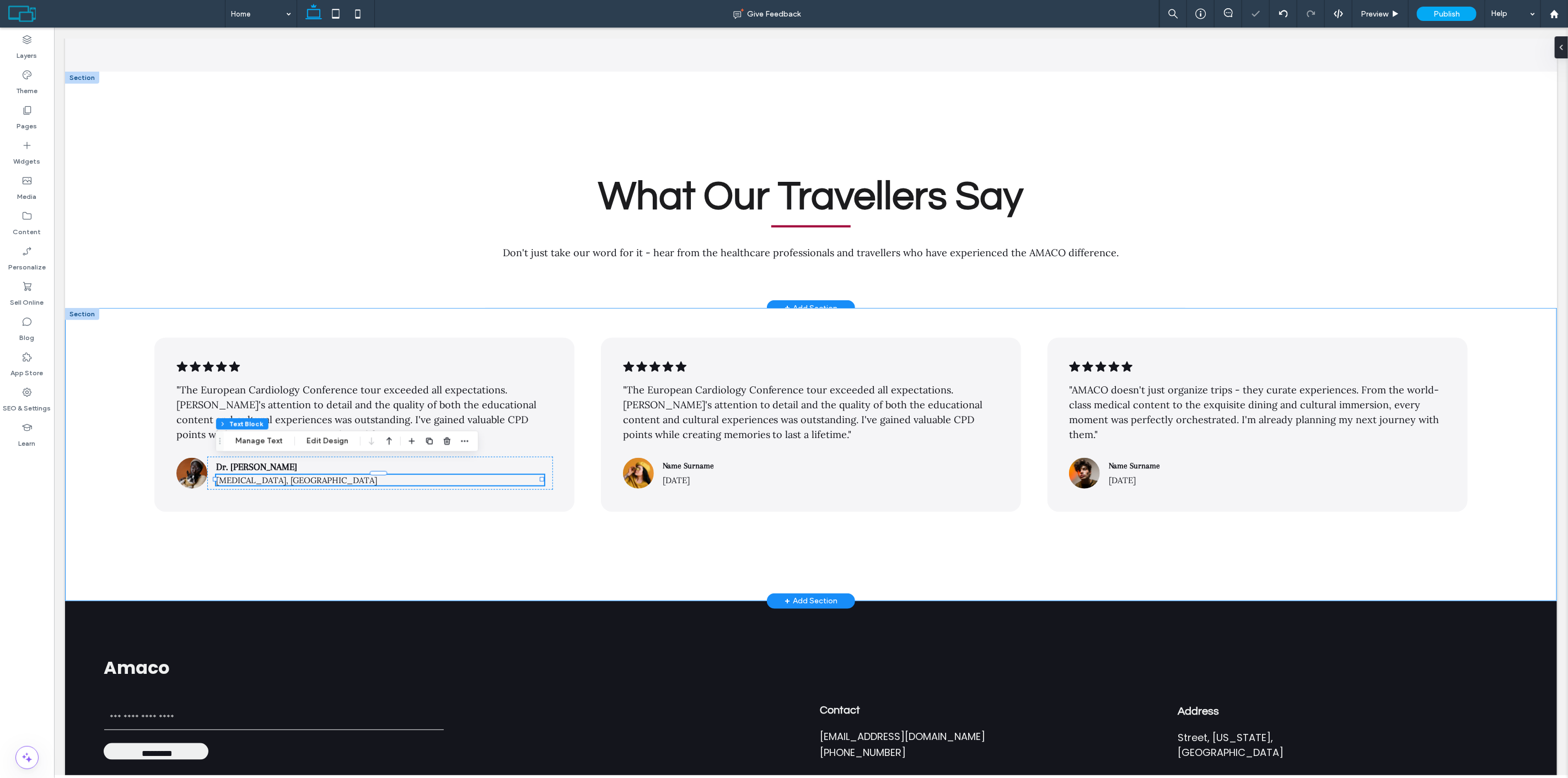
click at [190, 308] on div ".cls-1-1788903176-1788903176 { fill: #00000; stroke-width: 0px; } "The European…" at bounding box center [810, 454] width 1492 height 293
